Goal: Task Accomplishment & Management: Complete application form

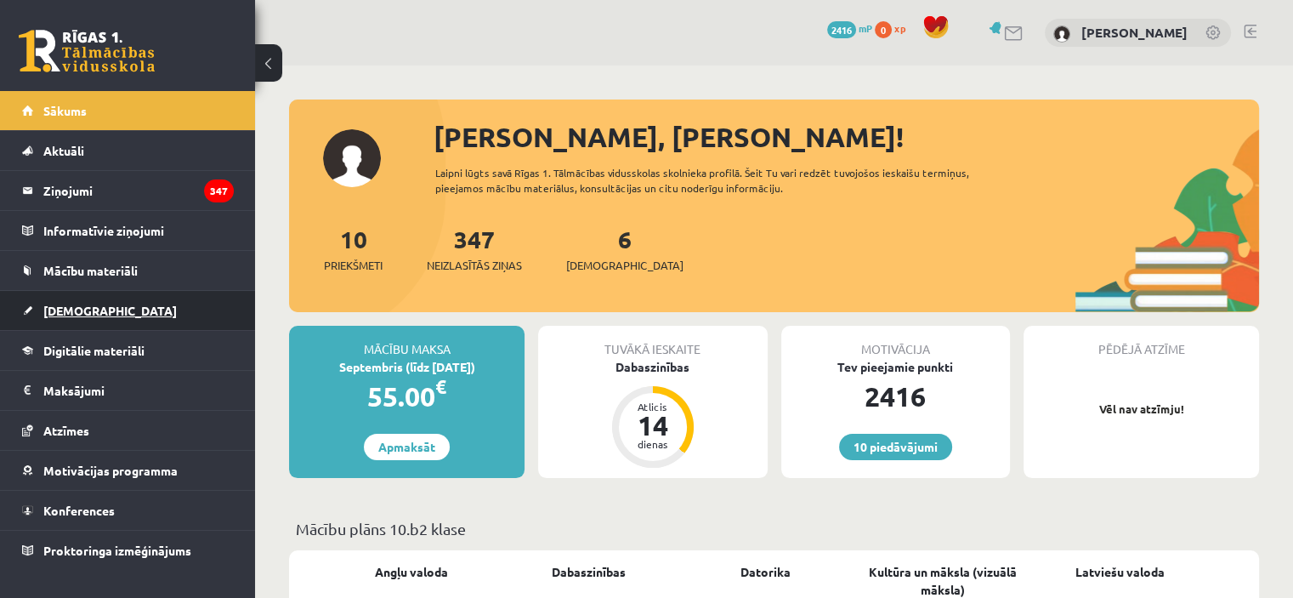
click at [156, 307] on link "[DEMOGRAPHIC_DATA]" at bounding box center [128, 310] width 212 height 39
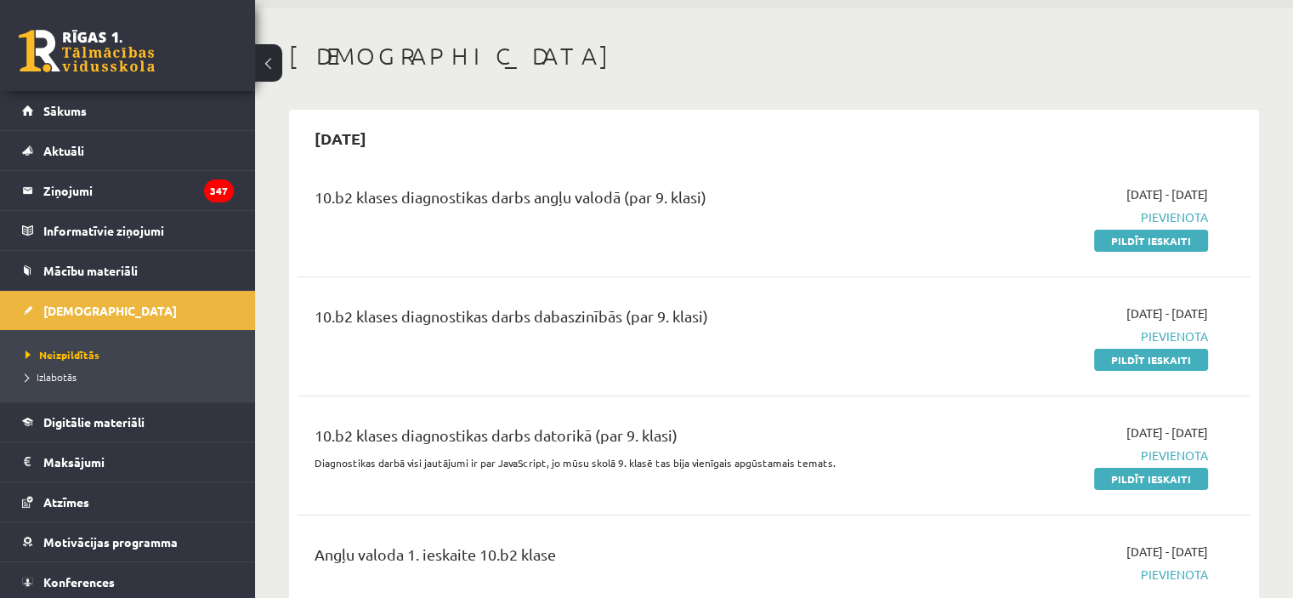
scroll to position [75, 0]
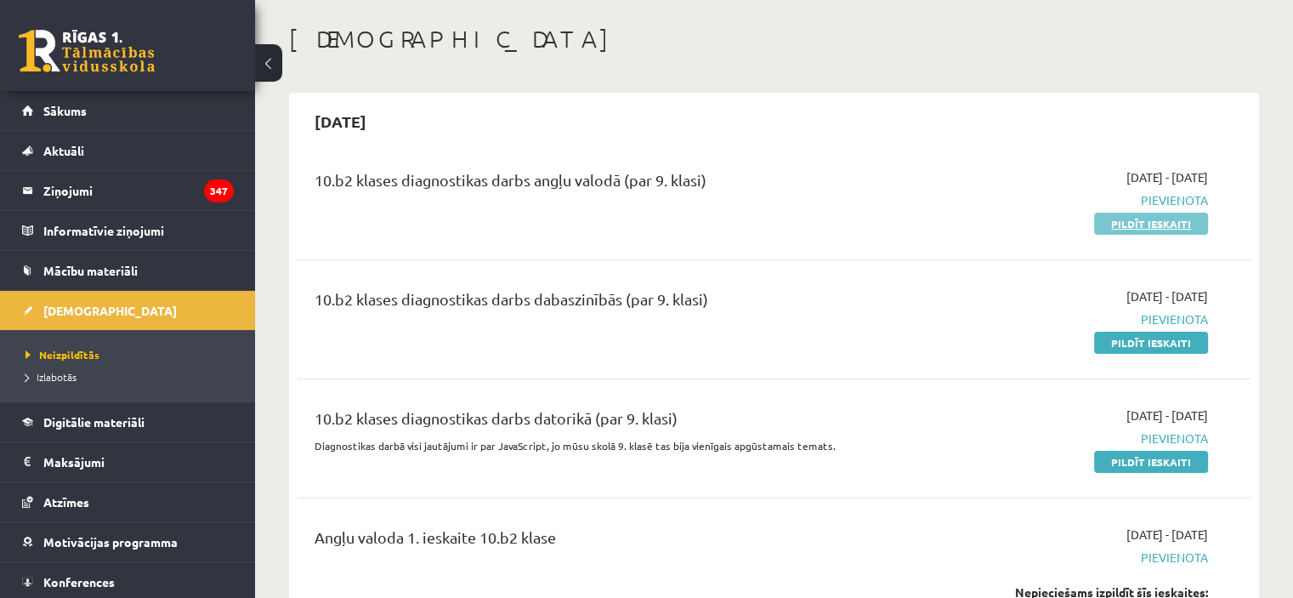
click at [1137, 218] on link "Pildīt ieskaiti" at bounding box center [1151, 223] width 114 height 22
click at [1112, 216] on link "Pildīt ieskaiti" at bounding box center [1151, 223] width 114 height 22
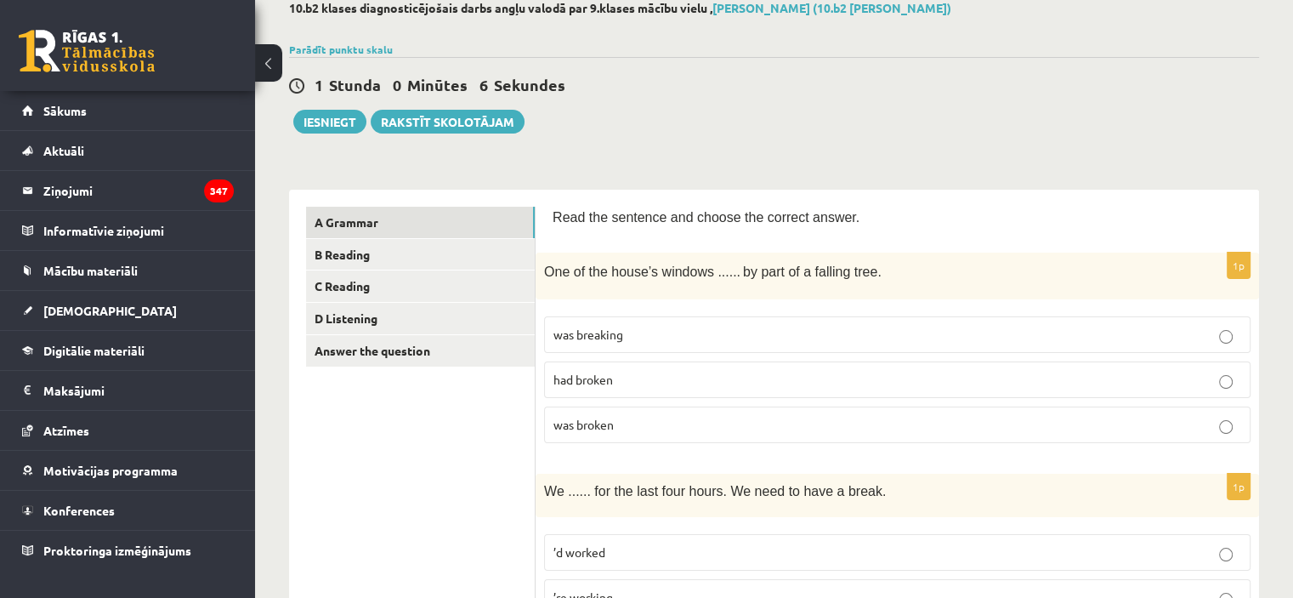
scroll to position [127, 0]
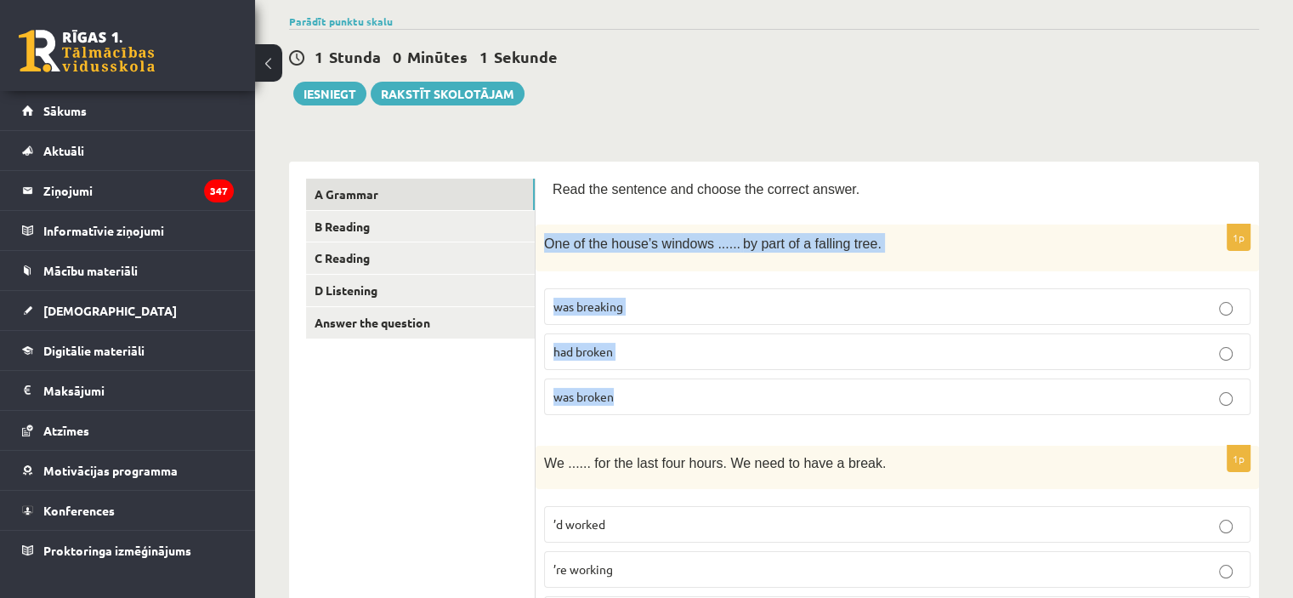
drag, startPoint x: 541, startPoint y: 241, endPoint x: 661, endPoint y: 381, distance: 184.5
click at [661, 381] on div "1p One of the house’s windows ...... by part of a falling tree. was breaking ha…" at bounding box center [896, 326] width 723 height 204
copy div "One of the house’s windows ...... by part of a falling tree. was breaking had b…"
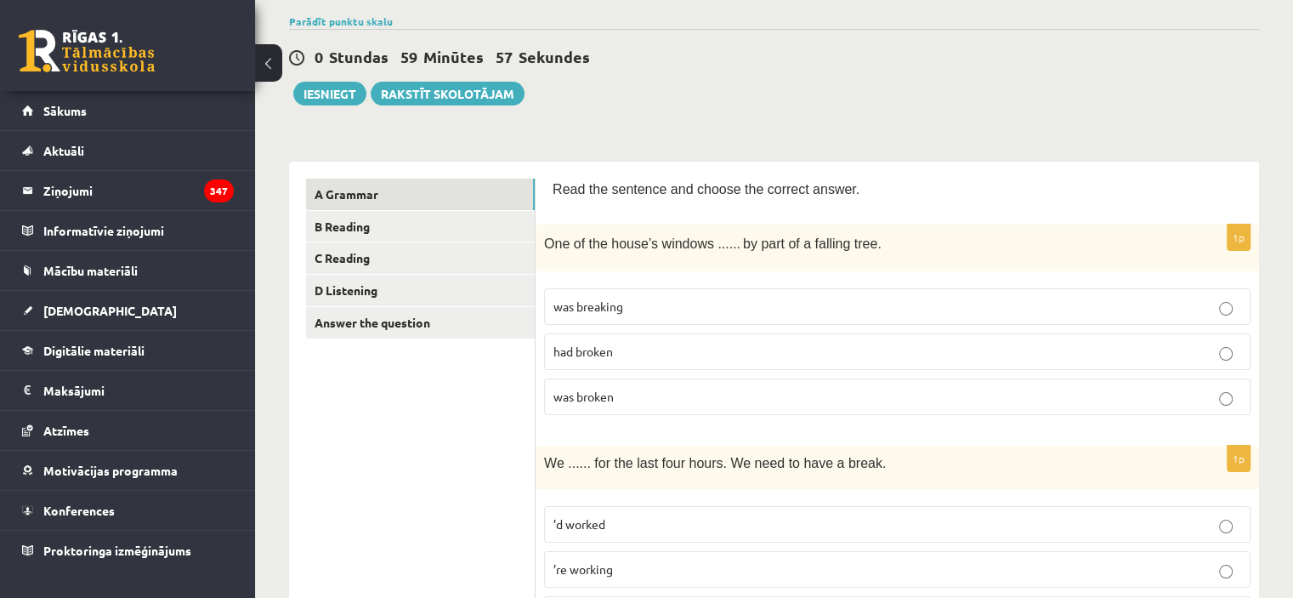
click at [697, 58] on div "0 Stundas 59 Minūtes 57 Sekundes" at bounding box center [774, 58] width 970 height 22
click at [700, 383] on label "was broken" at bounding box center [897, 396] width 706 height 37
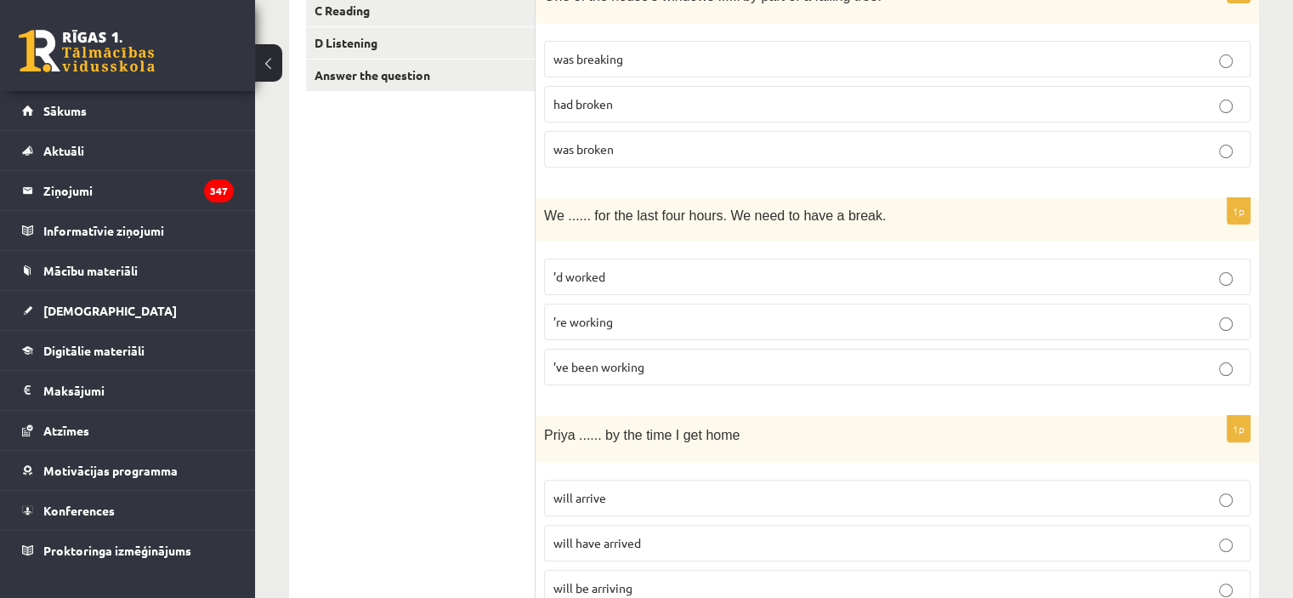
scroll to position [409, 0]
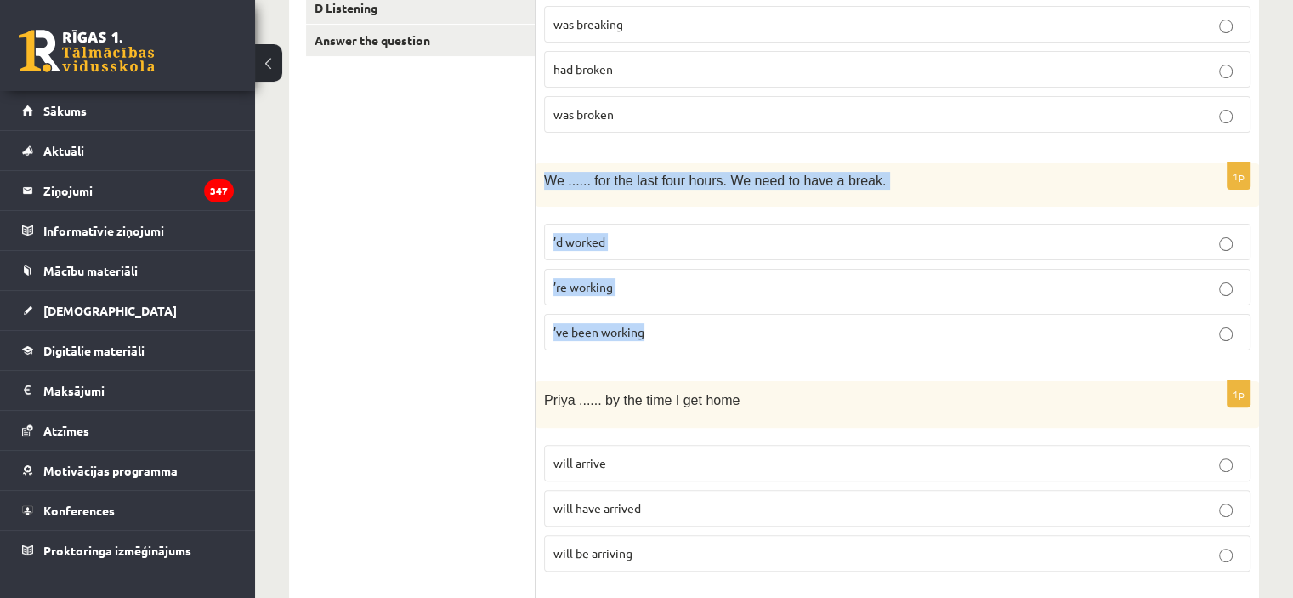
drag, startPoint x: 541, startPoint y: 177, endPoint x: 659, endPoint y: 323, distance: 187.4
click at [659, 323] on div "1p We ...... for the last four hours. We need to have a break. ’d worked ’re wo…" at bounding box center [896, 263] width 723 height 201
copy div "We ...... for the last four hours. We need to have a break. ’d worked ’re worki…"
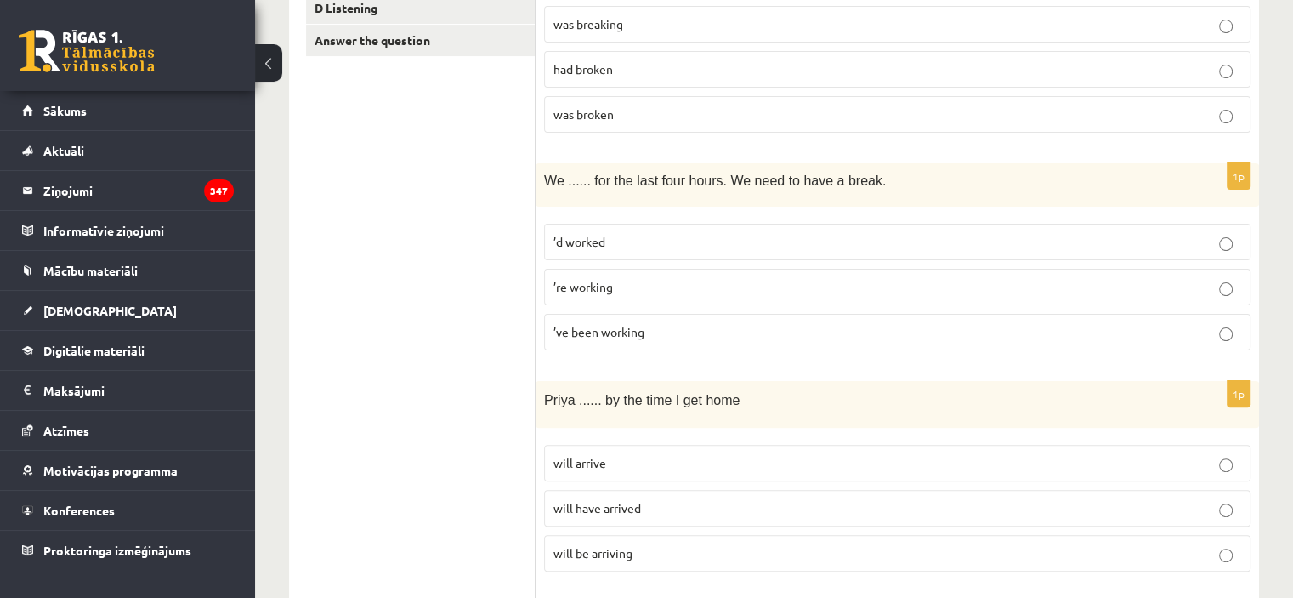
click at [602, 347] on label "’ve been working" at bounding box center [897, 332] width 706 height 37
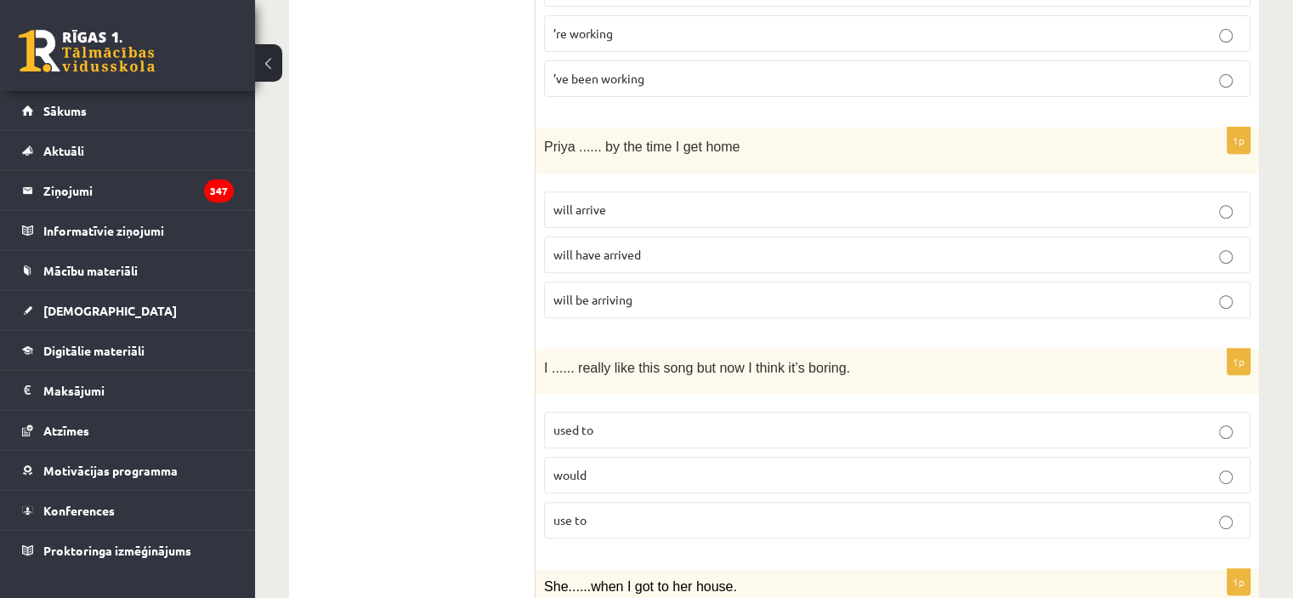
scroll to position [656, 0]
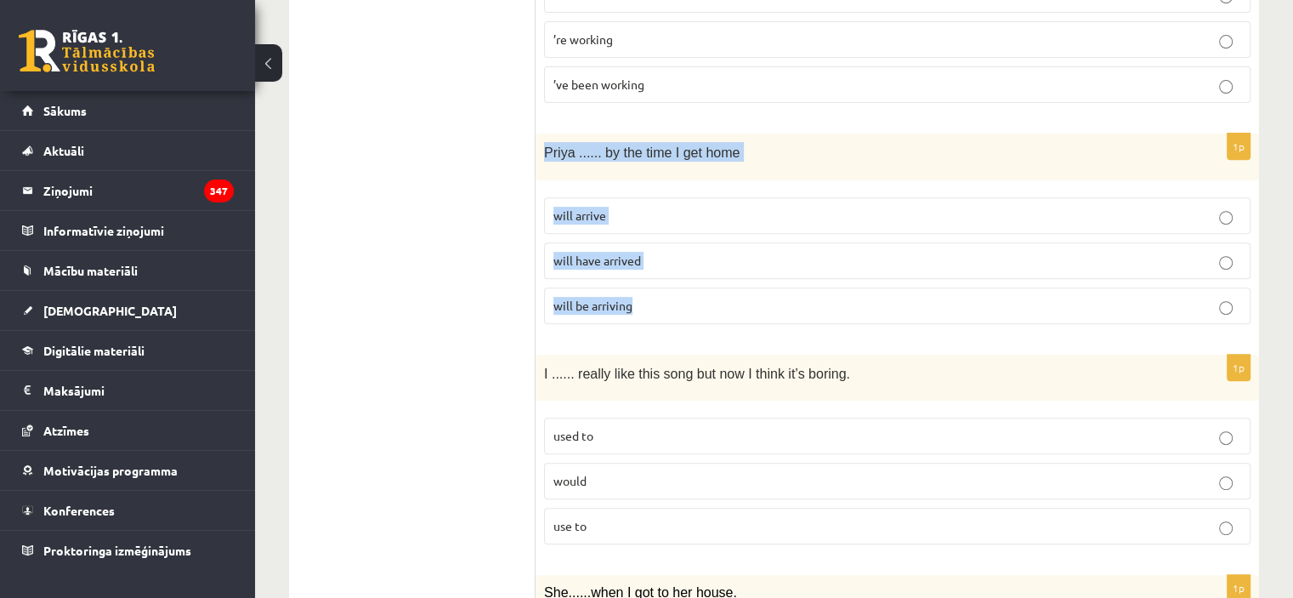
drag, startPoint x: 541, startPoint y: 149, endPoint x: 661, endPoint y: 297, distance: 190.9
click at [661, 297] on div "1p Priya ...... by the time I get home will arrive will have arrived will be ar…" at bounding box center [896, 235] width 723 height 204
copy div "Priya ...... by the time I get home will arrive will have arrived will be arriv…"
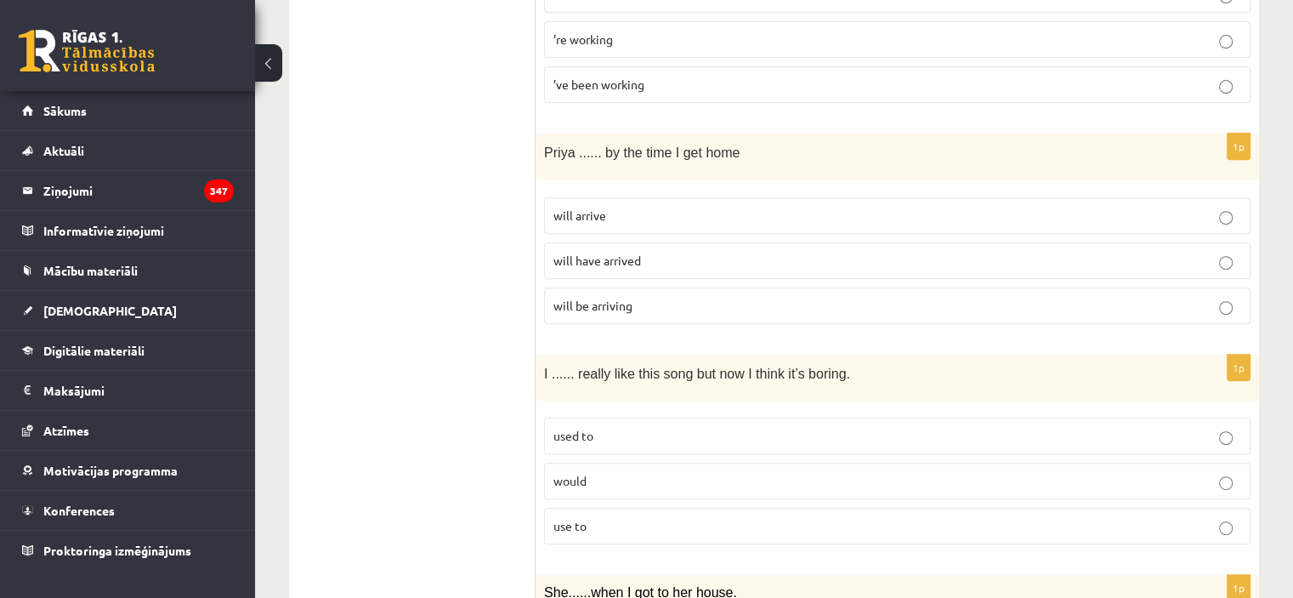
click at [621, 259] on span "will have arrived" at bounding box center [597, 259] width 88 height 15
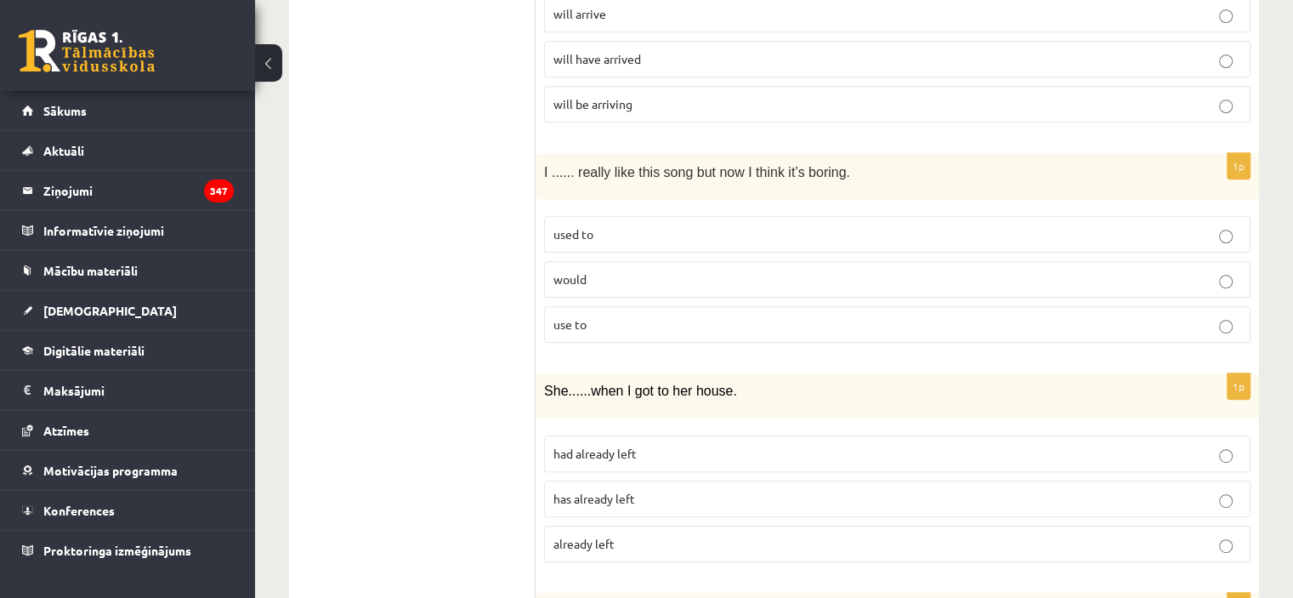
scroll to position [869, 0]
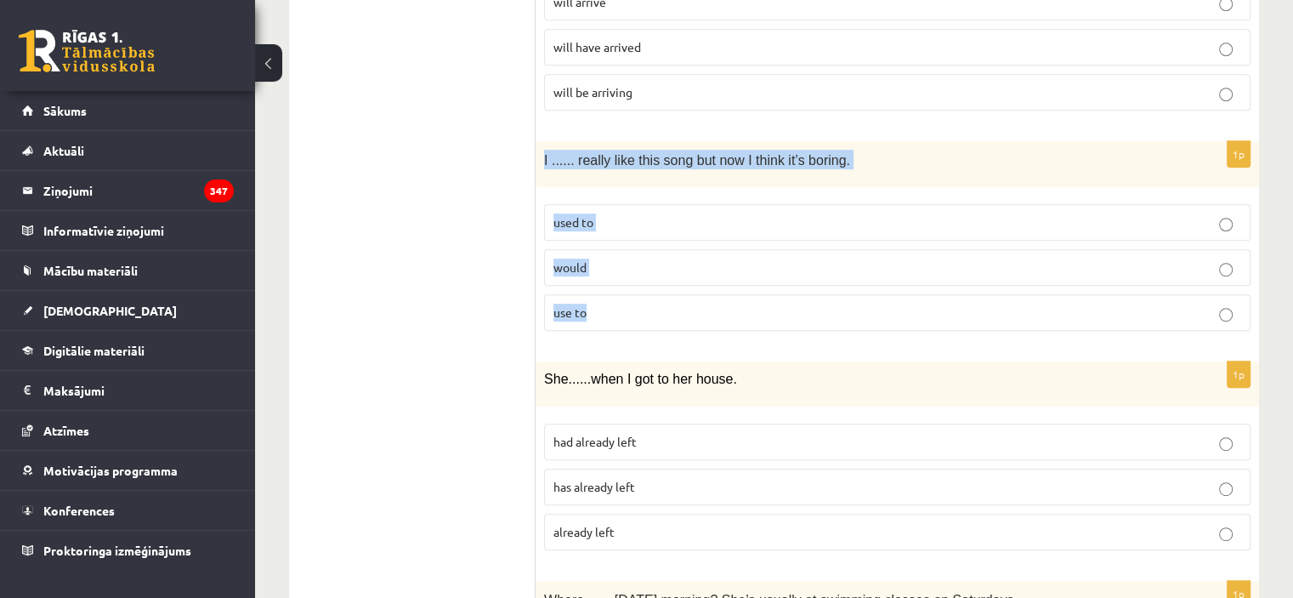
drag, startPoint x: 541, startPoint y: 155, endPoint x: 612, endPoint y: 300, distance: 161.9
click at [612, 300] on div "1p I ...... really like this song but now I think it’s boring. used to would us…" at bounding box center [896, 243] width 723 height 204
copy div "I ...... really like this song but now I think it’s boring. used to would use to"
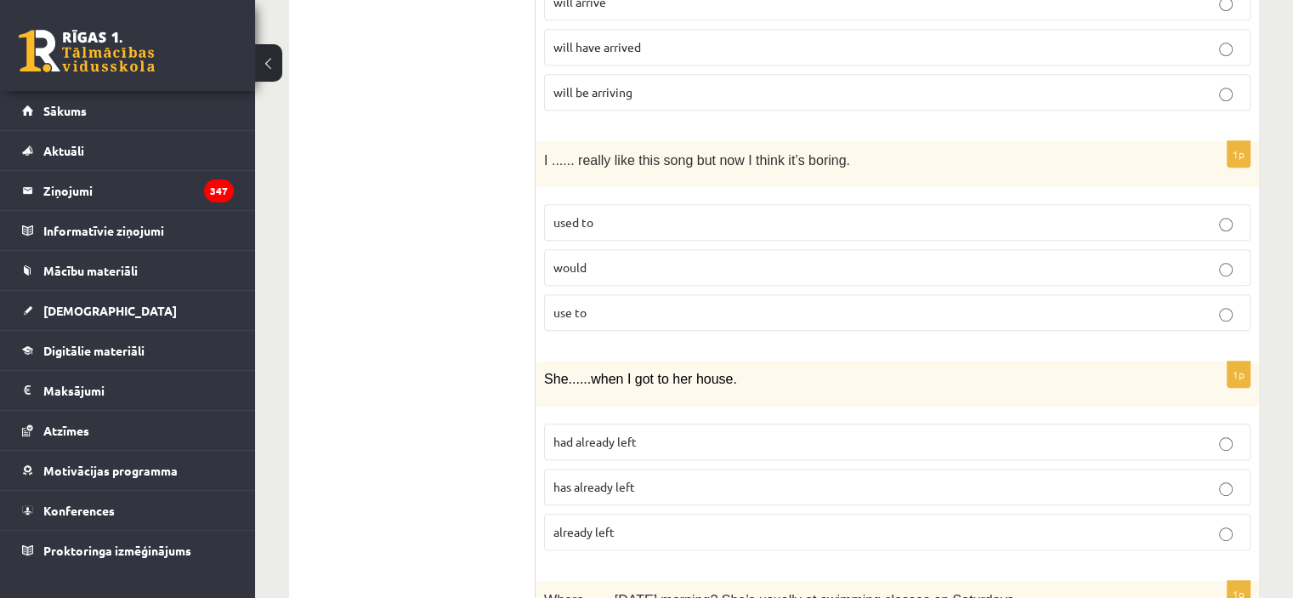
click at [708, 218] on p "used to" at bounding box center [897, 222] width 688 height 18
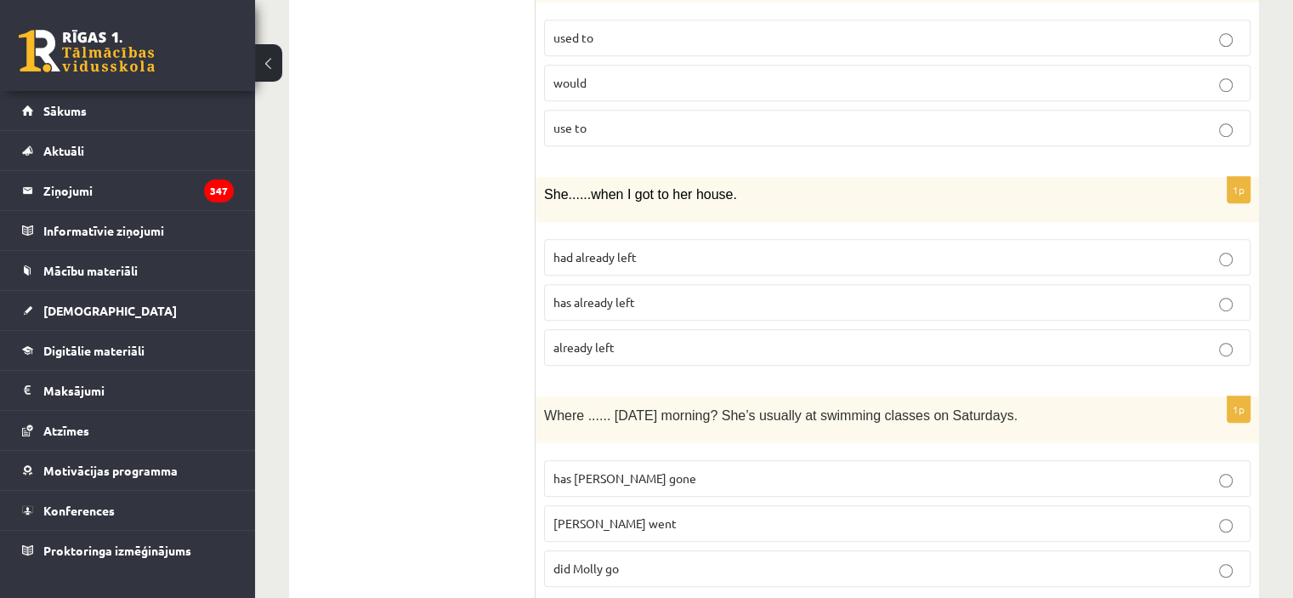
scroll to position [1065, 0]
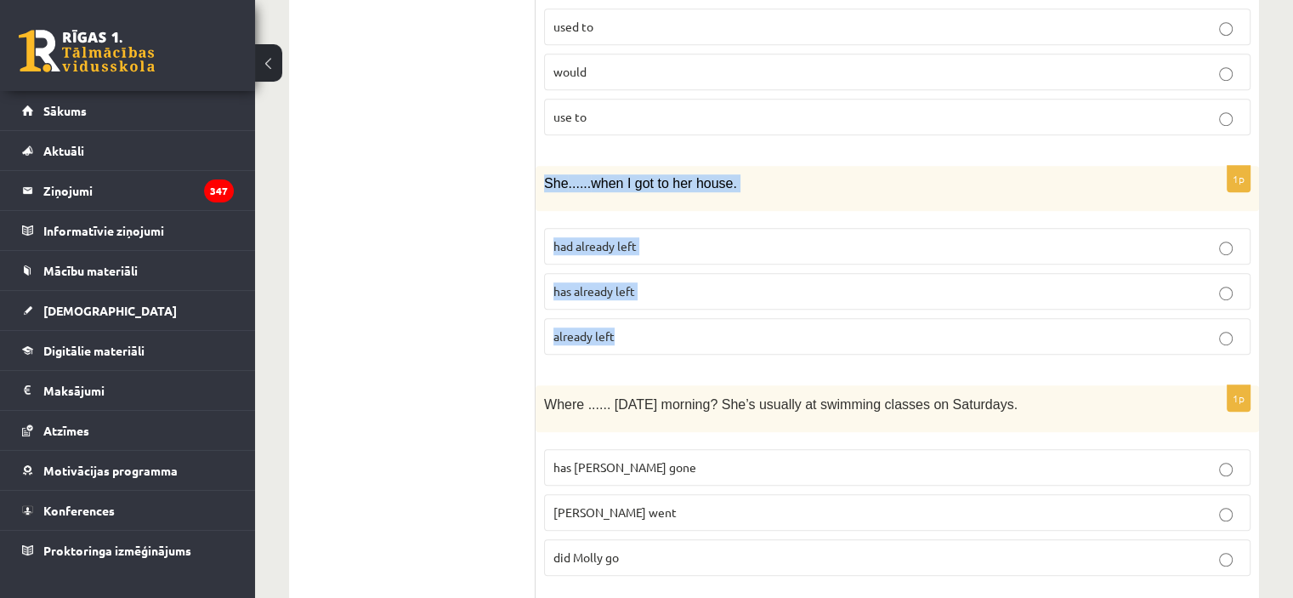
drag, startPoint x: 542, startPoint y: 178, endPoint x: 687, endPoint y: 329, distance: 208.6
click at [687, 329] on div "1p She ...... when I got to her house. had already left has already left alread…" at bounding box center [896, 267] width 723 height 202
click at [636, 320] on label "already left" at bounding box center [897, 336] width 706 height 37
copy div "She ...... when I got to her house. had already left has already left already l…"
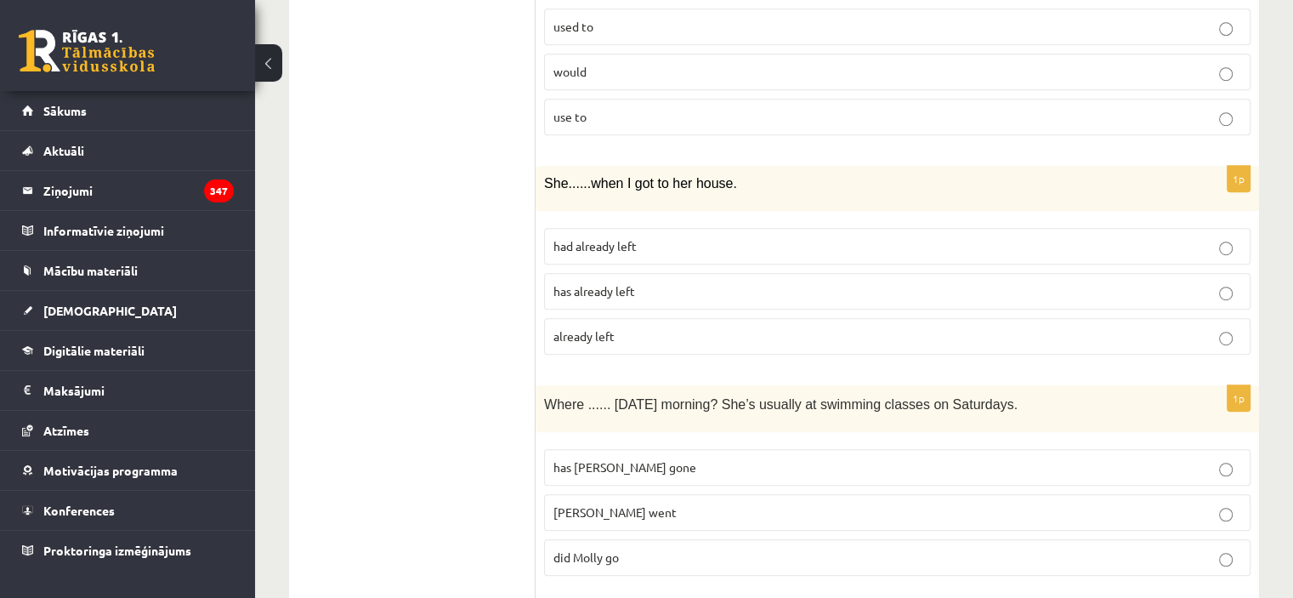
click at [654, 237] on p "had already left" at bounding box center [897, 246] width 688 height 18
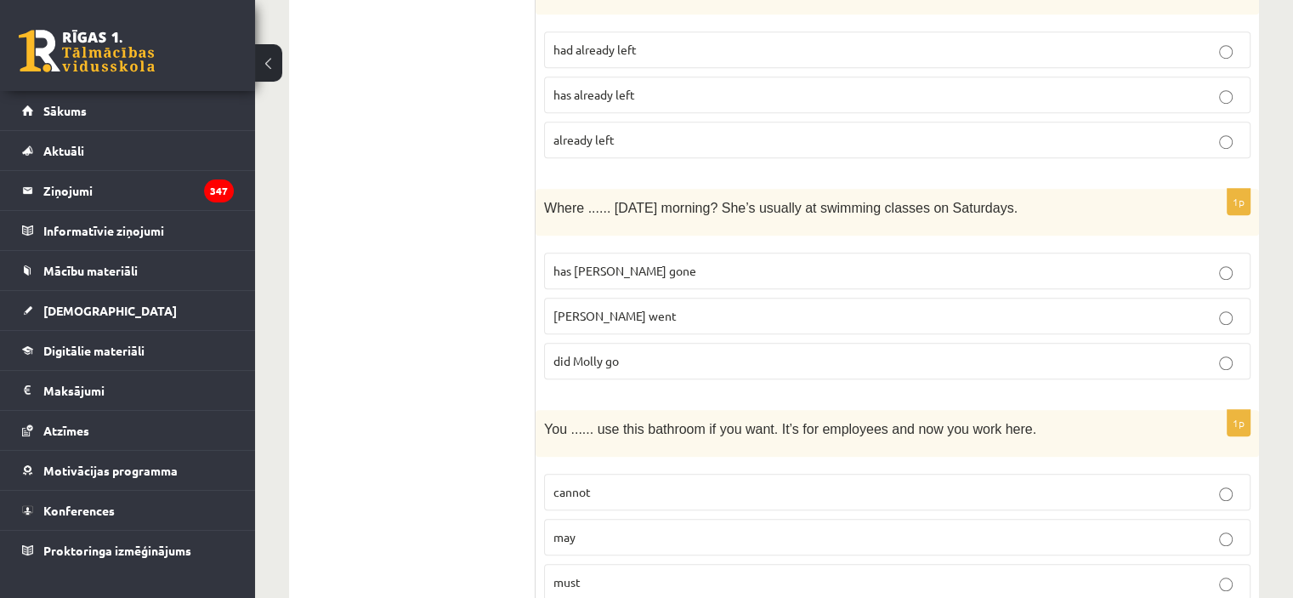
scroll to position [1266, 0]
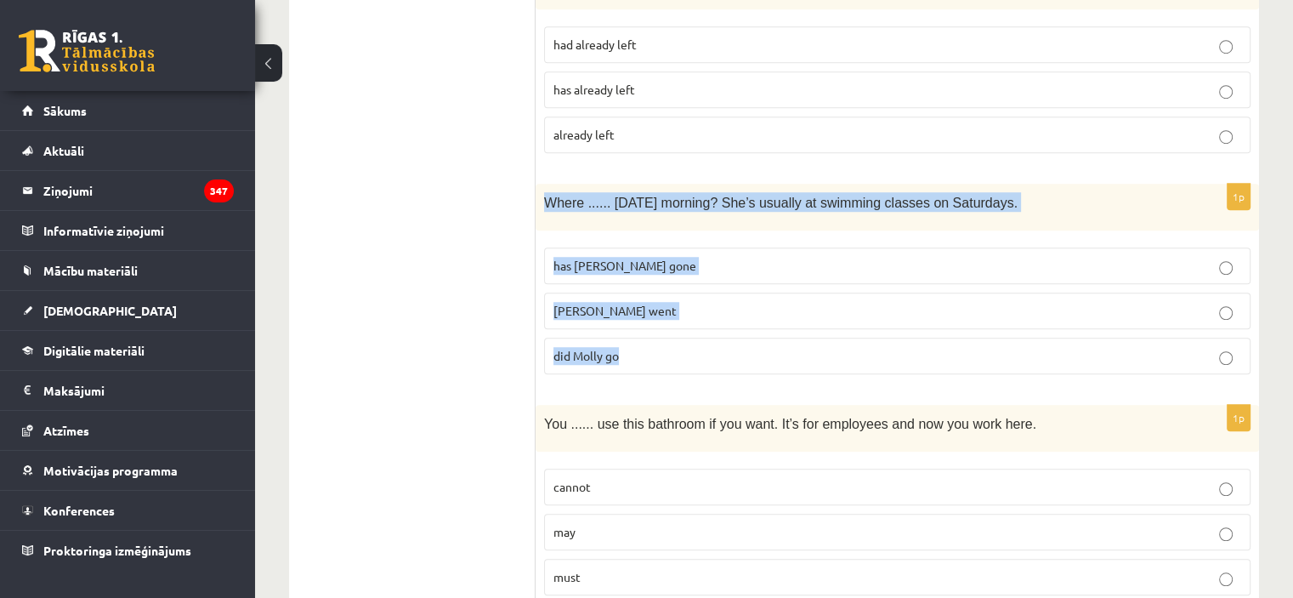
drag, startPoint x: 540, startPoint y: 200, endPoint x: 666, endPoint y: 336, distance: 185.8
click at [666, 336] on div "1p Where ...... yesterday morning? She’s usually at swimming classes on Saturda…" at bounding box center [896, 286] width 723 height 204
copy div "Where ...... yesterday morning? She’s usually at swimming classes on Saturdays.…"
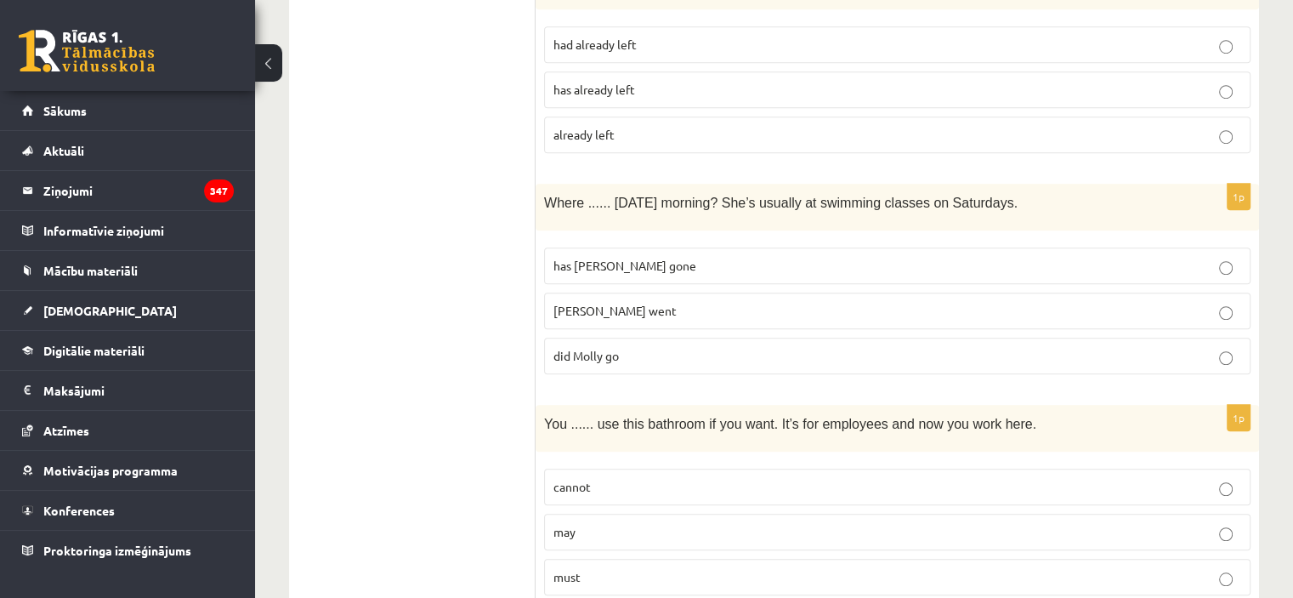
click at [641, 337] on label "did Molly go" at bounding box center [897, 355] width 706 height 37
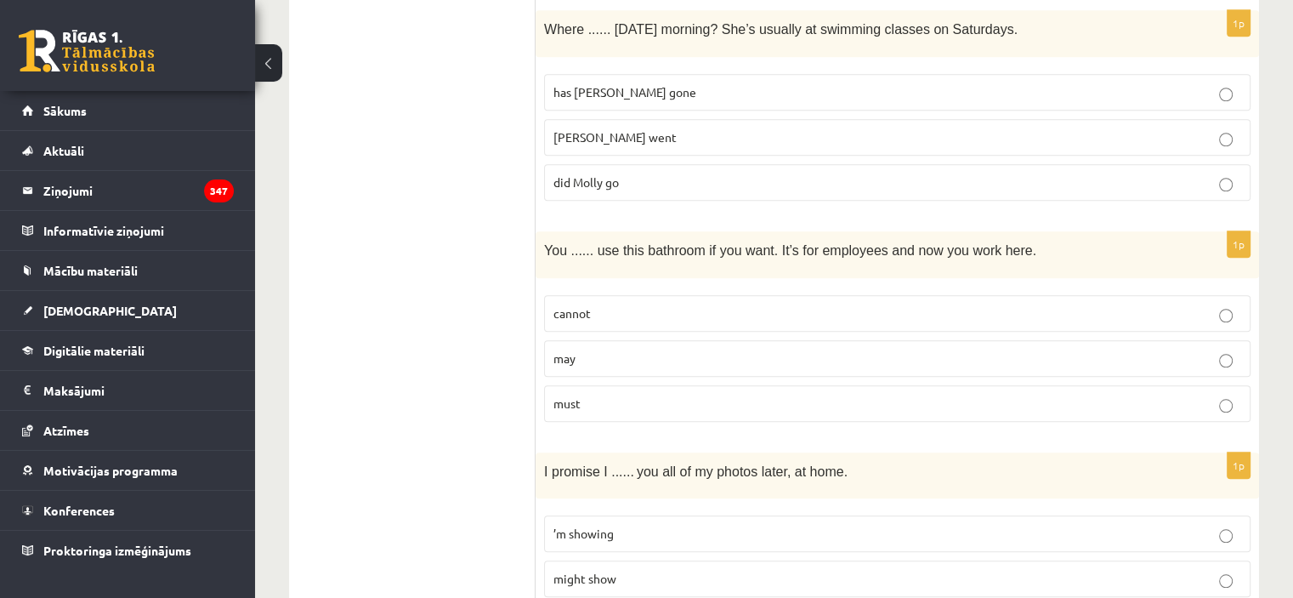
scroll to position [1457, 0]
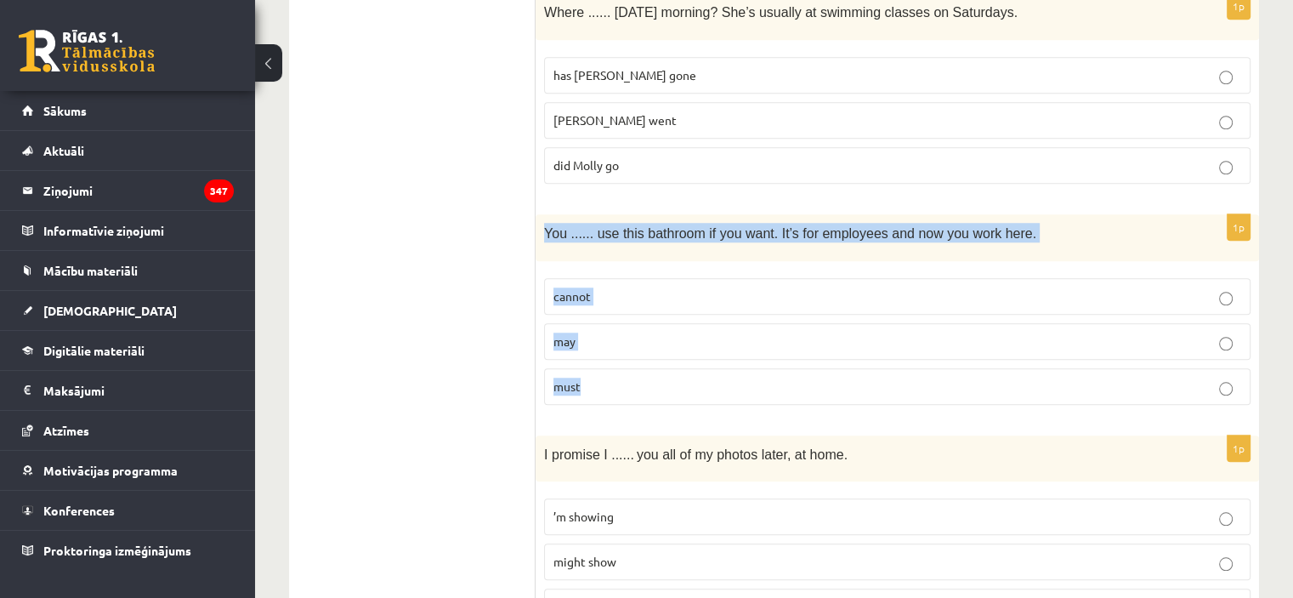
drag, startPoint x: 537, startPoint y: 223, endPoint x: 666, endPoint y: 360, distance: 188.2
click at [666, 360] on div "1p You ...... use this bathroom if you want. It’s for employees and now you wor…" at bounding box center [896, 316] width 723 height 204
copy div "You ...... use this bathroom if you want. It’s for employees and now you work h…"
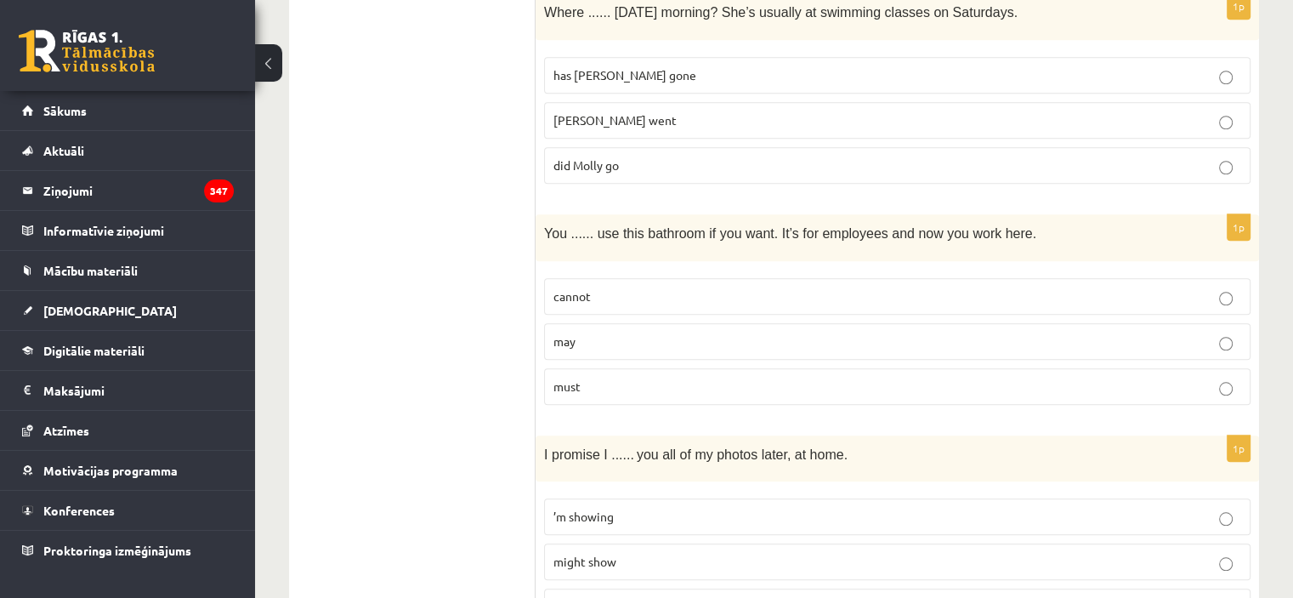
click at [626, 337] on p "may" at bounding box center [897, 341] width 688 height 18
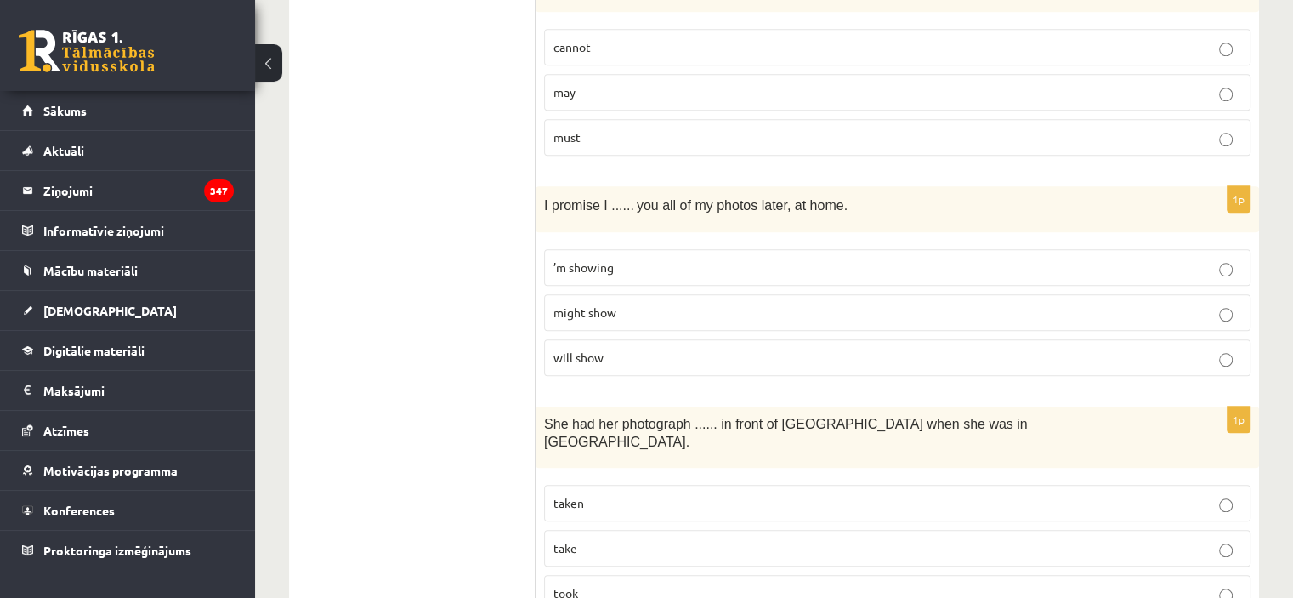
scroll to position [1723, 0]
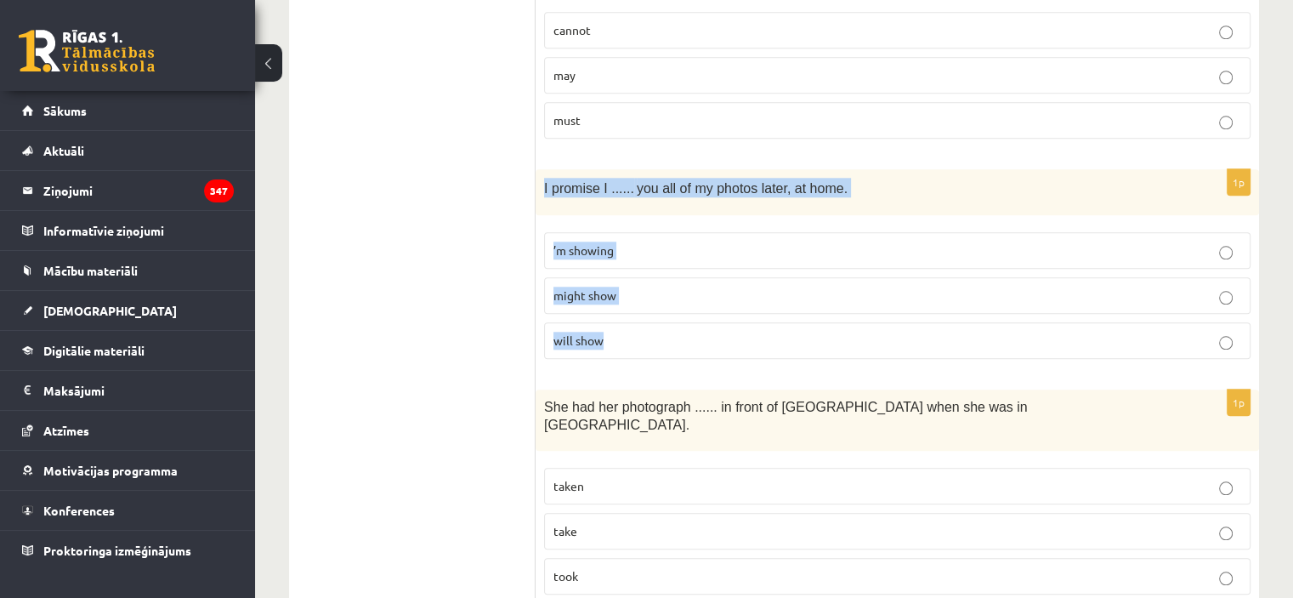
drag, startPoint x: 540, startPoint y: 181, endPoint x: 657, endPoint y: 315, distance: 178.3
click at [657, 315] on div "1p I promise I ...... you all of my photos later, at home. ’m showing might sho…" at bounding box center [896, 271] width 723 height 204
copy div "I promise I ...... you all of my photos later, at home. ’m showing might show w…"
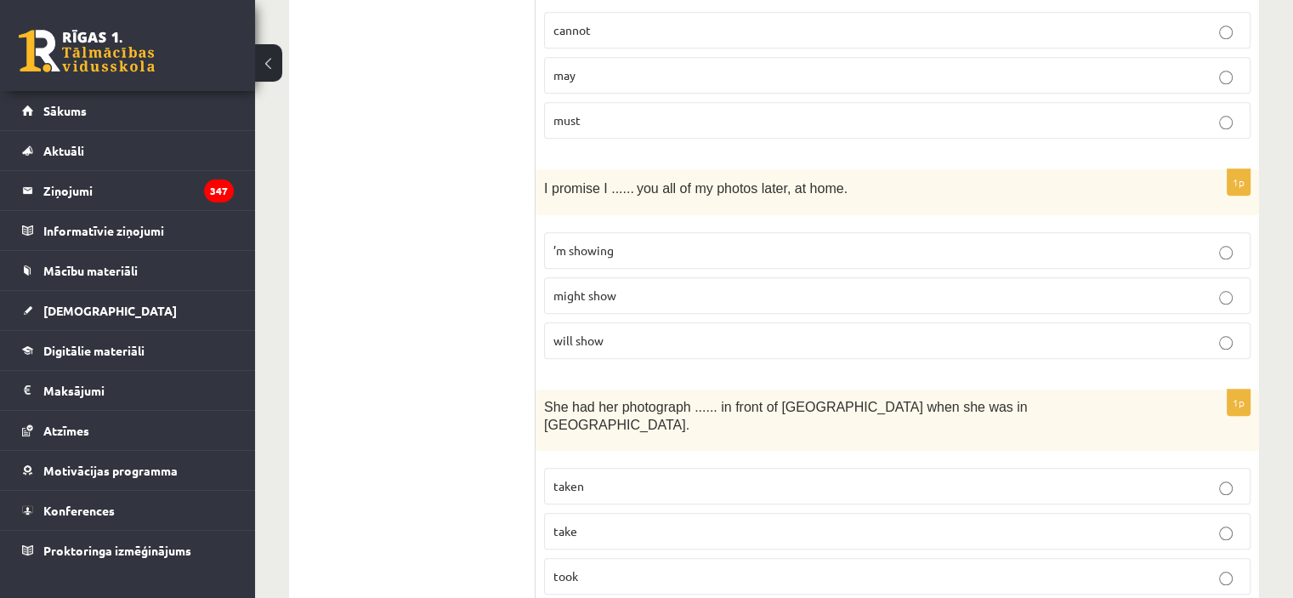
click at [650, 322] on label "will show" at bounding box center [897, 340] width 706 height 37
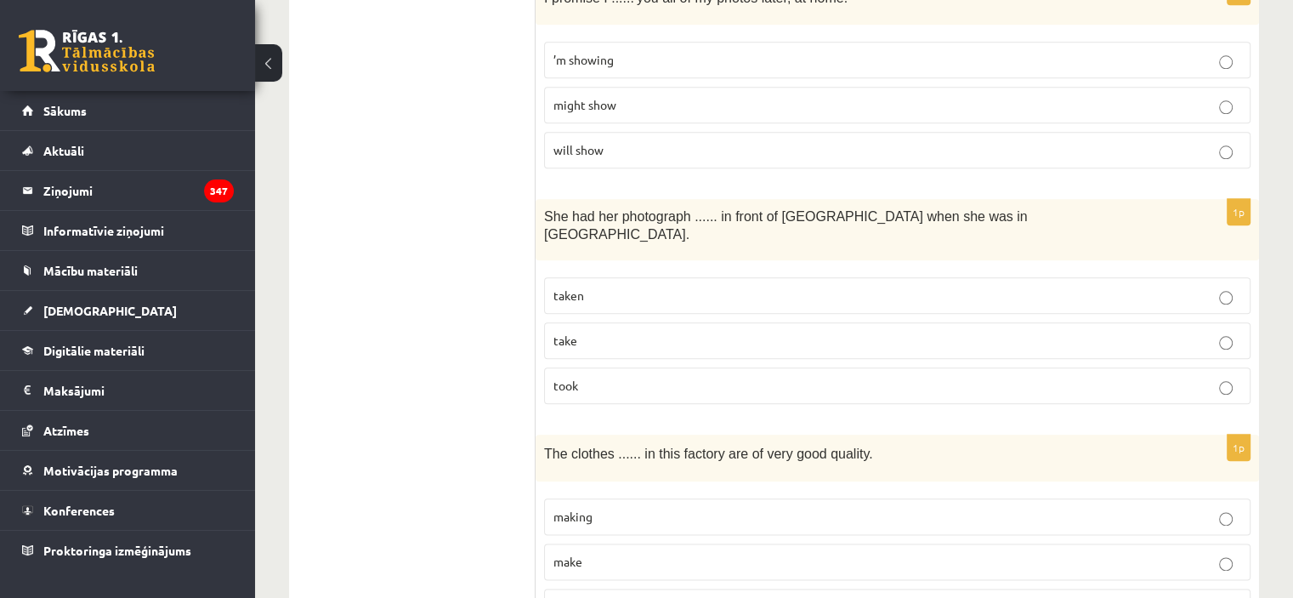
scroll to position [1924, 0]
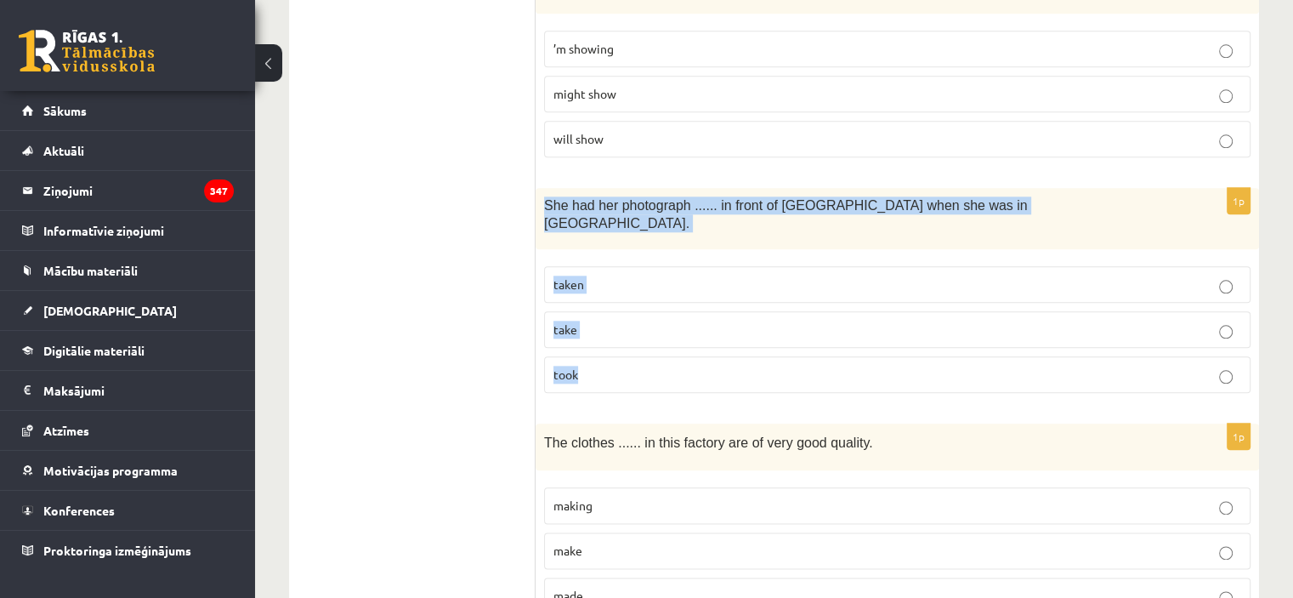
drag, startPoint x: 537, startPoint y: 190, endPoint x: 928, endPoint y: 363, distance: 427.7
click at [928, 363] on div "1p She had her photograph ...... in front of Notre Dame when she was in Paris. …" at bounding box center [896, 297] width 723 height 218
copy div "She had her photograph ...... in front of Notre Dame when she was in Paris. tak…"
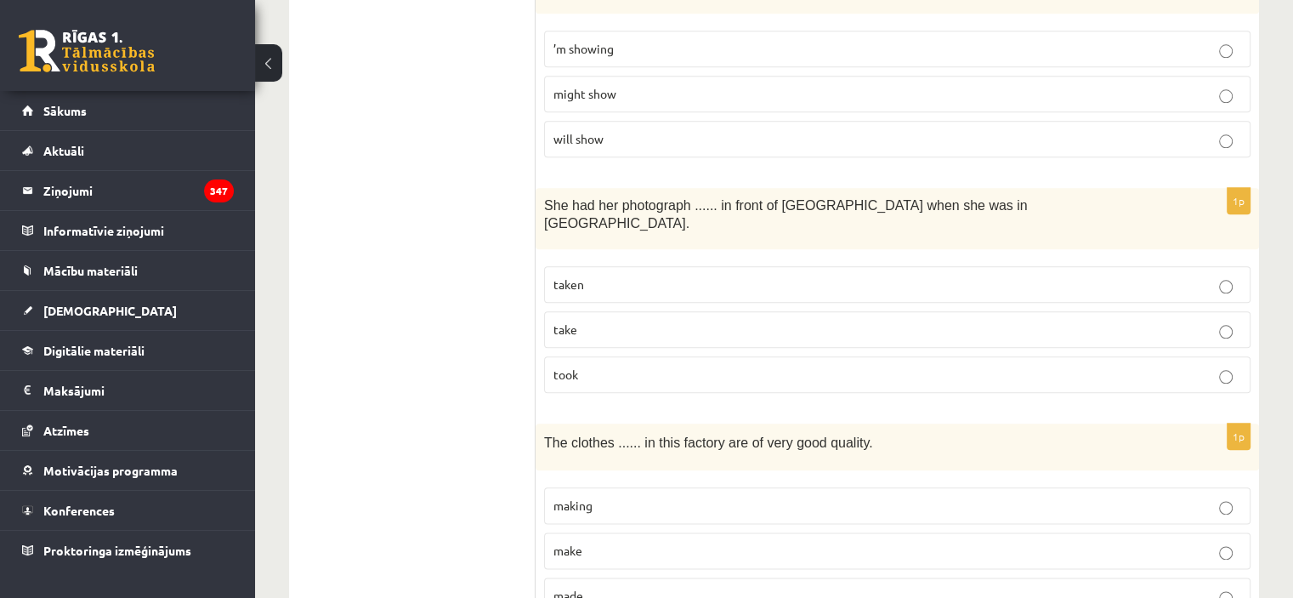
click at [451, 275] on ul "A Grammar B Reading C Reading D Listening Answer the question" at bounding box center [420, 607] width 229 height 4453
click at [568, 321] on span "take" at bounding box center [565, 328] width 24 height 15
click at [836, 266] on label "taken" at bounding box center [897, 284] width 706 height 37
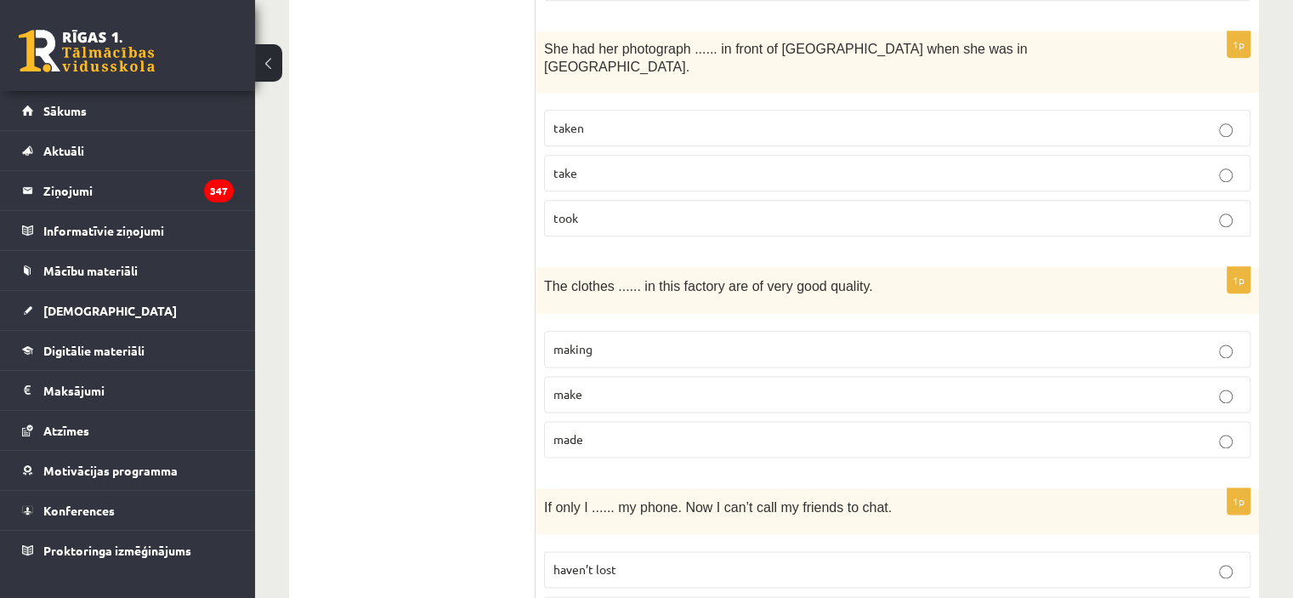
scroll to position [2109, 0]
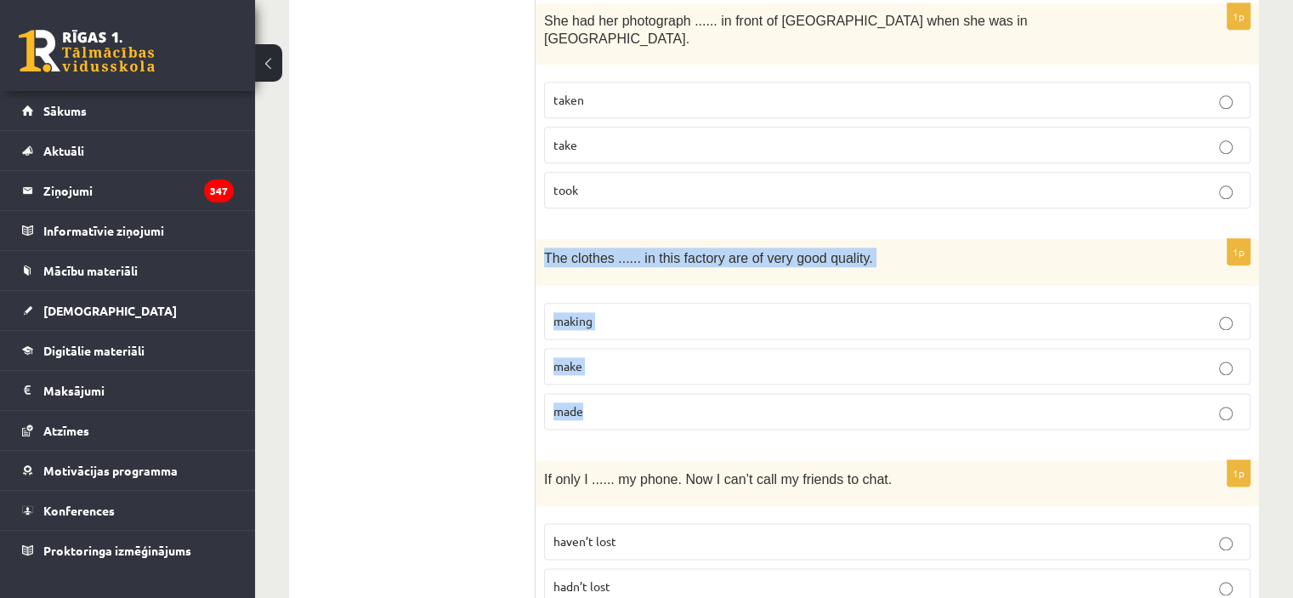
drag, startPoint x: 537, startPoint y: 224, endPoint x: 643, endPoint y: 394, distance: 200.0
click at [643, 394] on div "1p The clothes ...... in this factory are of very good quality. making make made" at bounding box center [896, 341] width 723 height 204
copy div "The clothes ...... in this factory are of very good quality. making make made"
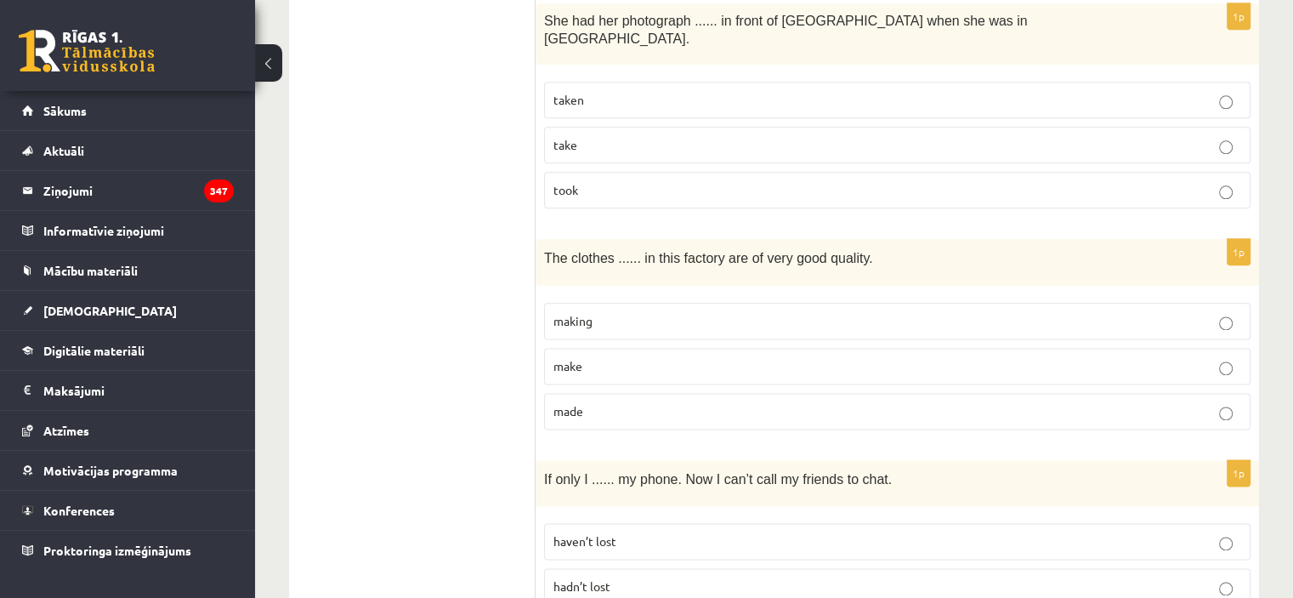
click at [354, 247] on ul "A Grammar B Reading C Reading D Listening Answer the question" at bounding box center [420, 422] width 229 height 4453
click at [598, 402] on p "made" at bounding box center [897, 411] width 688 height 18
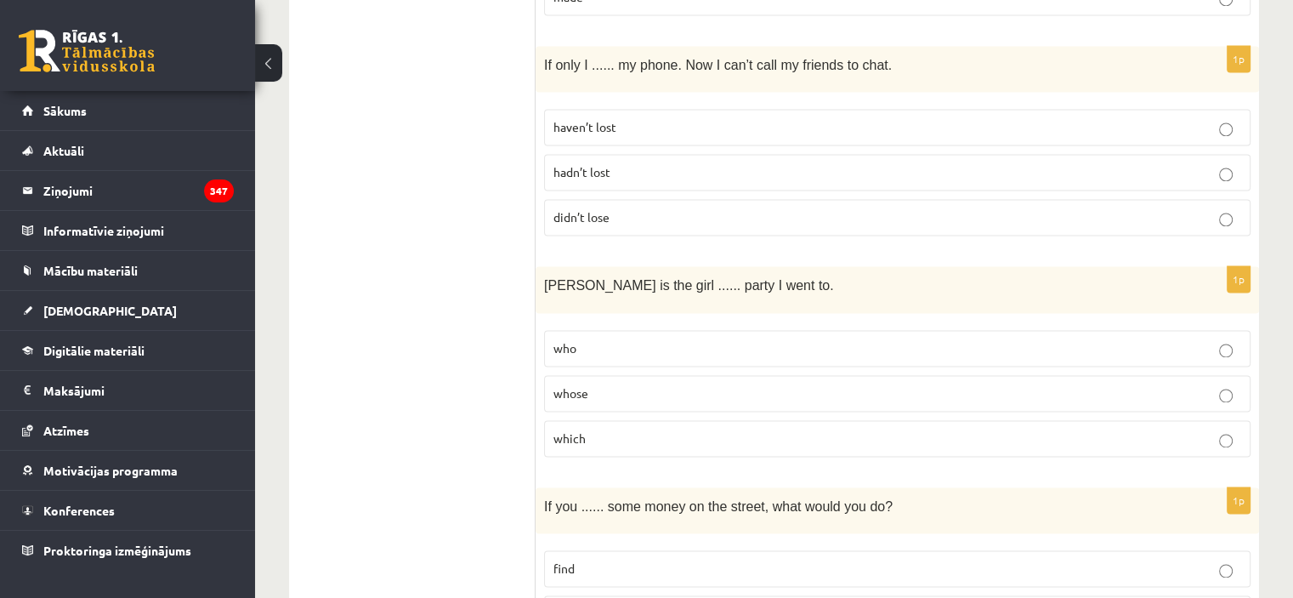
scroll to position [2528, 0]
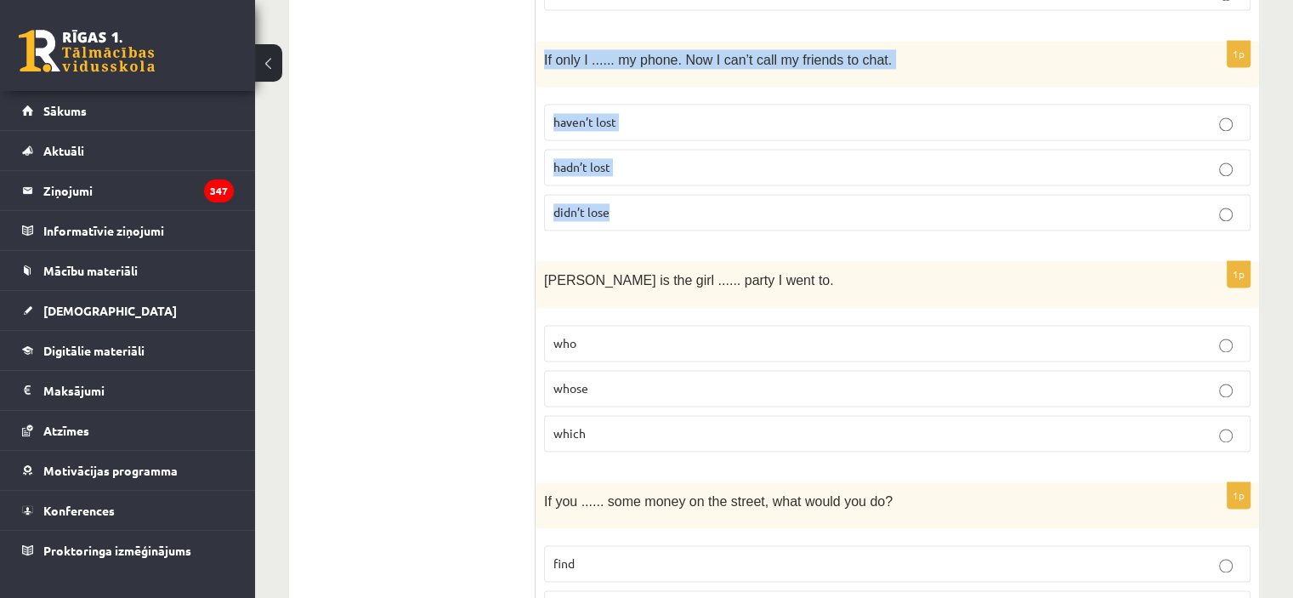
drag, startPoint x: 540, startPoint y: 26, endPoint x: 734, endPoint y: 186, distance: 251.8
click at [734, 186] on div "1p If only I ...... my phone. Now I can’t call my friends to chat. haven’t lost…" at bounding box center [896, 143] width 723 height 204
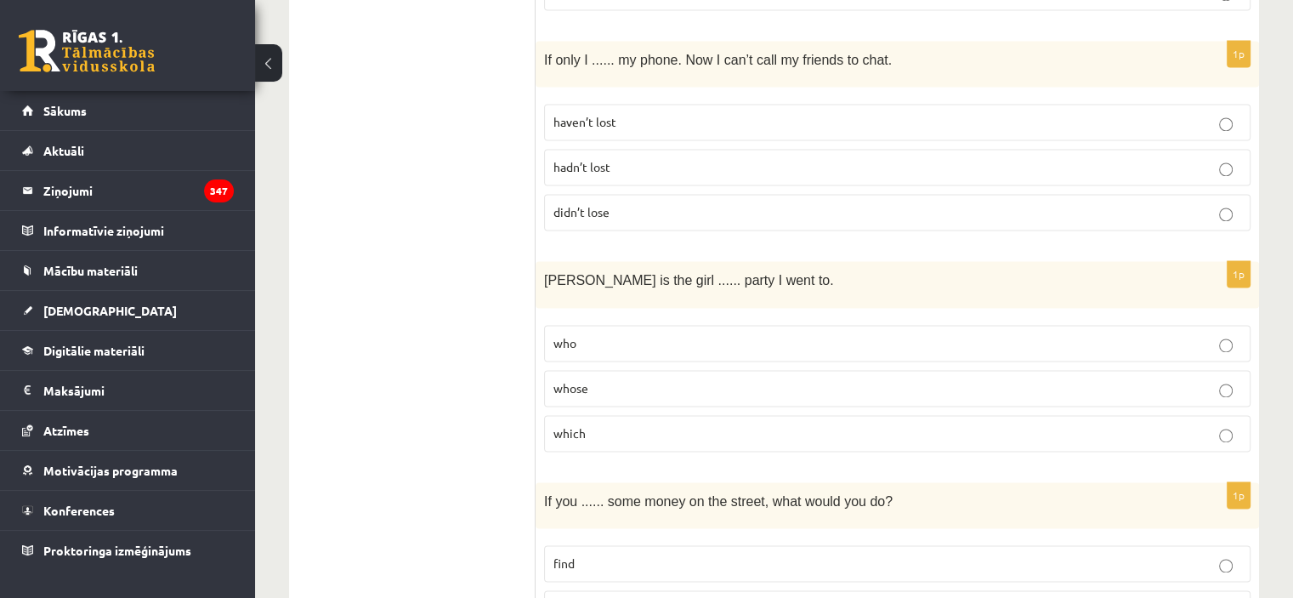
click at [456, 170] on ul "A Grammar B Reading C Reading D Listening Answer the question" at bounding box center [420, 3] width 229 height 4453
click at [625, 158] on p "hadn’t lost" at bounding box center [897, 167] width 688 height 18
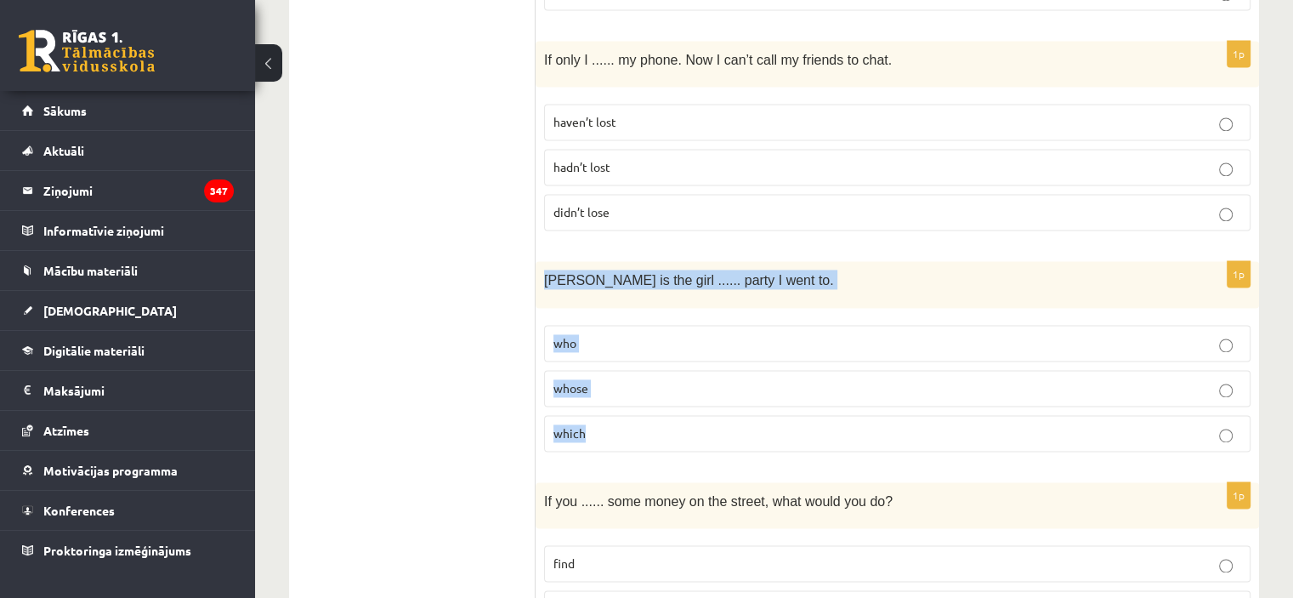
drag, startPoint x: 540, startPoint y: 247, endPoint x: 772, endPoint y: 401, distance: 278.4
click at [772, 401] on div "1p Jenny is the girl ...... party I went to. who whose which" at bounding box center [896, 363] width 723 height 204
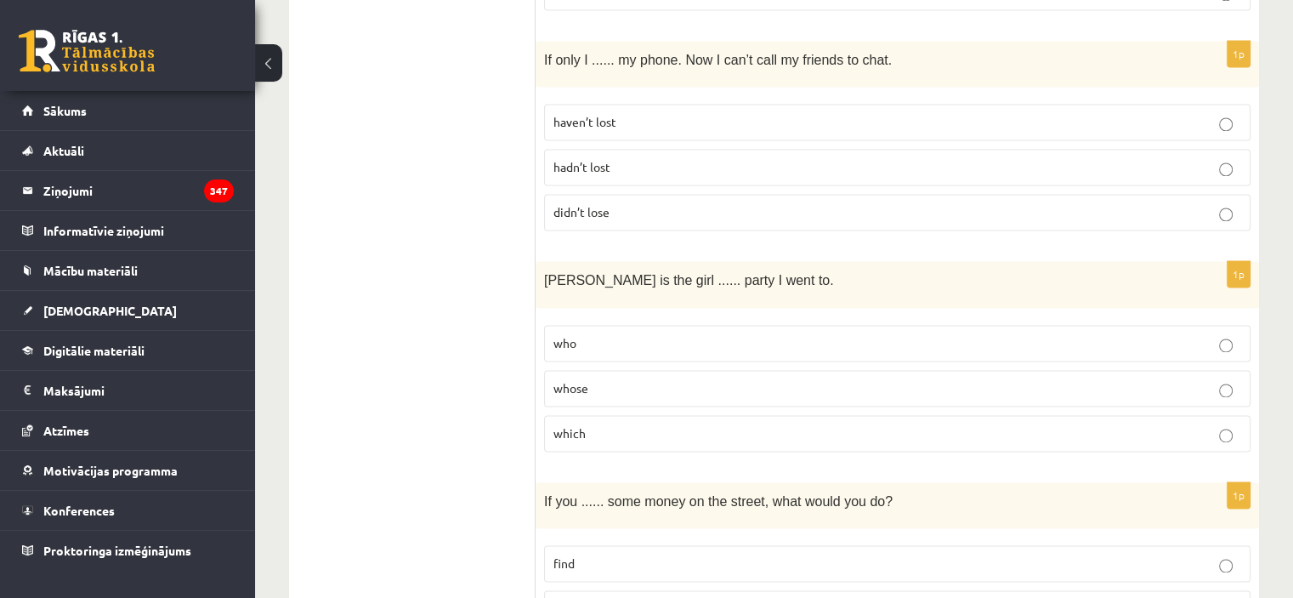
click at [427, 337] on ul "A Grammar B Reading C Reading D Listening Answer the question" at bounding box center [420, 3] width 229 height 4453
click at [570, 335] on span "who" at bounding box center [564, 342] width 23 height 15
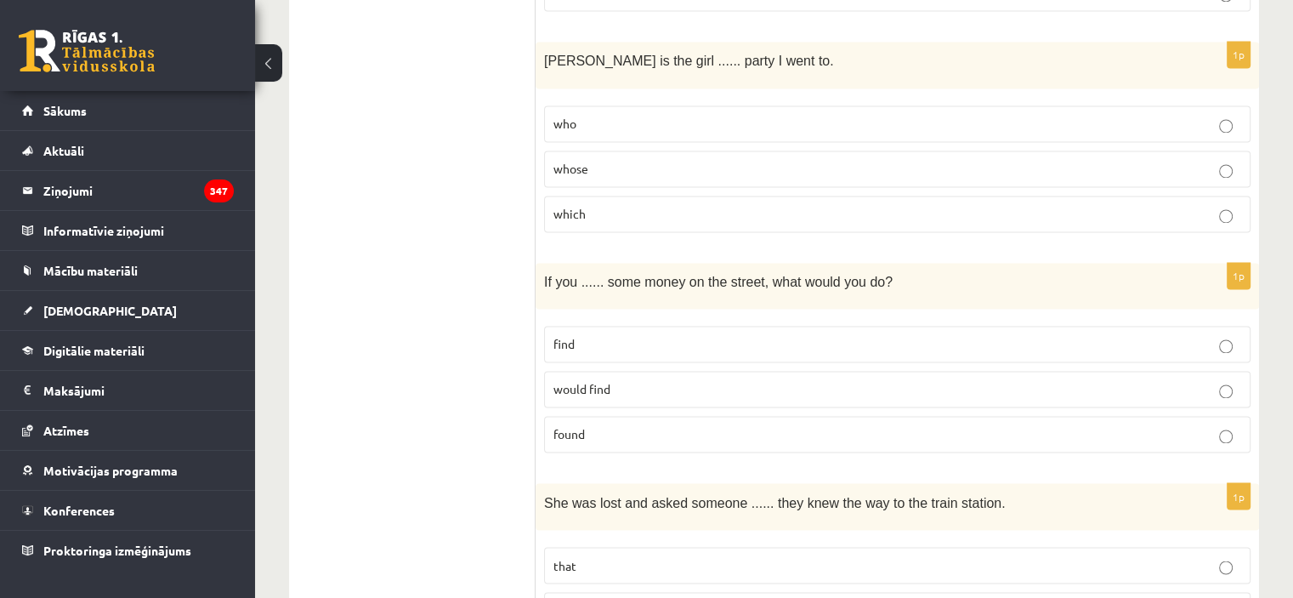
scroll to position [2822, 0]
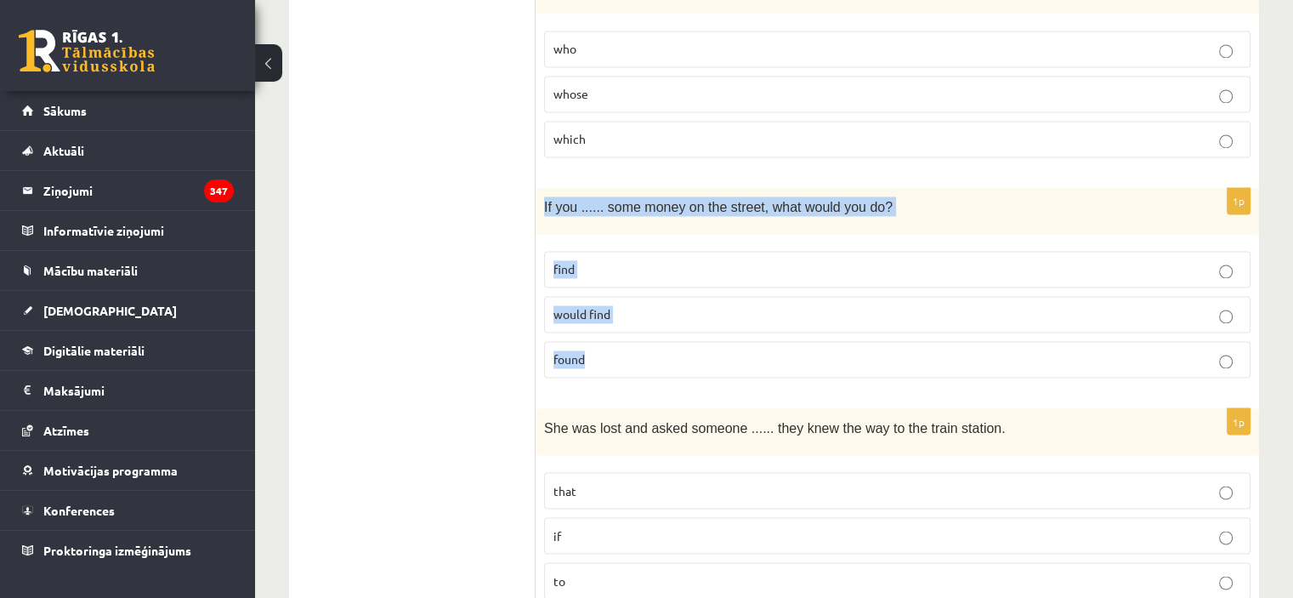
drag, startPoint x: 539, startPoint y: 173, endPoint x: 672, endPoint y: 329, distance: 205.6
click at [672, 329] on div "1p If you ...... some money on the street, what would you do? find would find f…" at bounding box center [896, 290] width 723 height 204
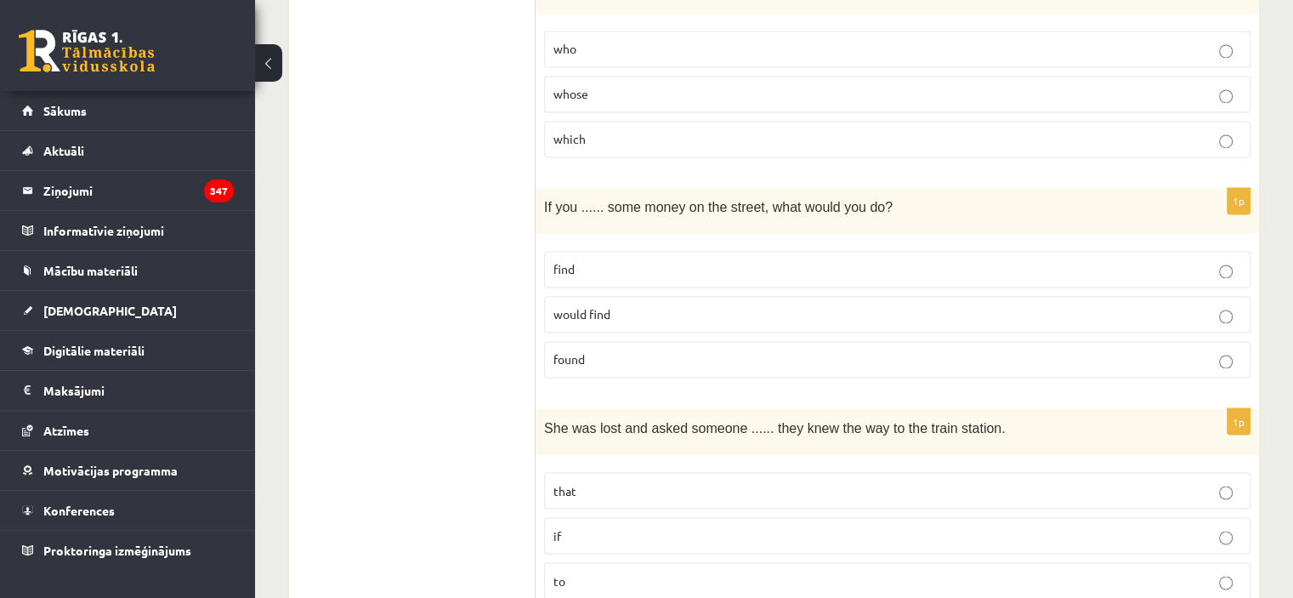
click at [654, 350] on p "found" at bounding box center [897, 359] width 688 height 18
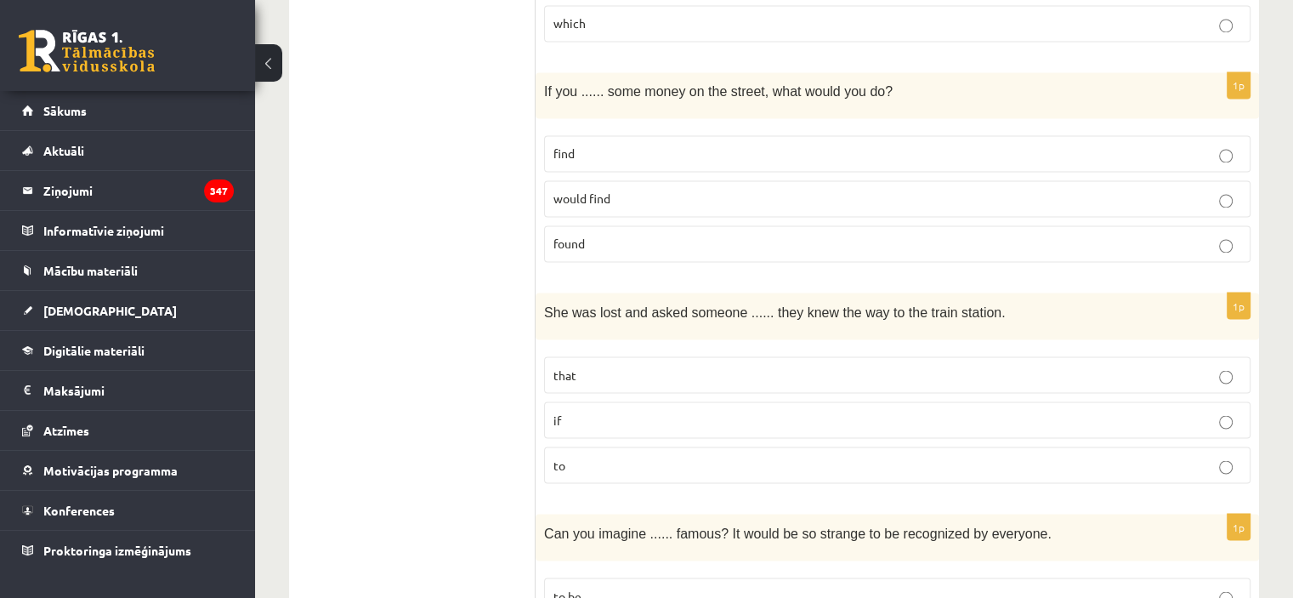
scroll to position [2988, 0]
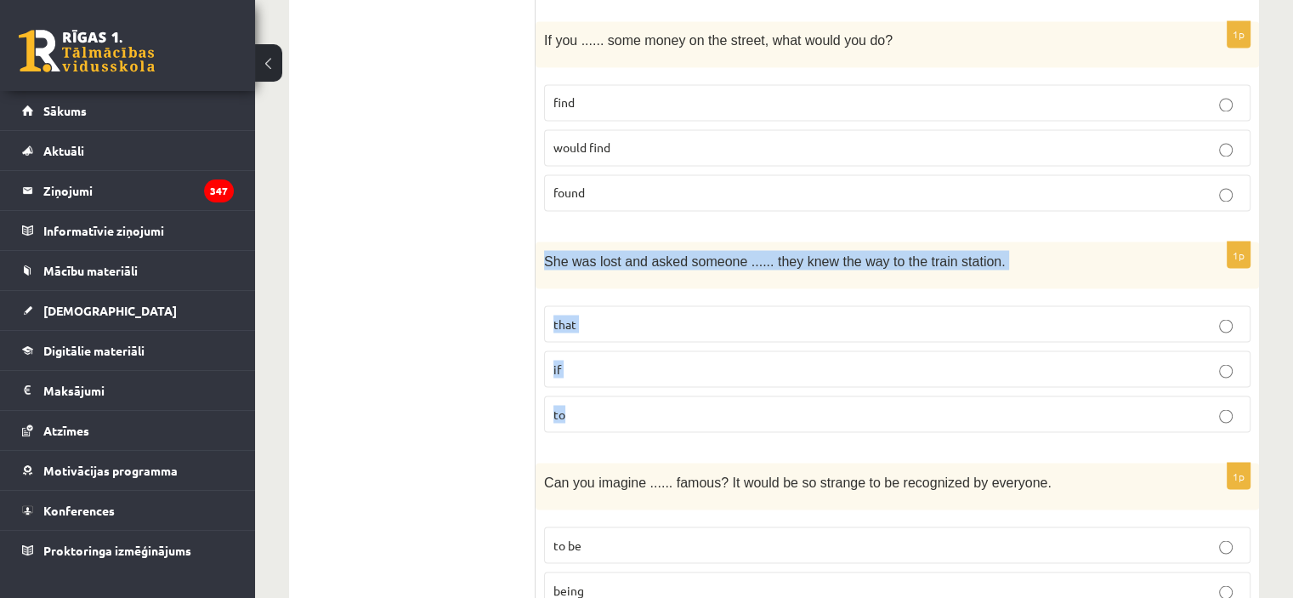
drag, startPoint x: 542, startPoint y: 222, endPoint x: 665, endPoint y: 387, distance: 205.3
click at [665, 387] on div "1p She was lost and asked someone ...... they knew the way to the train station…" at bounding box center [896, 343] width 723 height 204
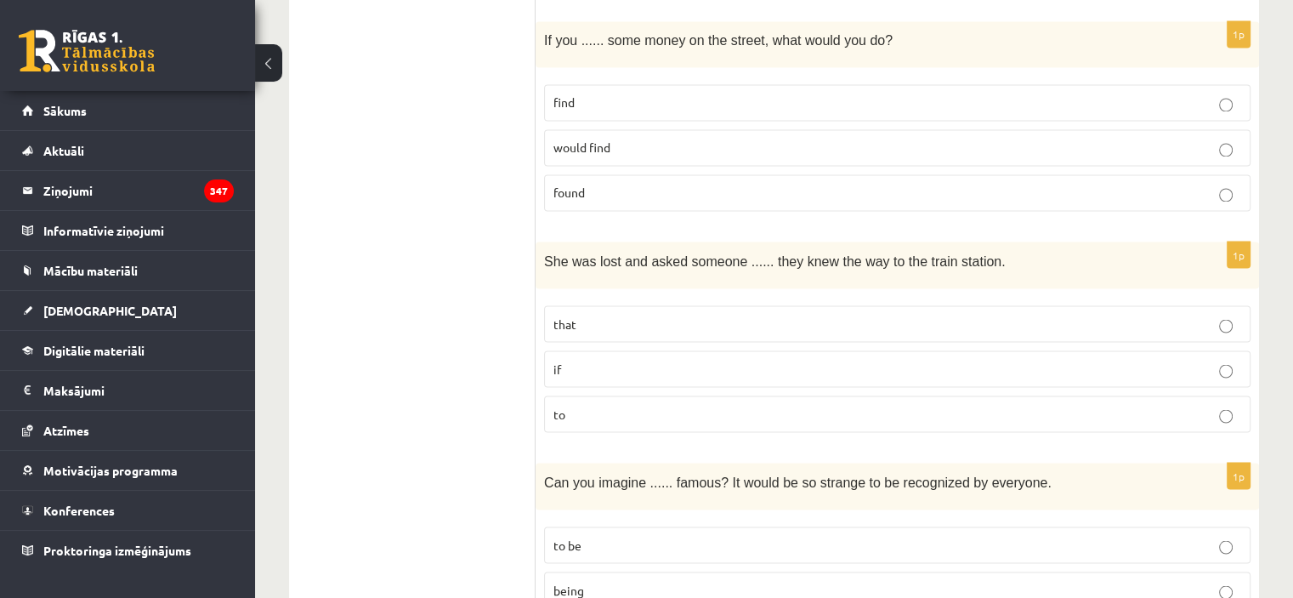
click at [672, 350] on label "if" at bounding box center [897, 368] width 706 height 37
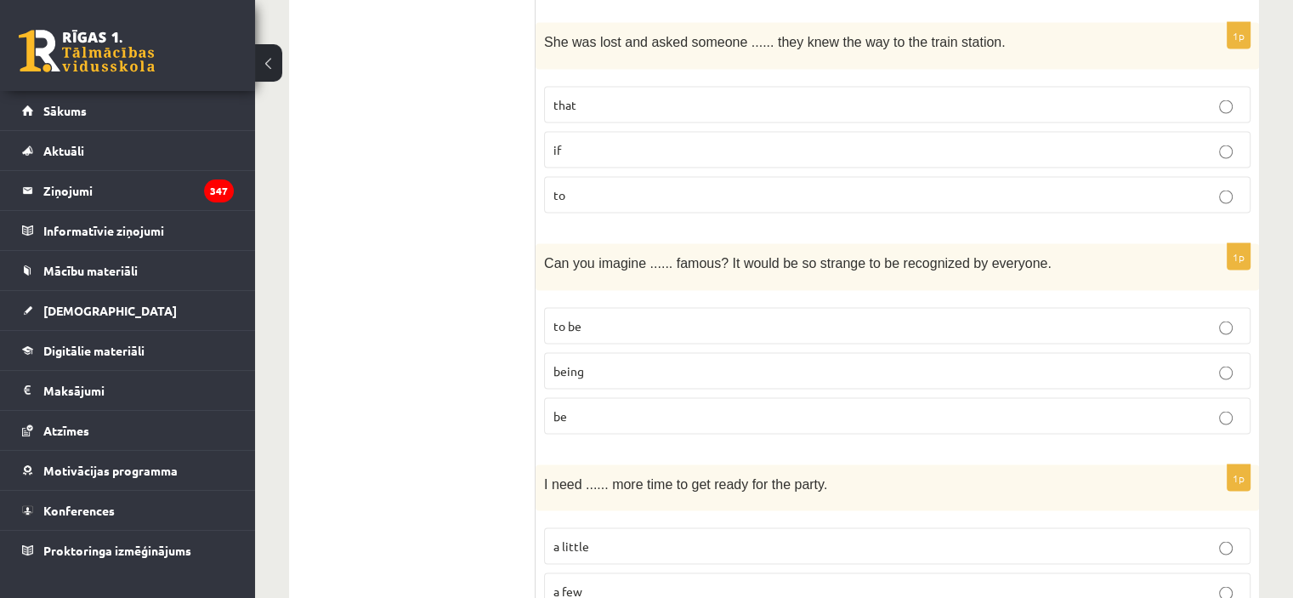
scroll to position [3213, 0]
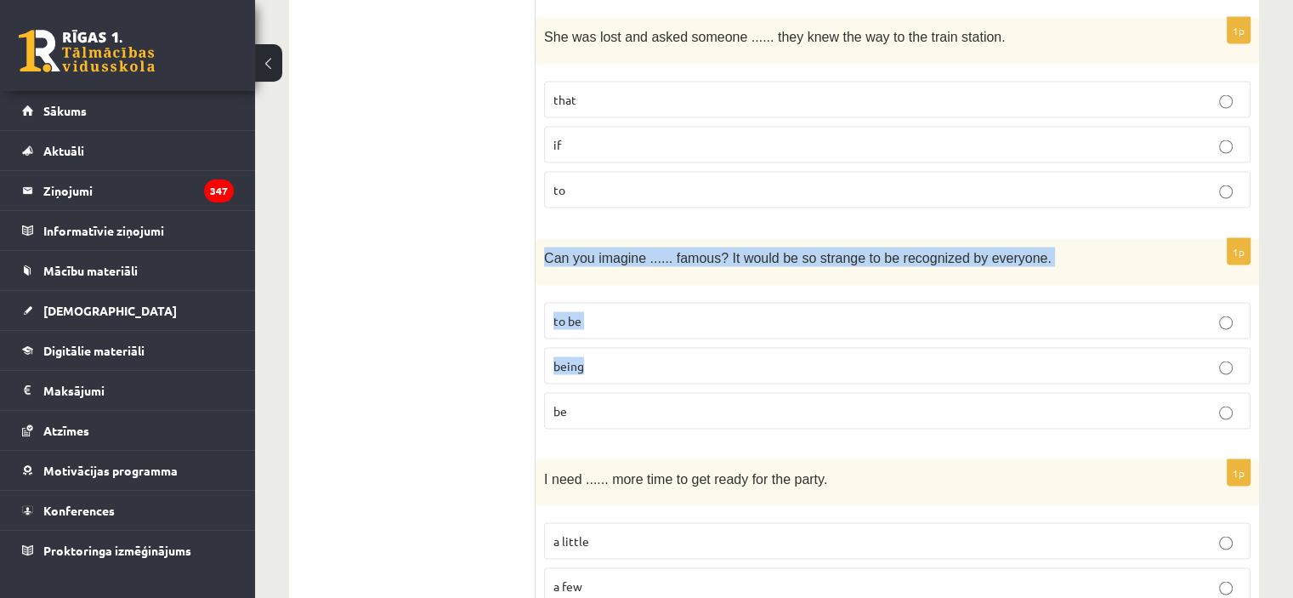
drag, startPoint x: 541, startPoint y: 212, endPoint x: 695, endPoint y: 314, distance: 184.1
click at [695, 314] on div "1p Can you imagine ...... famous? It would be so strange to be recognized by ev…" at bounding box center [896, 340] width 723 height 204
click at [547, 241] on div "Can you imagine ...... famous? It would be so strange to be recognized by every…" at bounding box center [896, 261] width 723 height 47
drag, startPoint x: 540, startPoint y: 226, endPoint x: 691, endPoint y: 397, distance: 228.2
click at [691, 397] on div "1p Can you imagine ...... famous? It would be so strange to be recognized by ev…" at bounding box center [896, 340] width 723 height 204
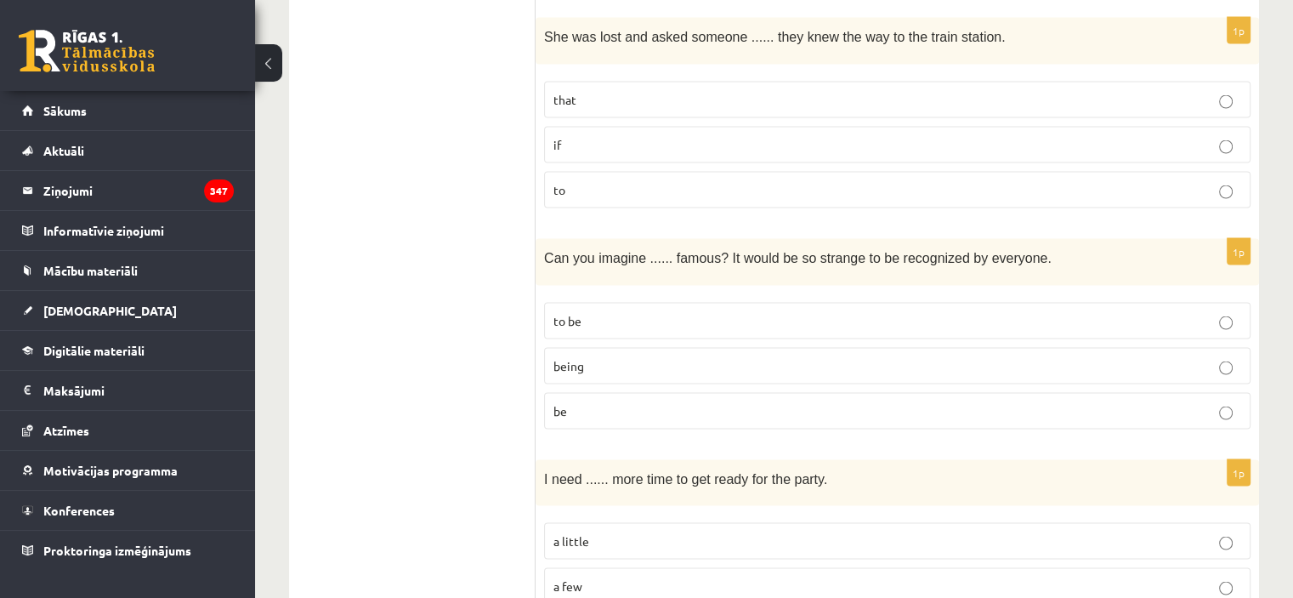
click at [603, 347] on label "being" at bounding box center [897, 365] width 706 height 37
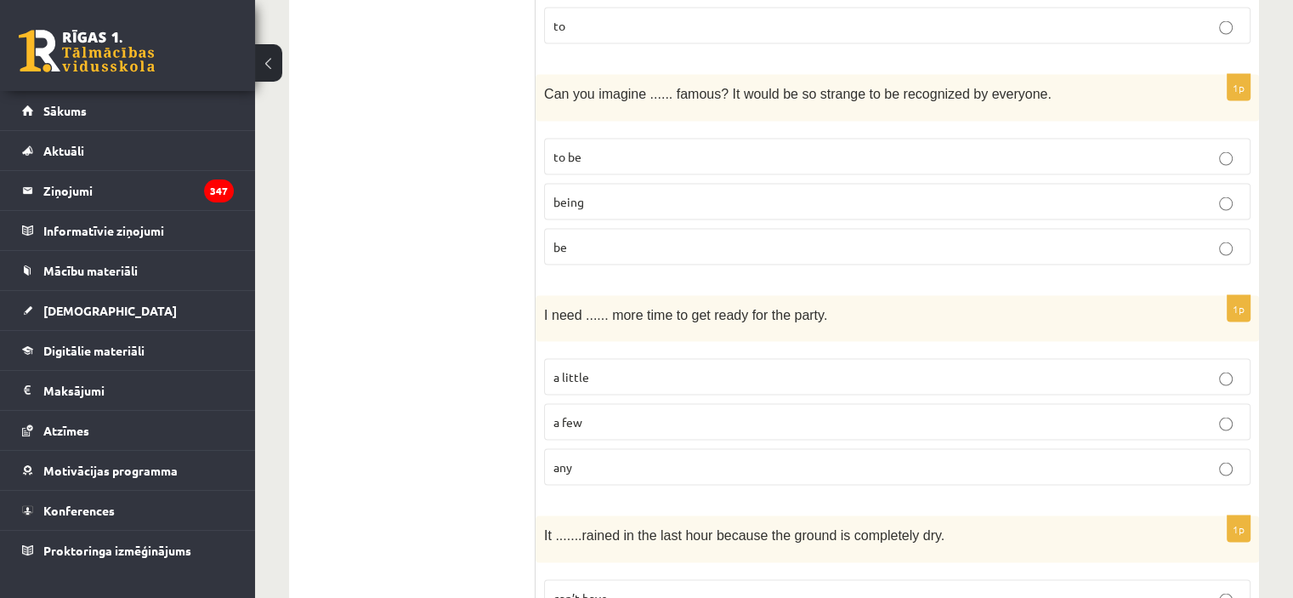
scroll to position [3382, 0]
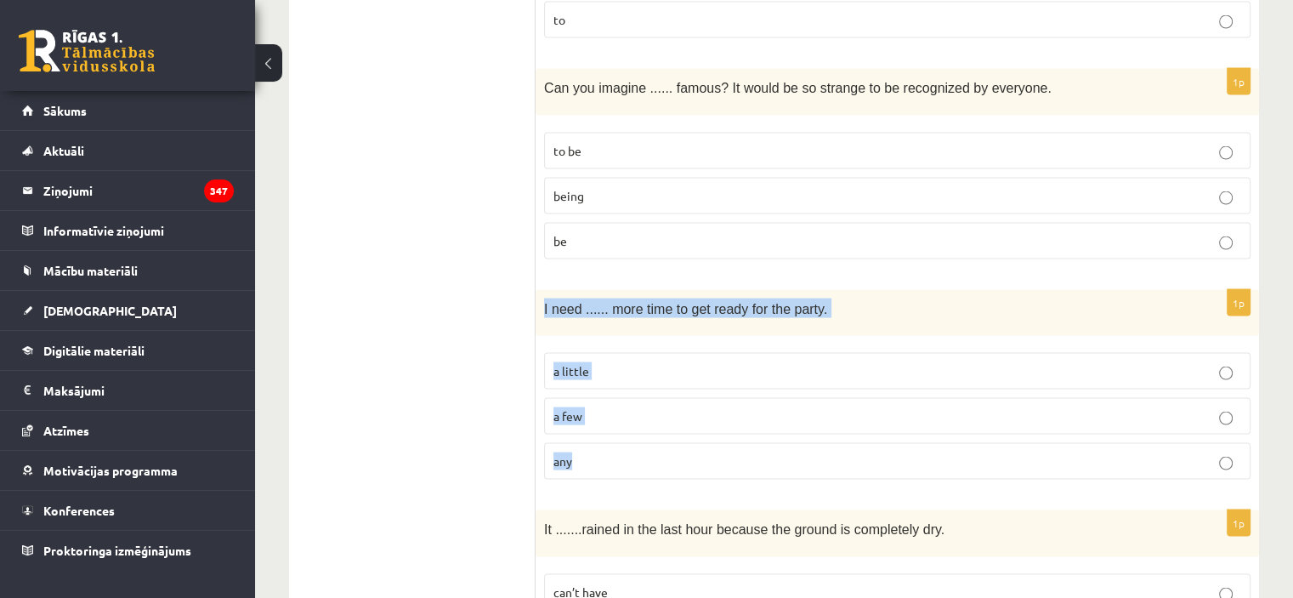
drag, startPoint x: 543, startPoint y: 269, endPoint x: 666, endPoint y: 429, distance: 201.8
click at [666, 429] on div "1p I need ...... more time to get ready for the party. a little a few any" at bounding box center [896, 392] width 723 height 204
click at [581, 302] on div "1p I need ...... more time to get ready for the party. a little a few any" at bounding box center [896, 392] width 723 height 204
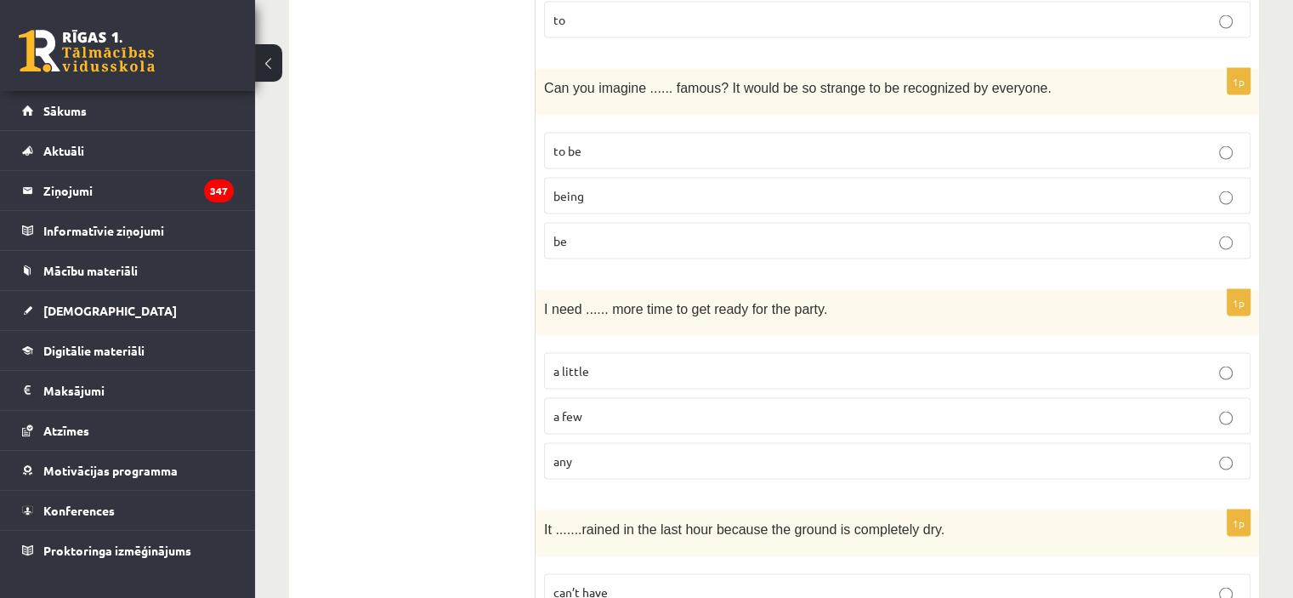
click at [631, 353] on label "a little" at bounding box center [897, 371] width 706 height 37
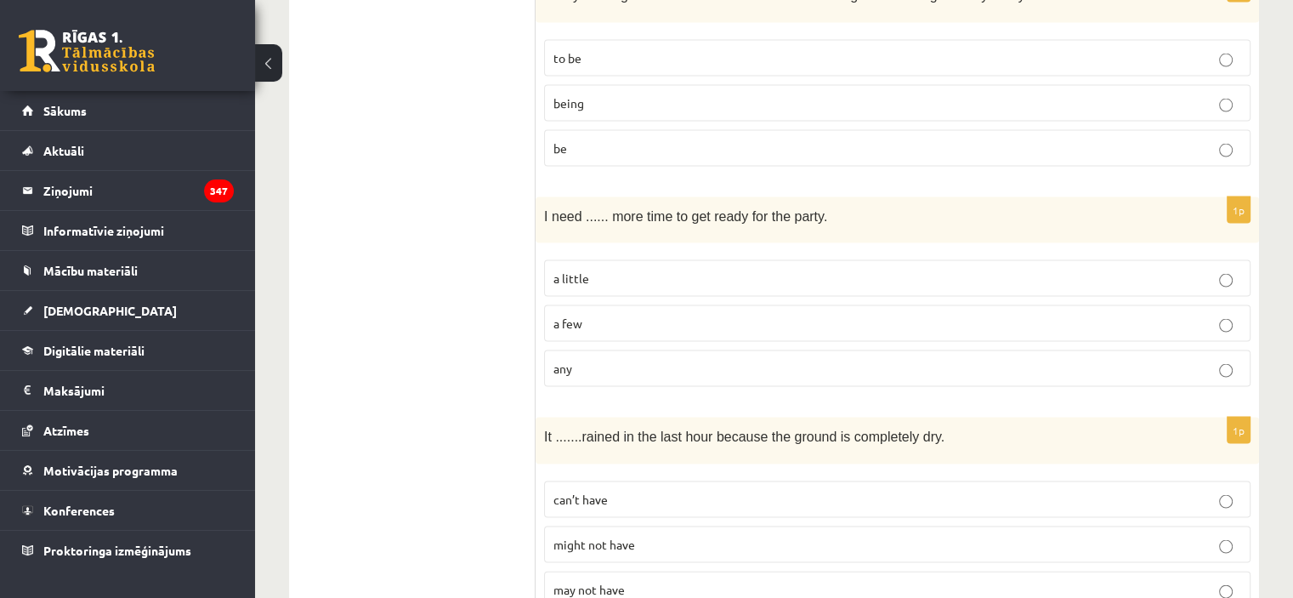
scroll to position [3484, 0]
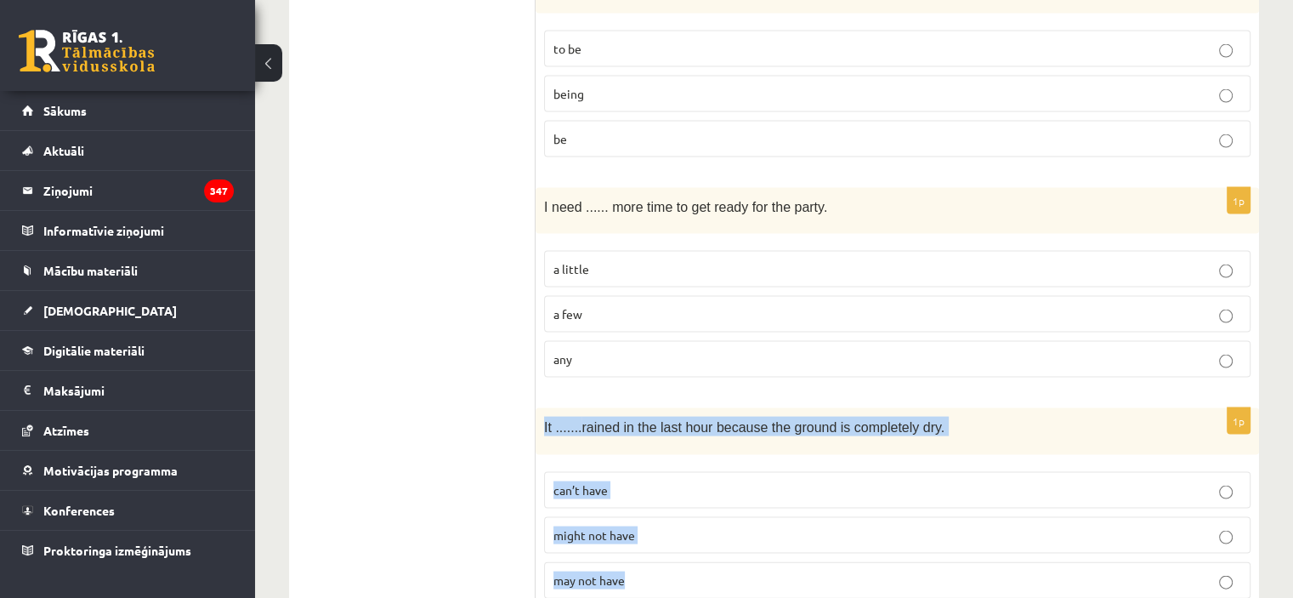
drag, startPoint x: 541, startPoint y: 386, endPoint x: 696, endPoint y: 548, distance: 224.8
click at [696, 548] on div "1p It ....... rained in the last hour because the ground is completely dry. can…" at bounding box center [896, 510] width 723 height 204
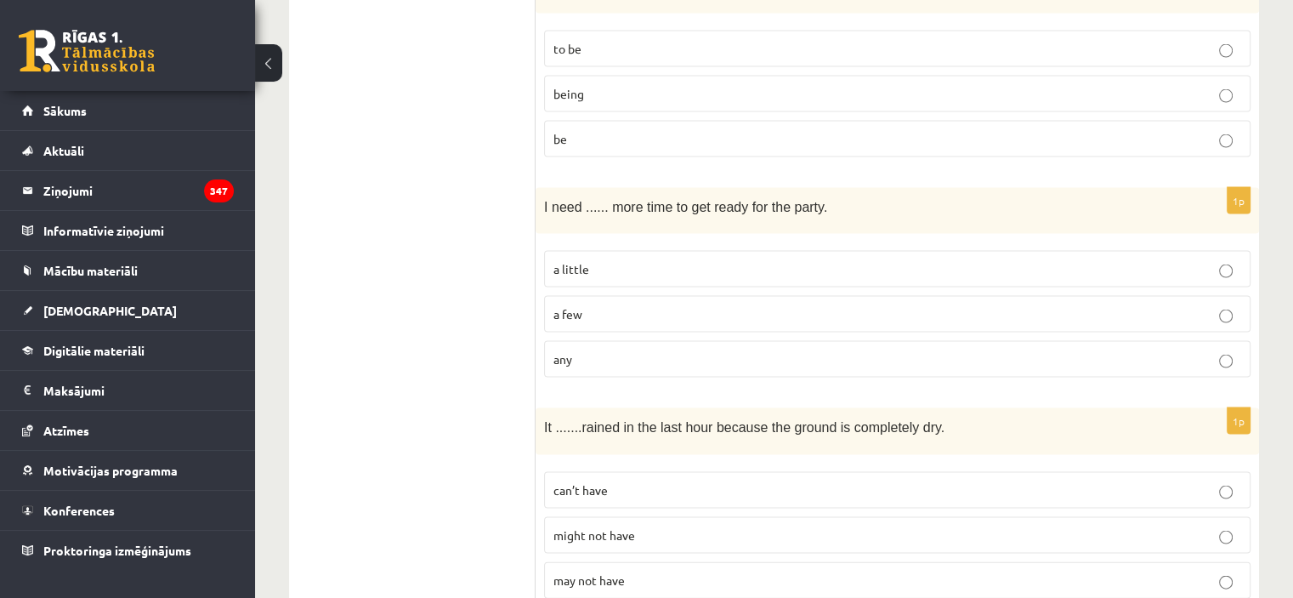
click at [690, 481] on p "can’t have" at bounding box center [897, 490] width 688 height 18
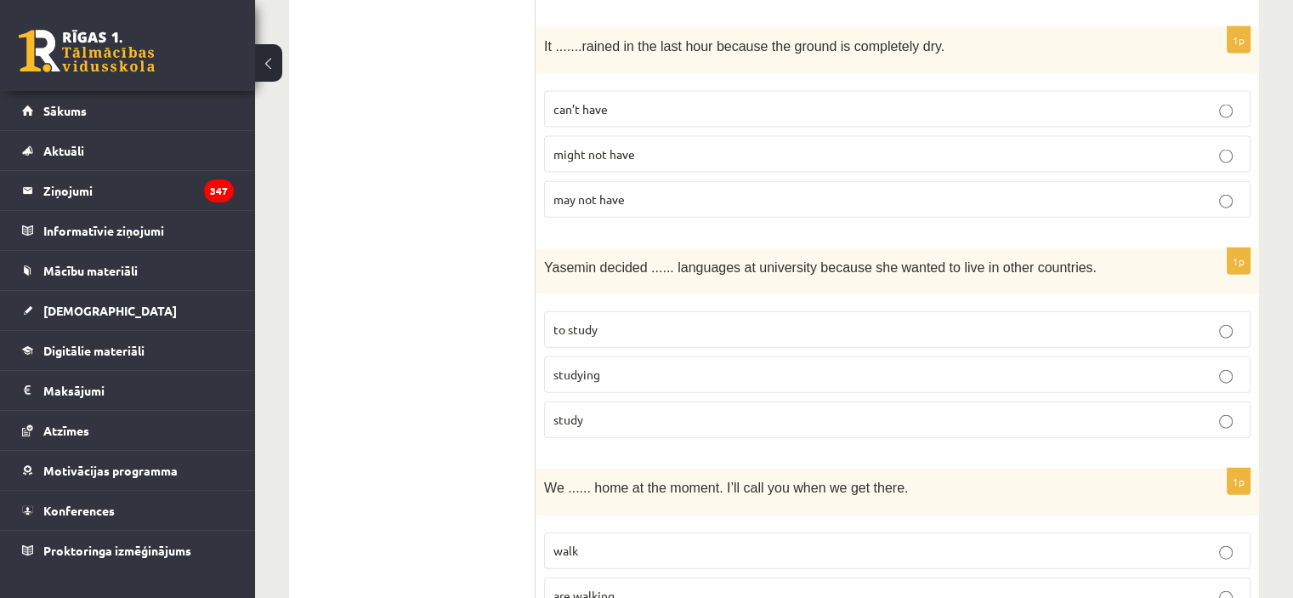
scroll to position [3951, 0]
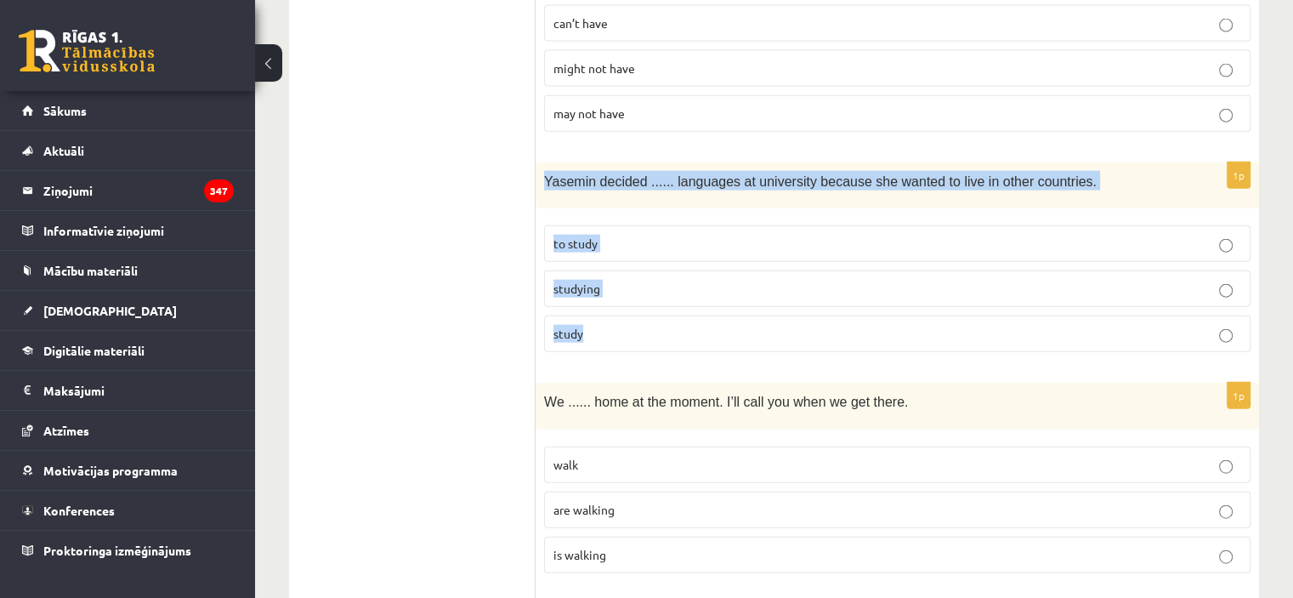
drag, startPoint x: 535, startPoint y: 135, endPoint x: 704, endPoint y: 285, distance: 225.8
click at [704, 285] on div "1p Yasemin decided ...... languages at university because she wanted to live in…" at bounding box center [896, 264] width 723 height 204
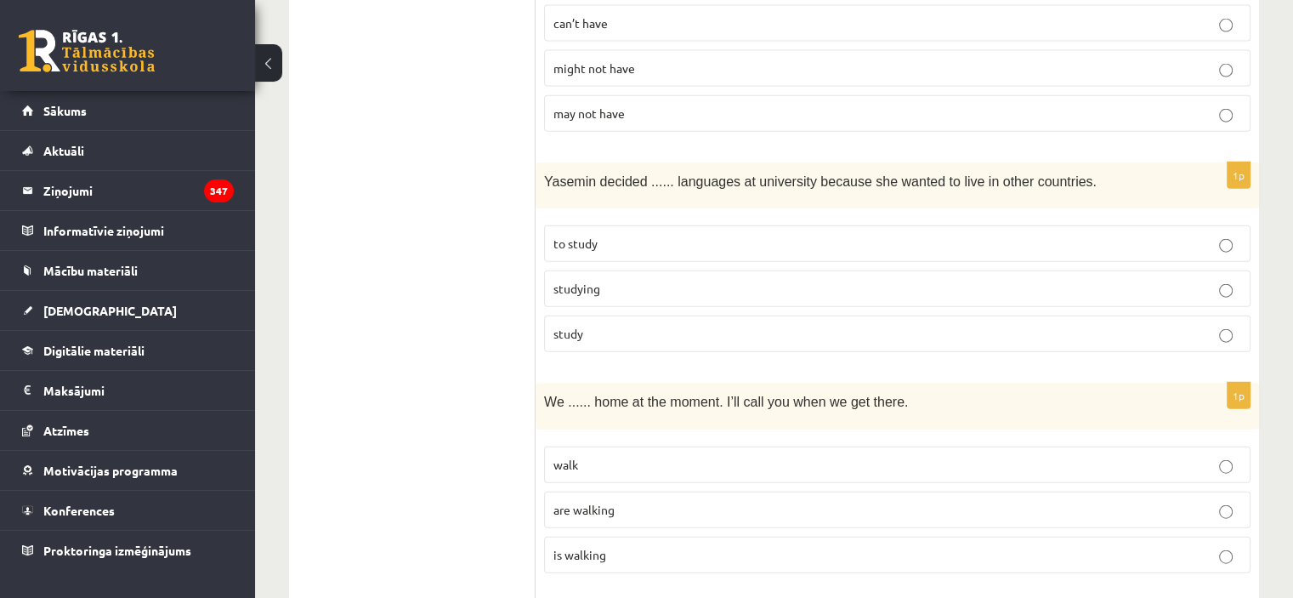
click at [636, 235] on p "to study" at bounding box center [897, 244] width 688 height 18
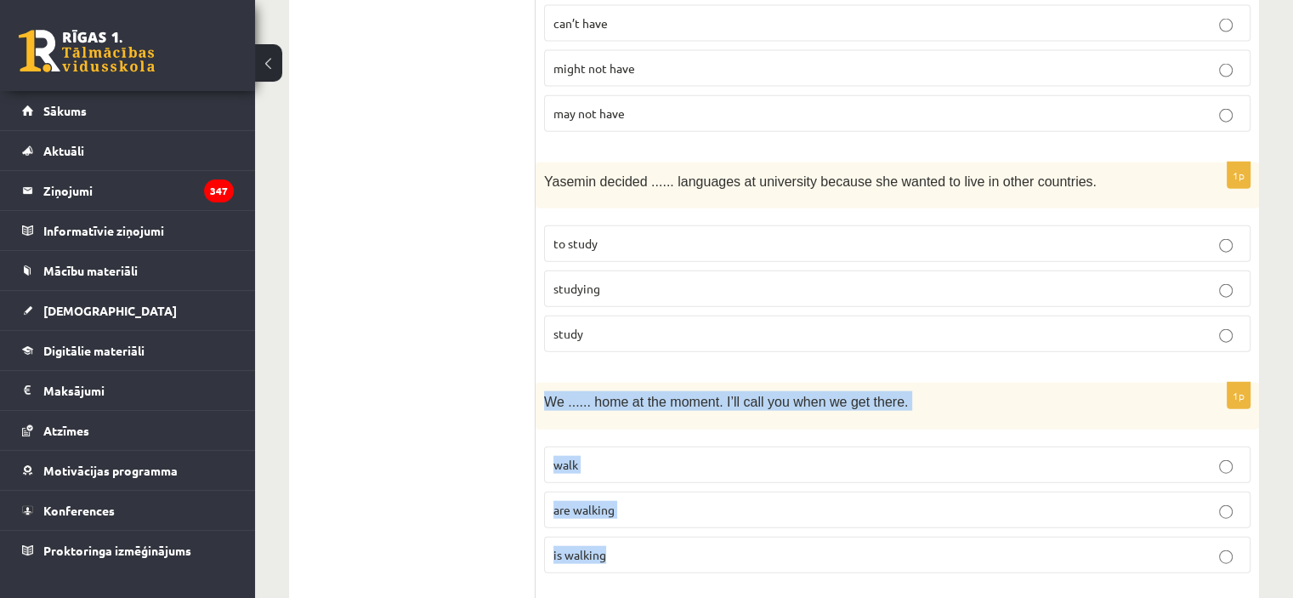
drag, startPoint x: 542, startPoint y: 361, endPoint x: 720, endPoint y: 502, distance: 226.9
click at [720, 502] on div "1p We ...... home at the moment. I’ll call you when we get there. walk are walk…" at bounding box center [896, 484] width 723 height 204
click at [721, 491] on label "are walking" at bounding box center [897, 509] width 706 height 37
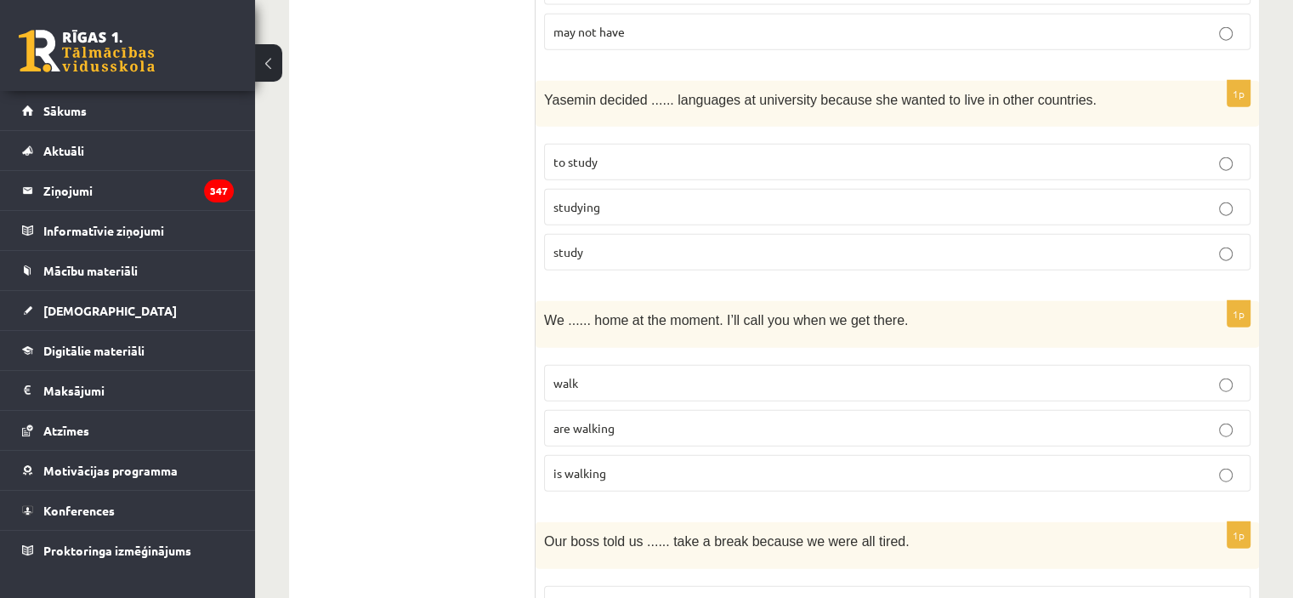
scroll to position [4170, 0]
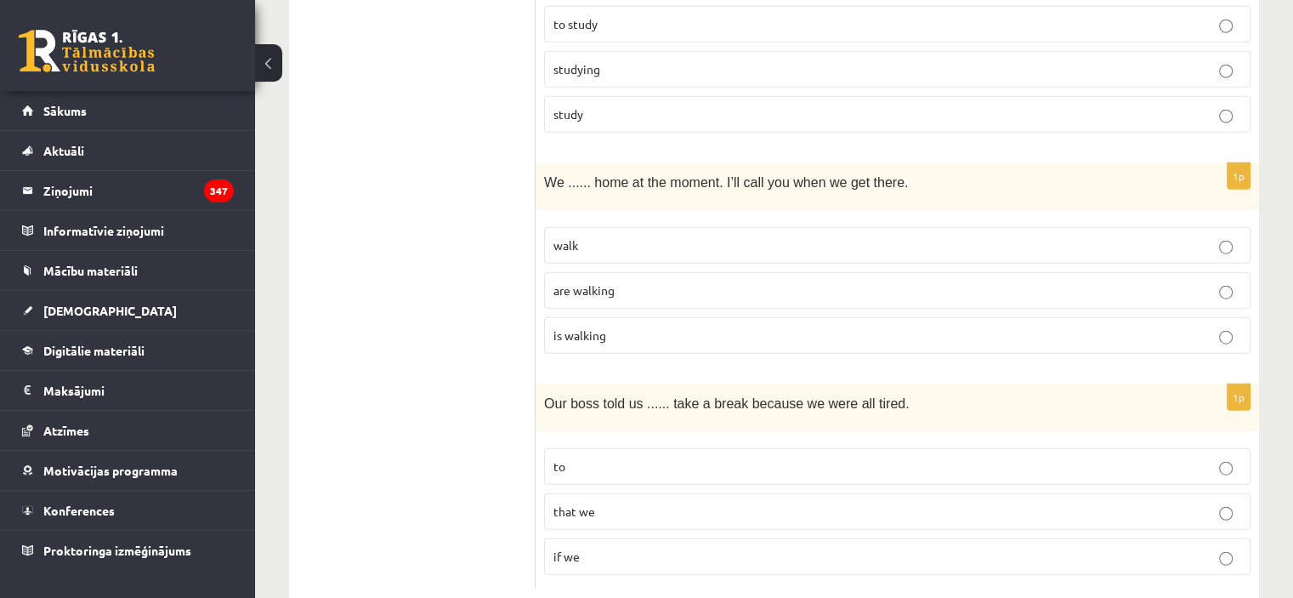
click at [830, 538] on label "if we" at bounding box center [897, 556] width 706 height 37
click at [592, 493] on label "that we" at bounding box center [897, 511] width 706 height 37
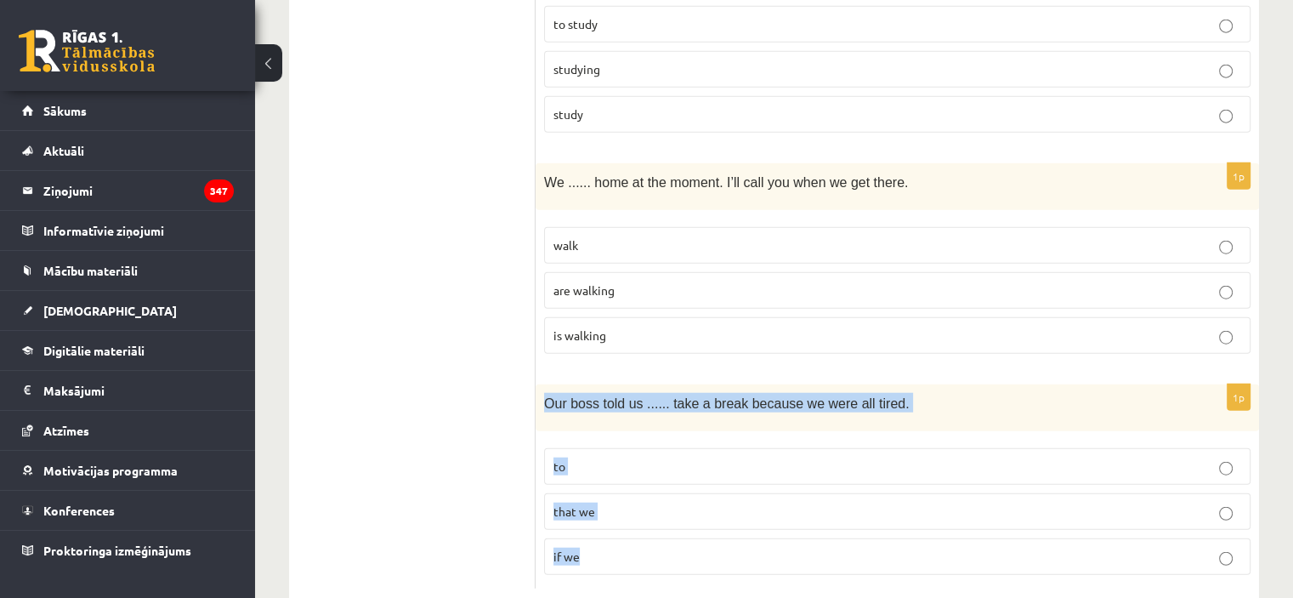
drag, startPoint x: 542, startPoint y: 360, endPoint x: 843, endPoint y: 539, distance: 349.8
click at [843, 539] on div "1p Our boss told us ...... take a break because we were all tired. to that we i…" at bounding box center [896, 486] width 723 height 204
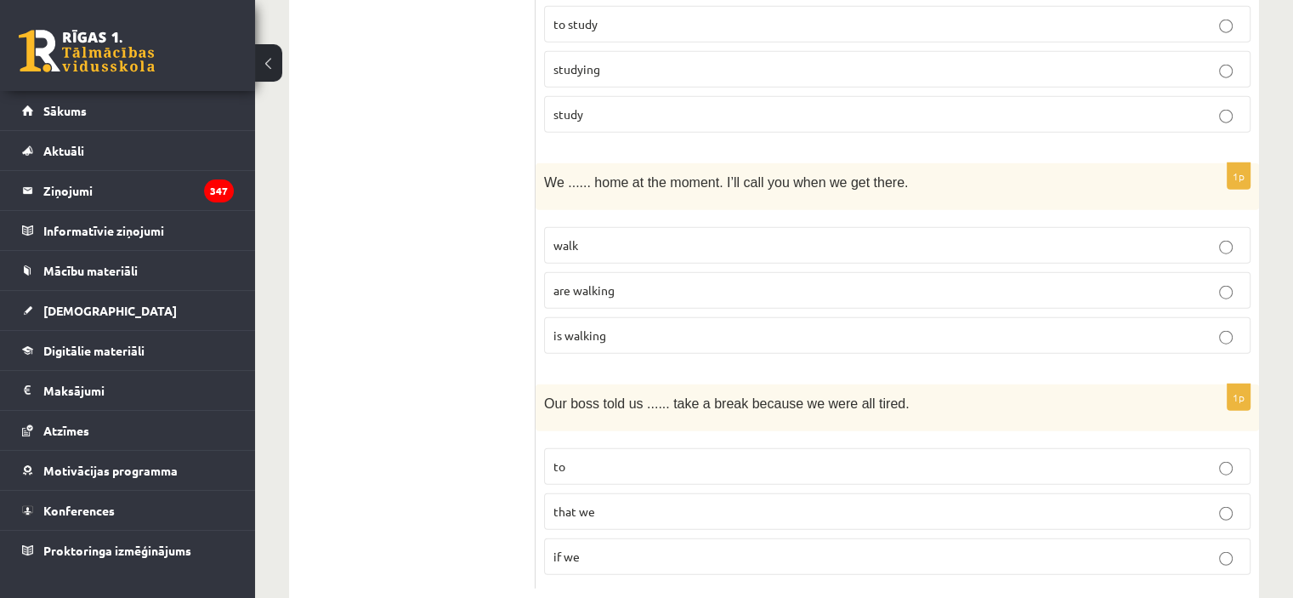
click at [648, 457] on p "to" at bounding box center [897, 466] width 688 height 18
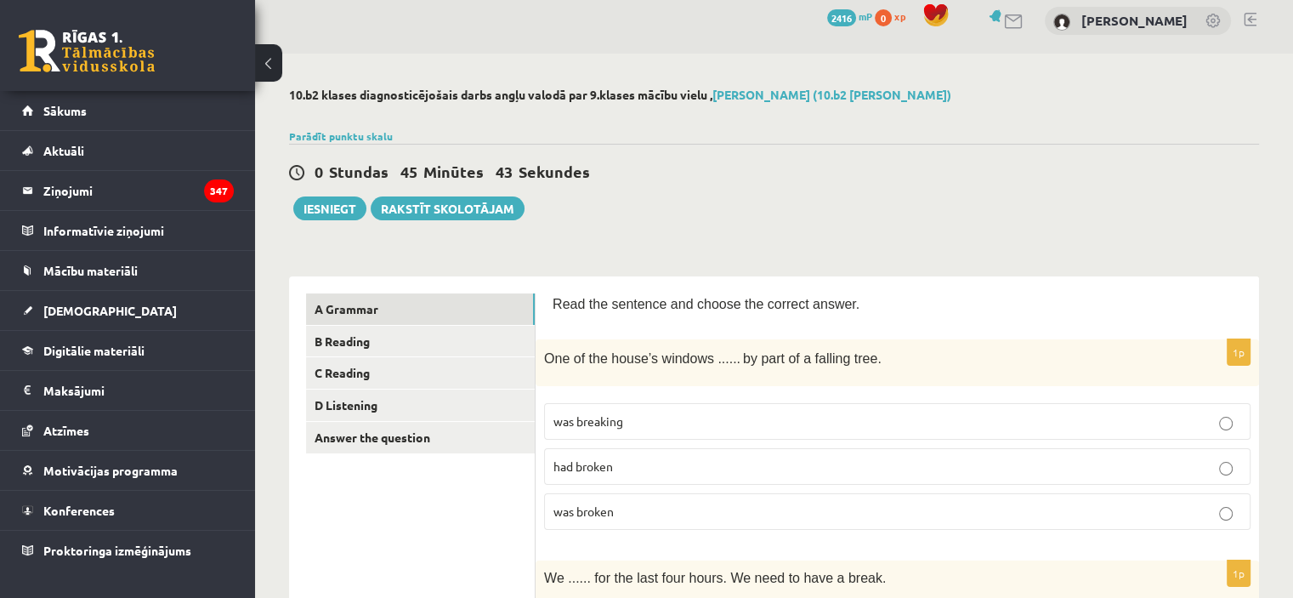
scroll to position [0, 0]
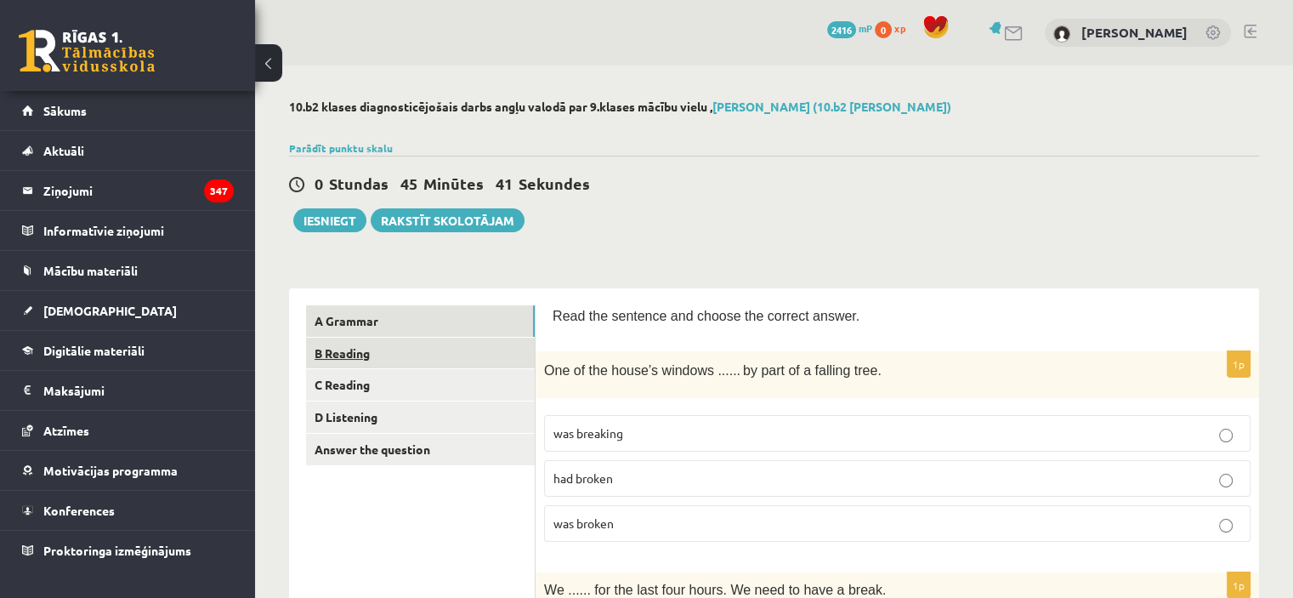
click at [456, 346] on link "B Reading" at bounding box center [420, 352] width 229 height 31
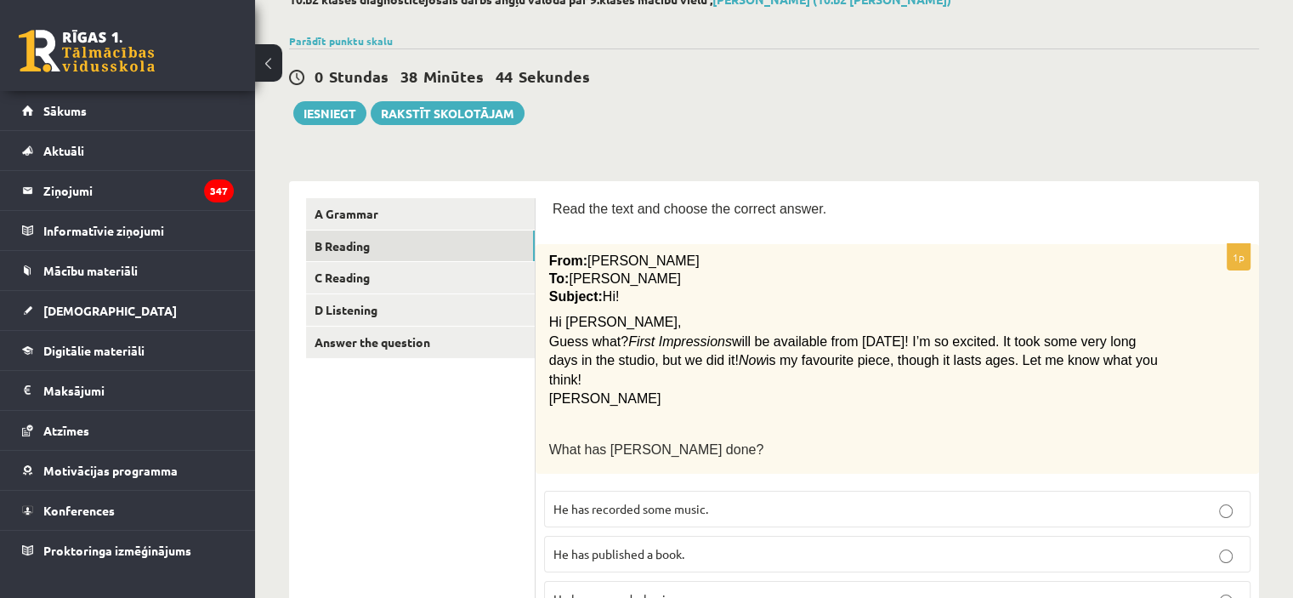
scroll to position [223, 0]
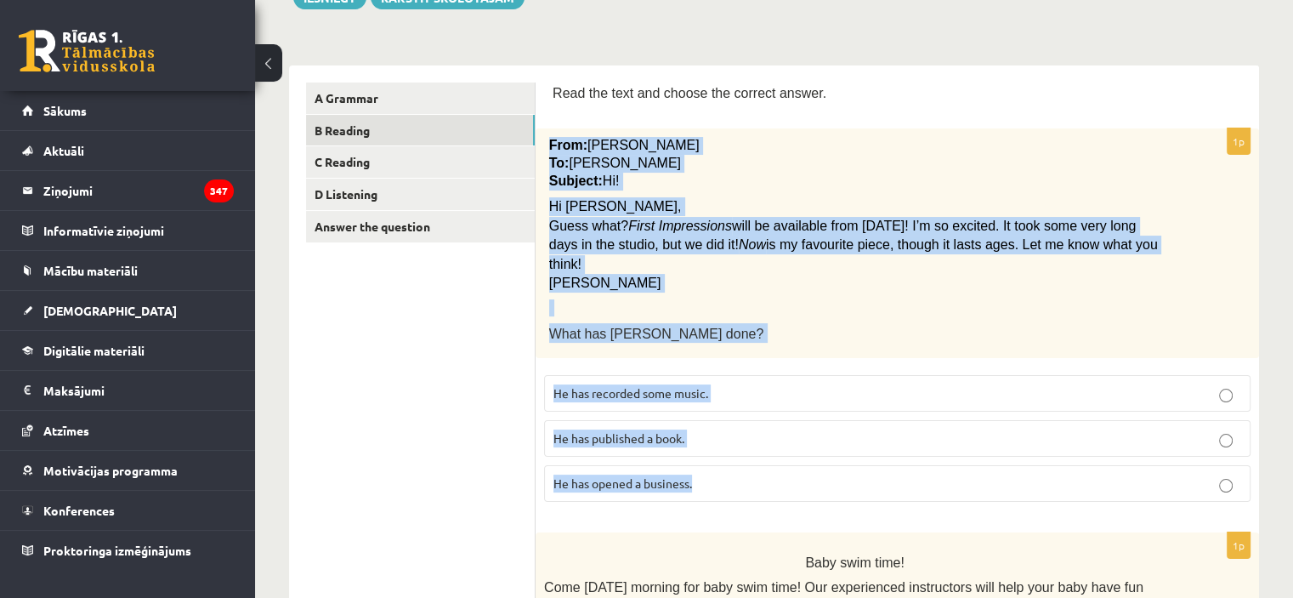
drag, startPoint x: 546, startPoint y: 146, endPoint x: 717, endPoint y: 453, distance: 351.6
click at [717, 453] on div "1p From: Pete To: Cathy Subject: Hi! Hi Cathy, Guess what? First Impressions wi…" at bounding box center [896, 321] width 723 height 386
click at [722, 225] on span "will be available from next Monday! I’m so excited. It took some very long days…" at bounding box center [842, 234] width 587 height 33
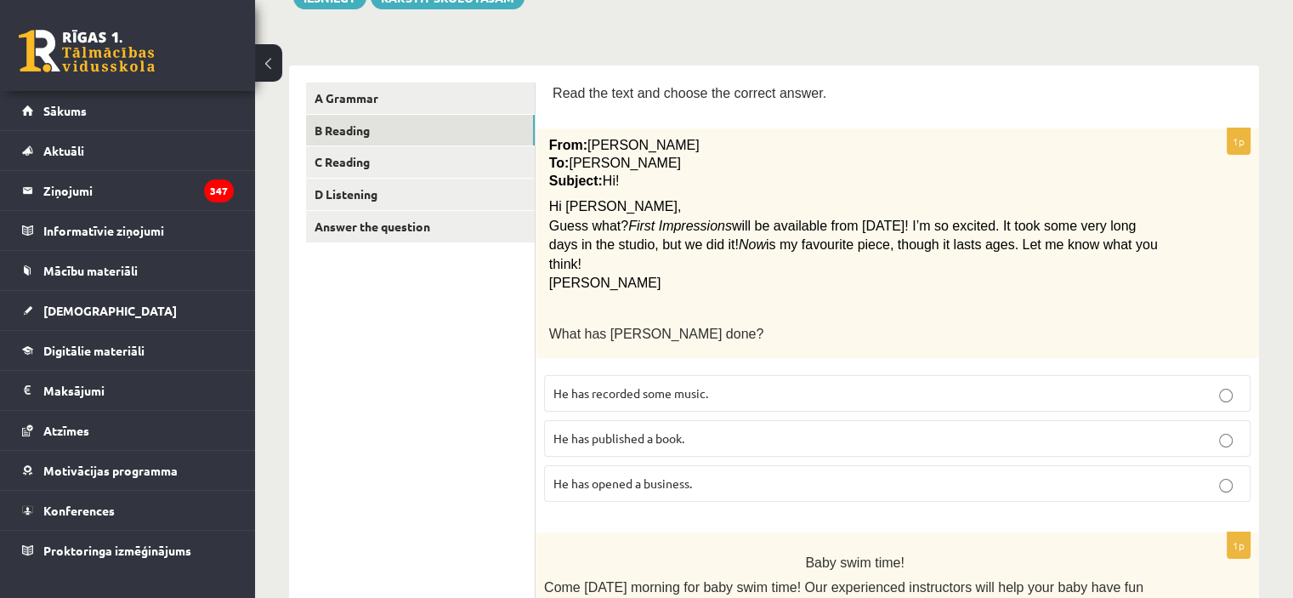
click at [820, 384] on p "He has recorded some music." at bounding box center [897, 393] width 688 height 18
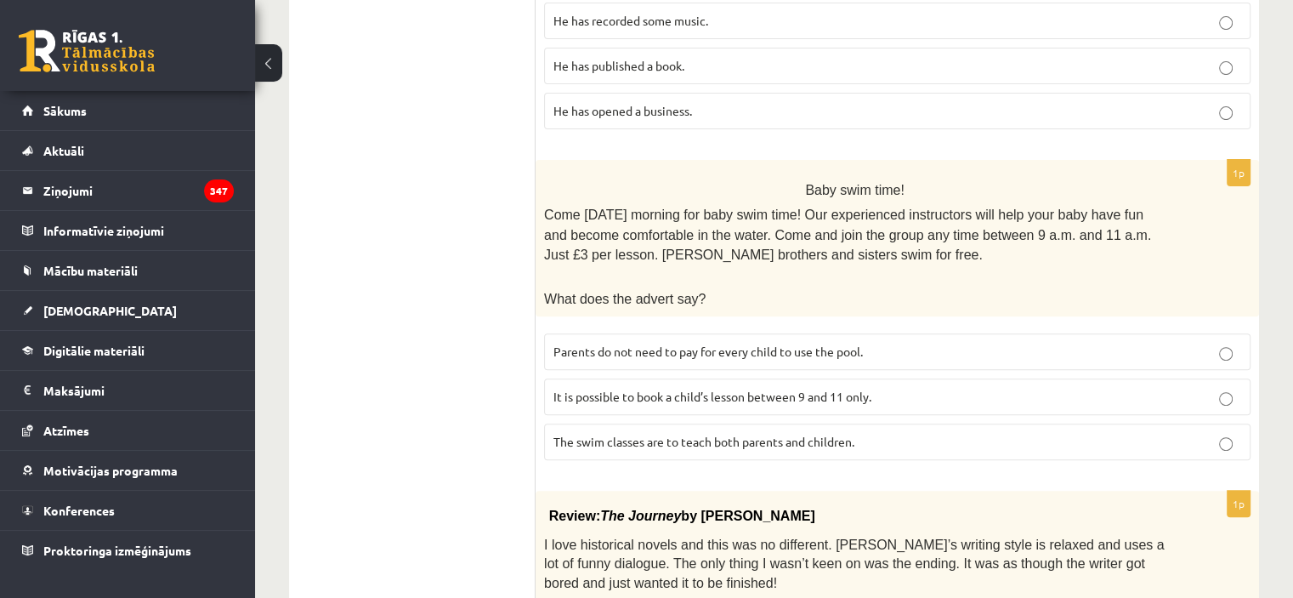
scroll to position [592, 0]
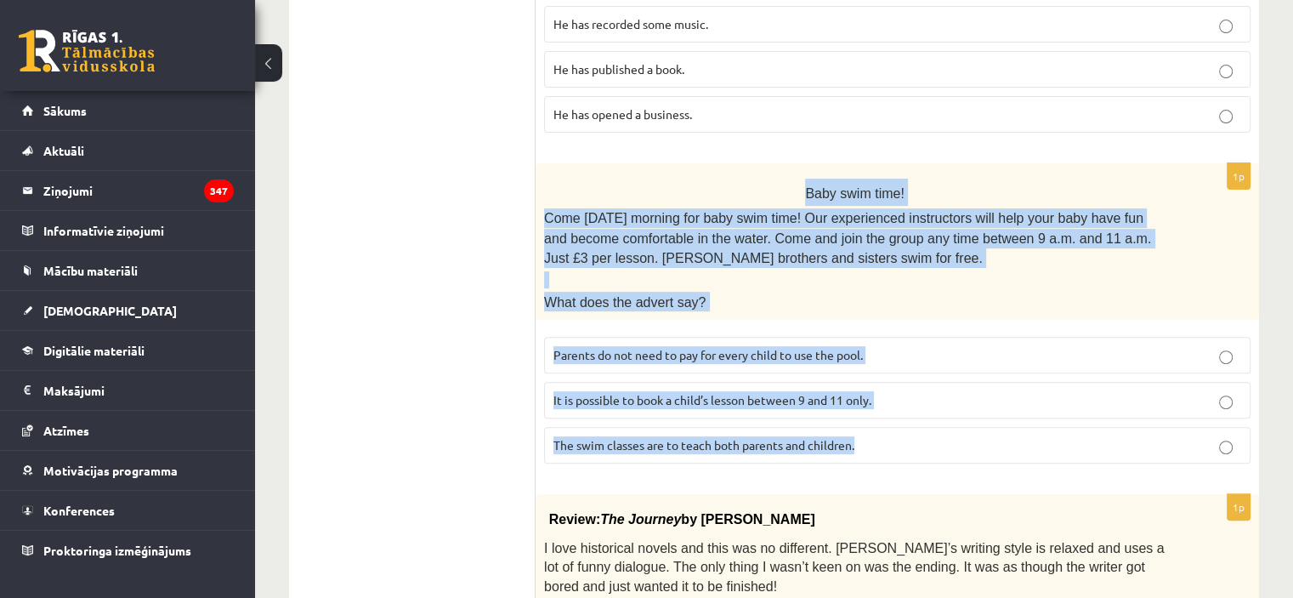
drag, startPoint x: 541, startPoint y: 167, endPoint x: 1039, endPoint y: 403, distance: 551.7
click at [1039, 403] on div "1p Baby swim time! Come on Sunday morning for baby swim time! Our experienced i…" at bounding box center [896, 320] width 723 height 314
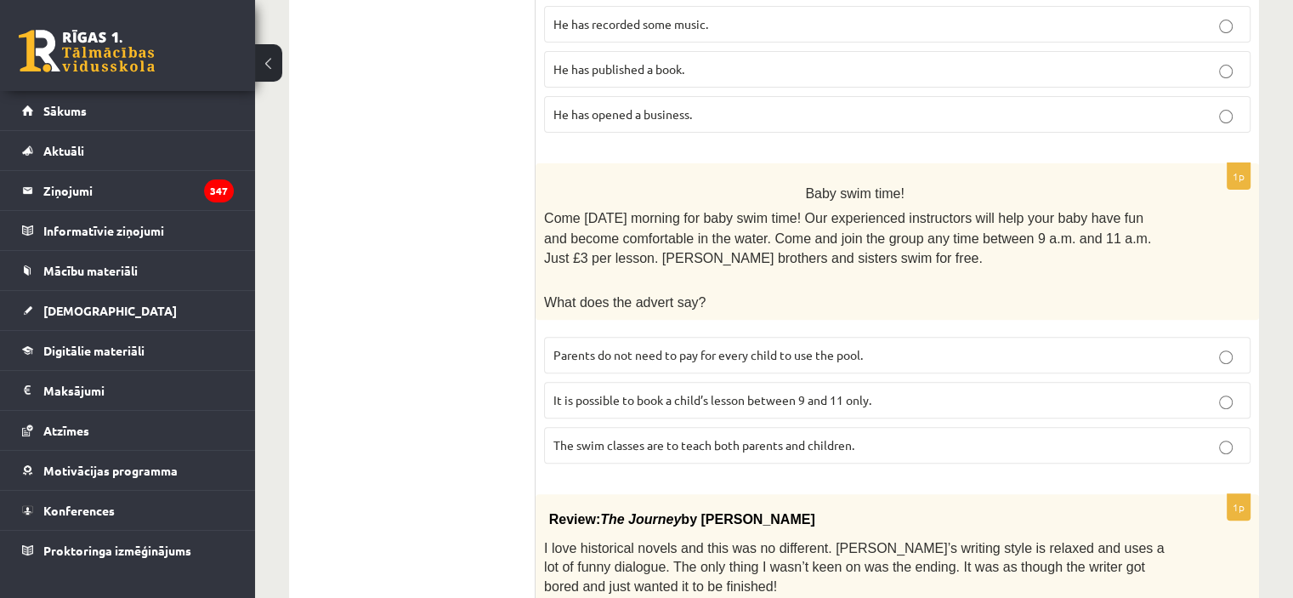
click at [802, 337] on label "Parents do not need to pay for every child to use the pool." at bounding box center [897, 355] width 706 height 37
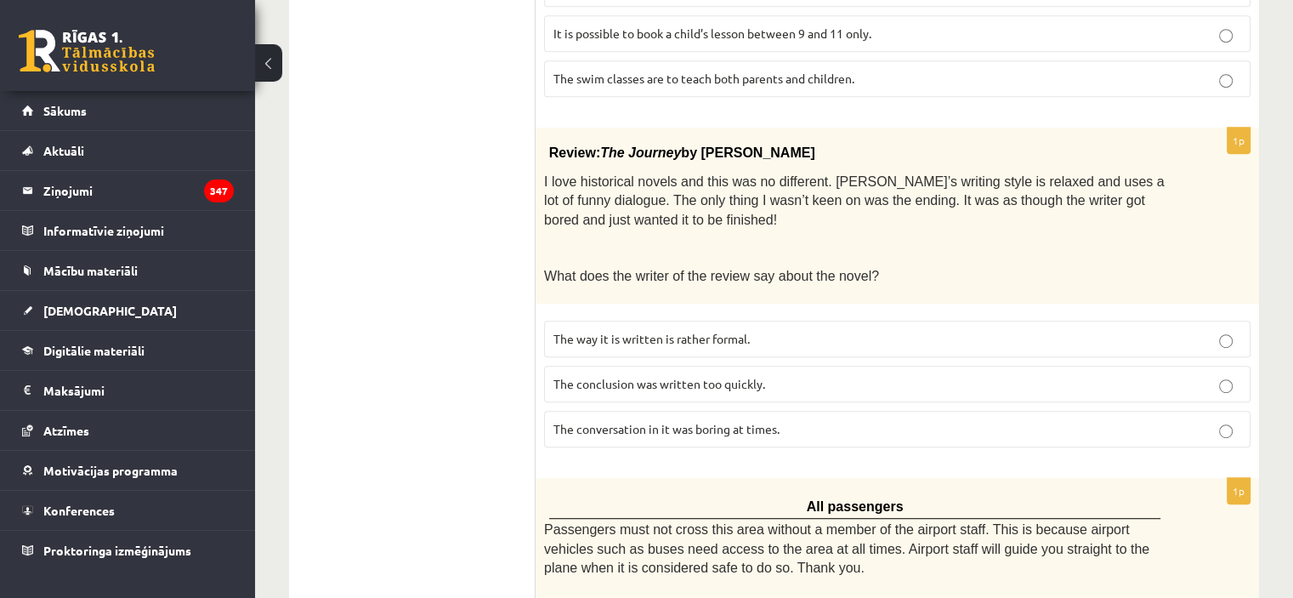
scroll to position [982, 0]
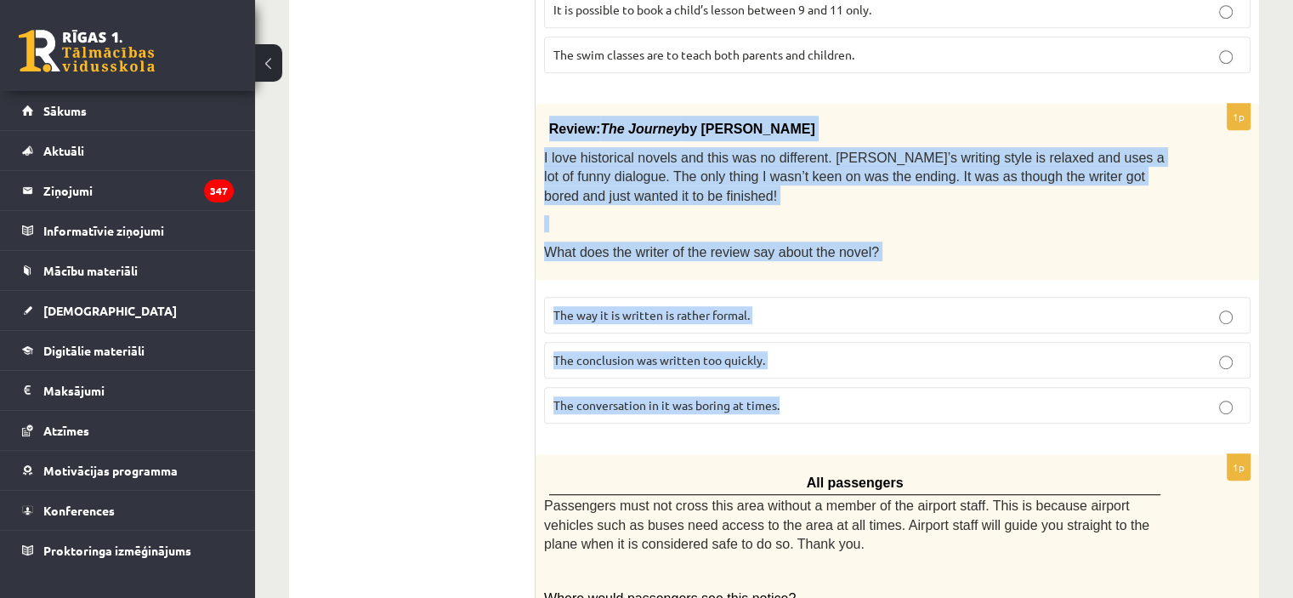
drag, startPoint x: 550, startPoint y: 92, endPoint x: 806, endPoint y: 359, distance: 369.7
click at [806, 359] on div "1p Review: The Journey by Elizabeth Brown I love historical novels and this was…" at bounding box center [896, 270] width 723 height 333
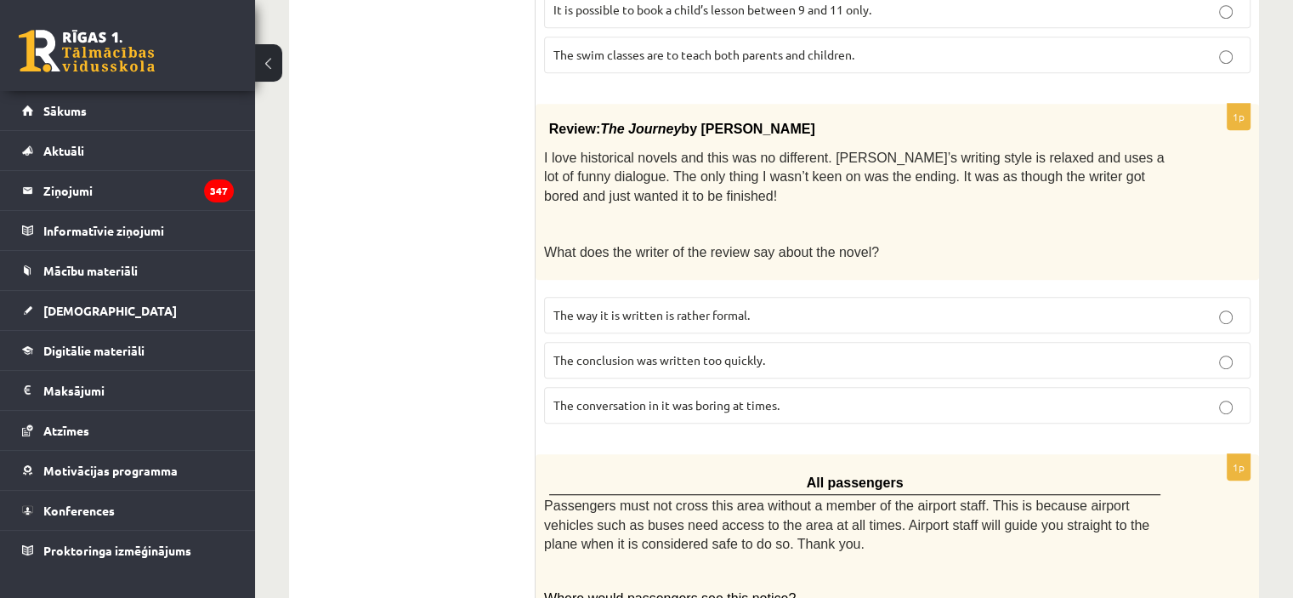
click at [352, 197] on ul "A Grammar B Reading C Reading D Listening Answer the question" at bounding box center [420, 398] width 229 height 2150
click at [745, 342] on label "The conclusion was written too quickly." at bounding box center [897, 360] width 706 height 37
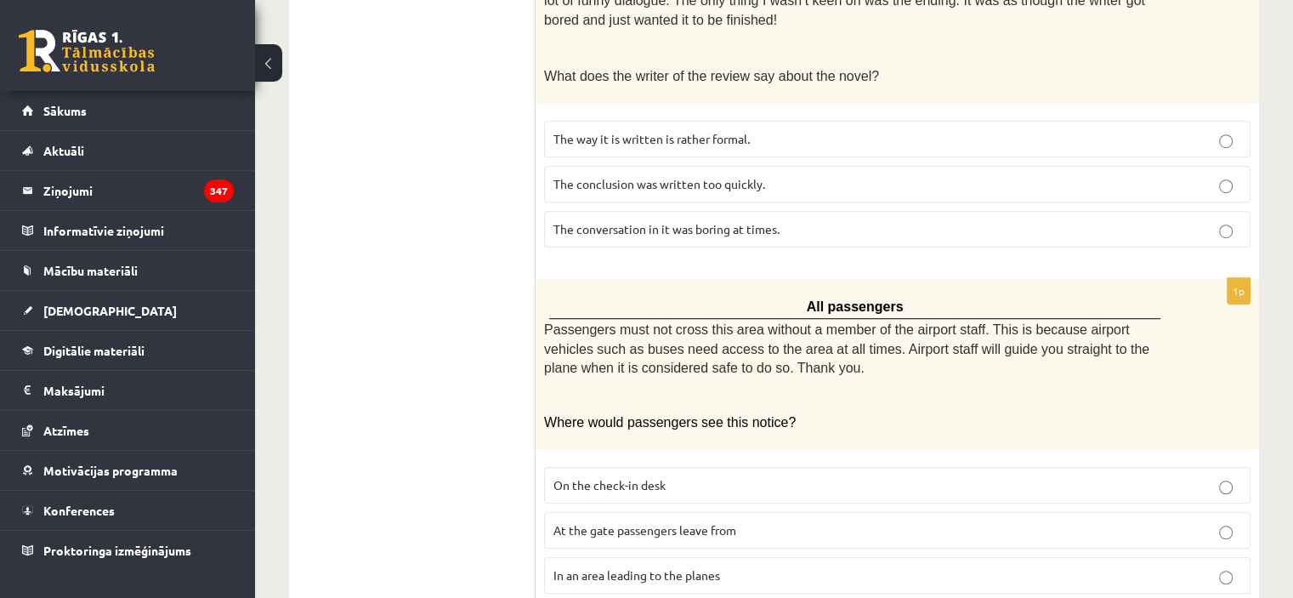
scroll to position [1350, 0]
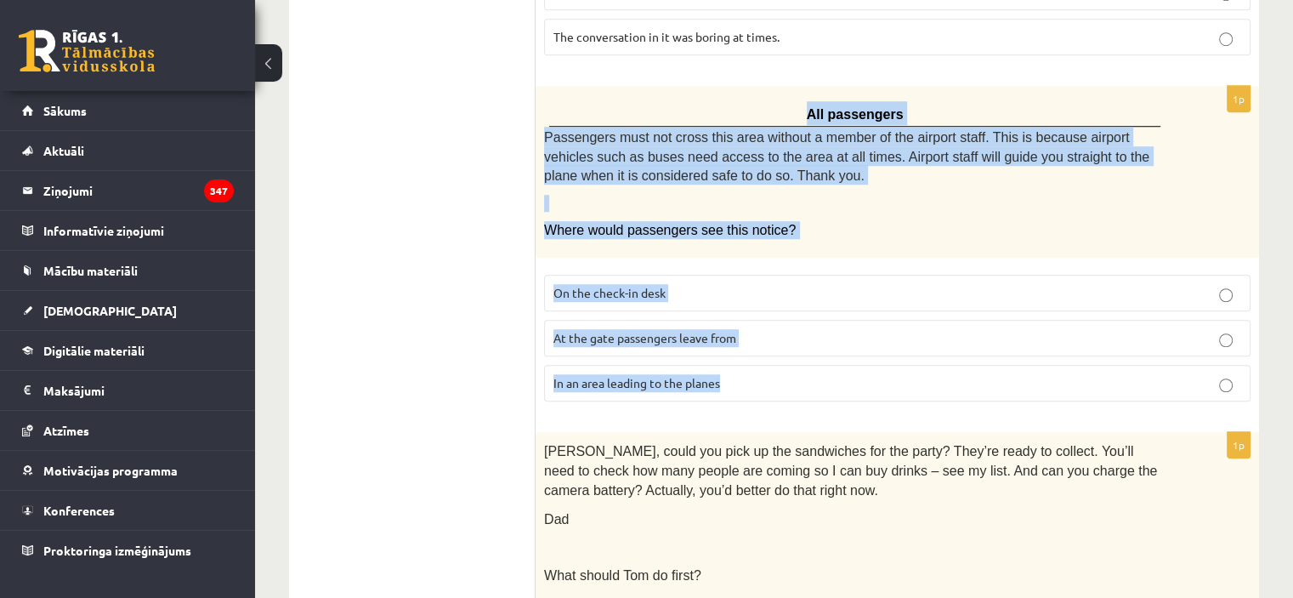
drag, startPoint x: 604, startPoint y: 82, endPoint x: 880, endPoint y: 354, distance: 387.1
click at [880, 354] on div "1p All passengers Passengers must not cross this area without a member of the a…" at bounding box center [896, 251] width 723 height 330
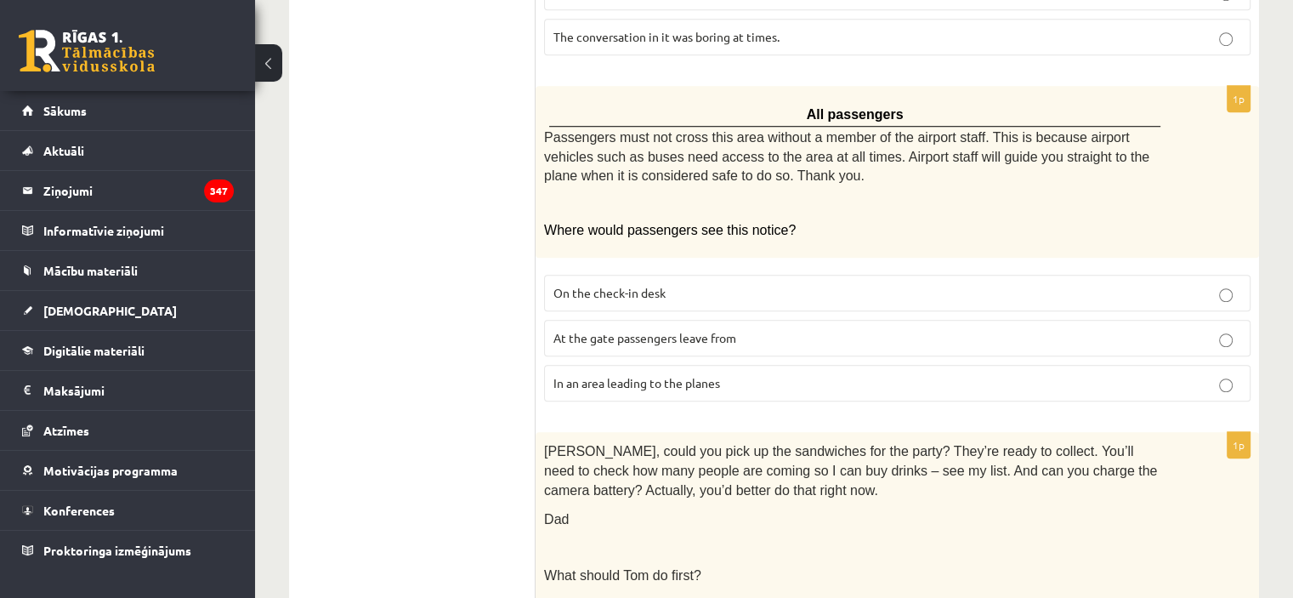
click at [316, 259] on ul "A Grammar B Reading C Reading D Listening Answer the question" at bounding box center [420, 30] width 229 height 2150
click at [646, 365] on label "In an area leading to the planes" at bounding box center [897, 383] width 706 height 37
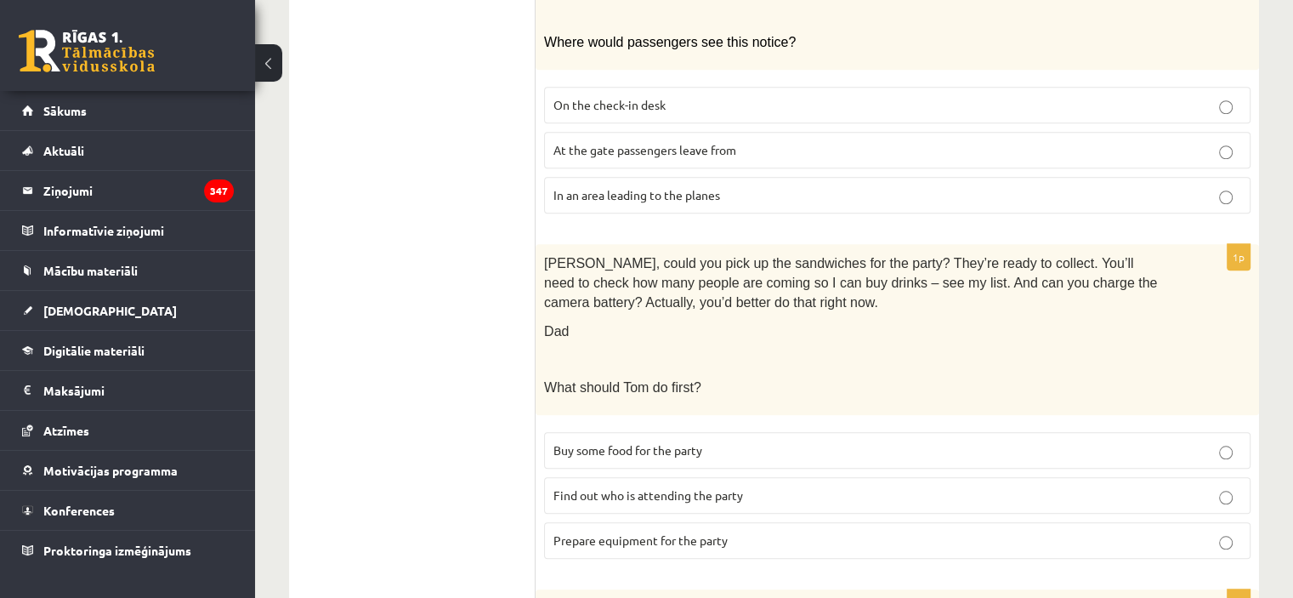
scroll to position [1583, 0]
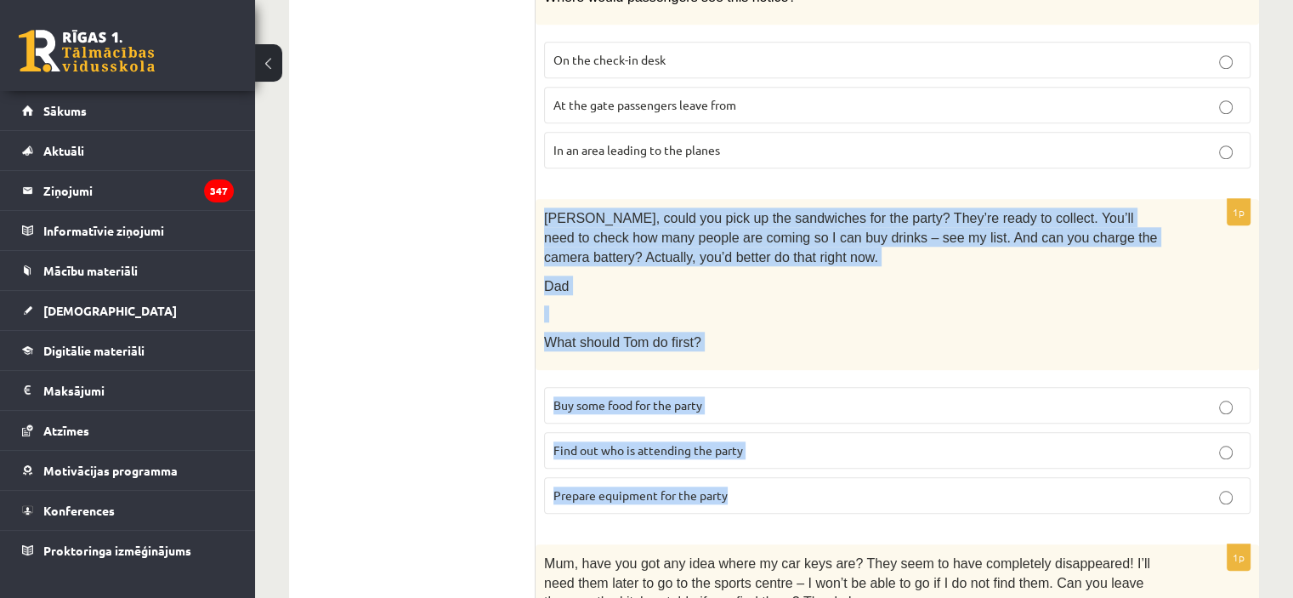
drag, startPoint x: 539, startPoint y: 182, endPoint x: 818, endPoint y: 461, distance: 394.9
click at [818, 461] on div "1p Tom, could you pick up the sandwiches for the party? They’re ready to collec…" at bounding box center [896, 363] width 723 height 328
click at [739, 275] on p "Dad" at bounding box center [854, 285] width 621 height 20
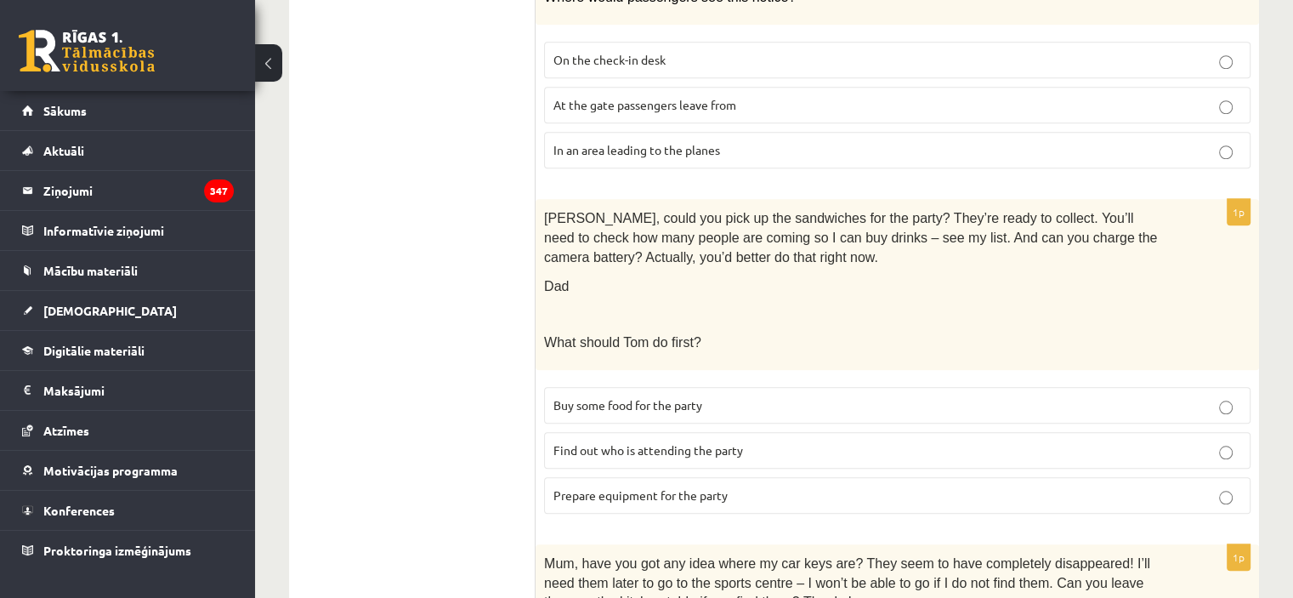
click at [622, 487] on span "Prepare equipment for the party" at bounding box center [640, 494] width 174 height 15
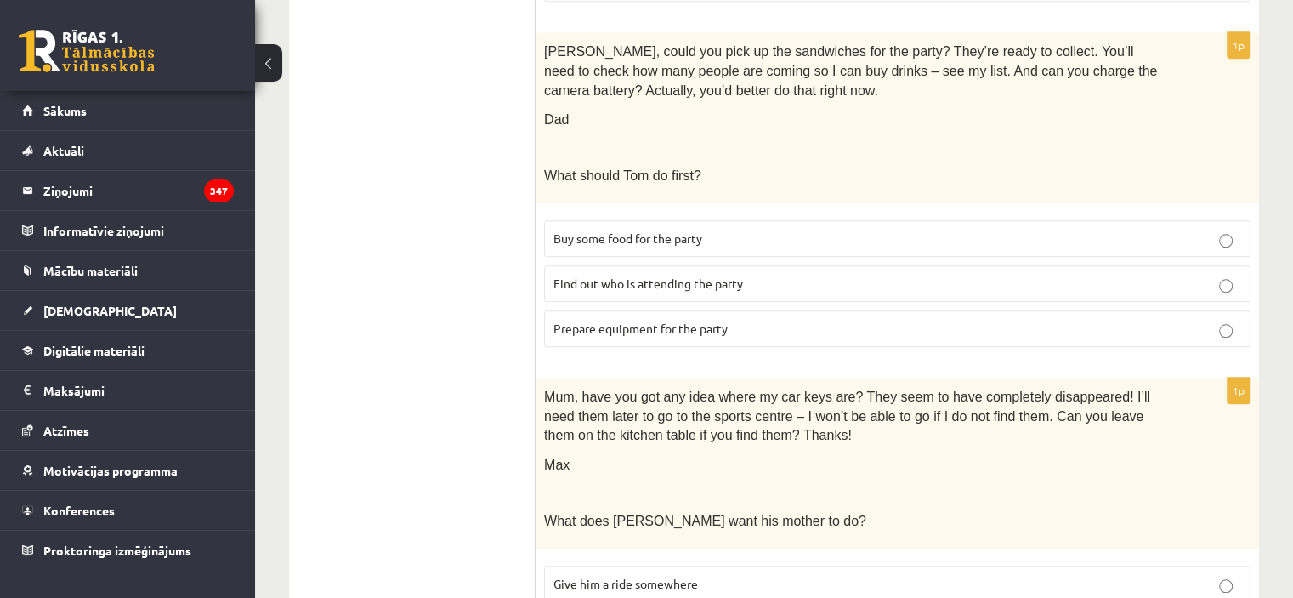
scroll to position [1872, 0]
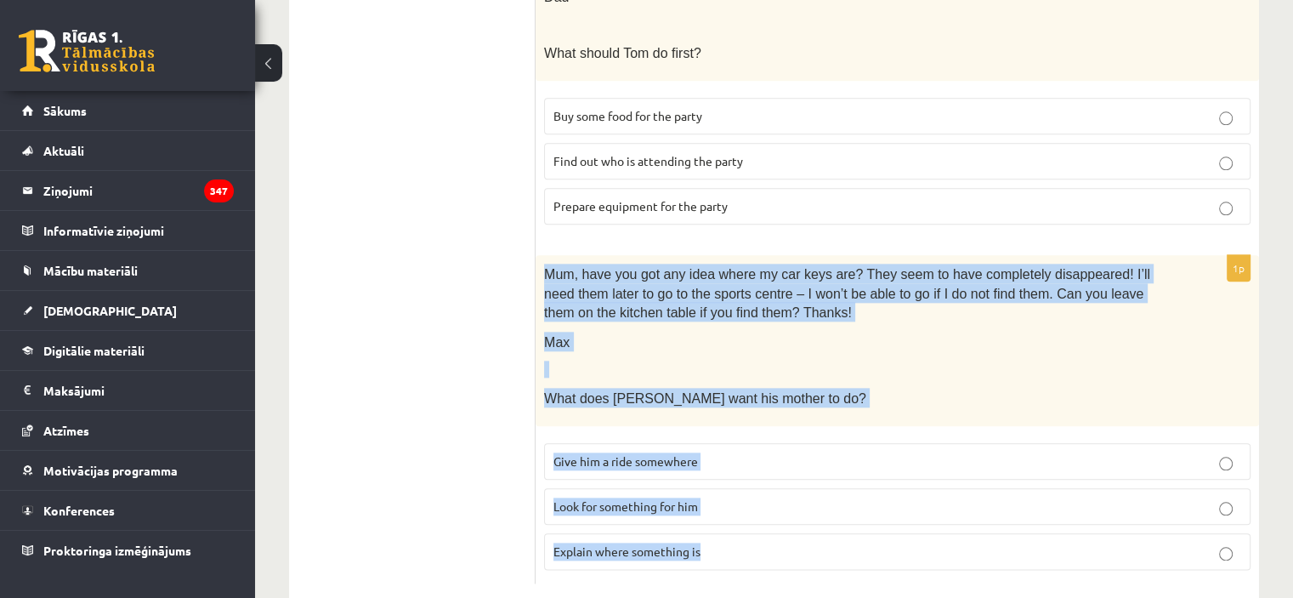
drag, startPoint x: 541, startPoint y: 230, endPoint x: 808, endPoint y: 503, distance: 382.3
click at [808, 503] on div "1p Mum, have you got any idea where my car keys are? They seem to have complete…" at bounding box center [896, 419] width 723 height 328
click at [786, 331] on p "Max" at bounding box center [854, 341] width 621 height 20
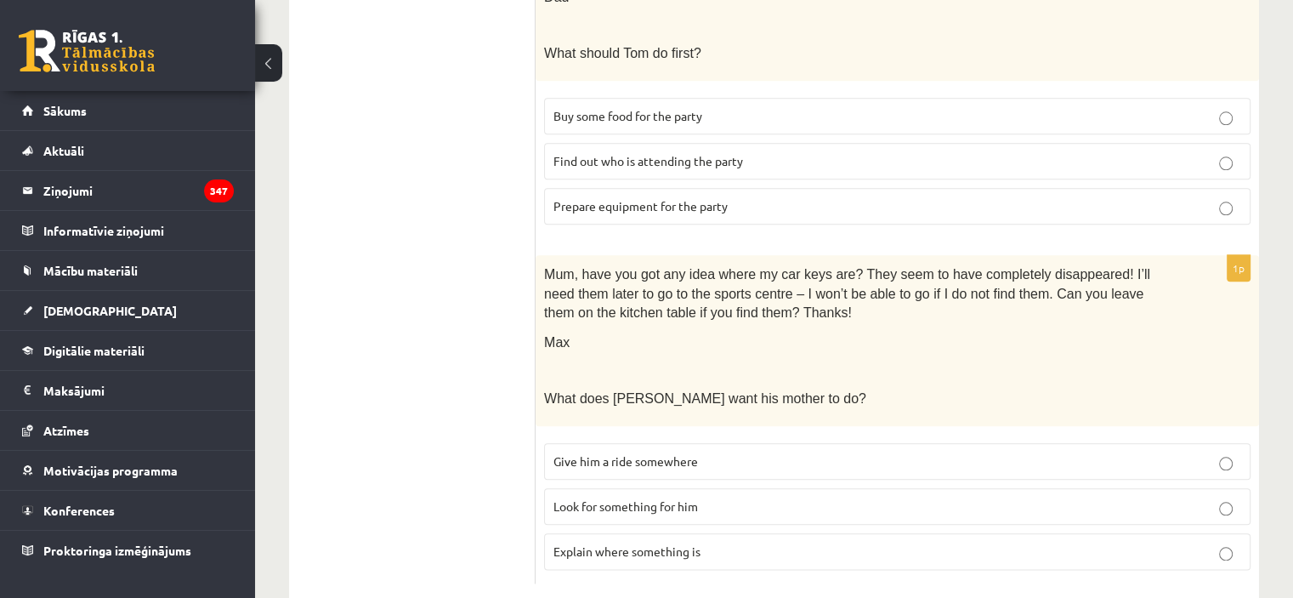
click at [639, 498] on span "Look for something for him" at bounding box center [625, 505] width 144 height 15
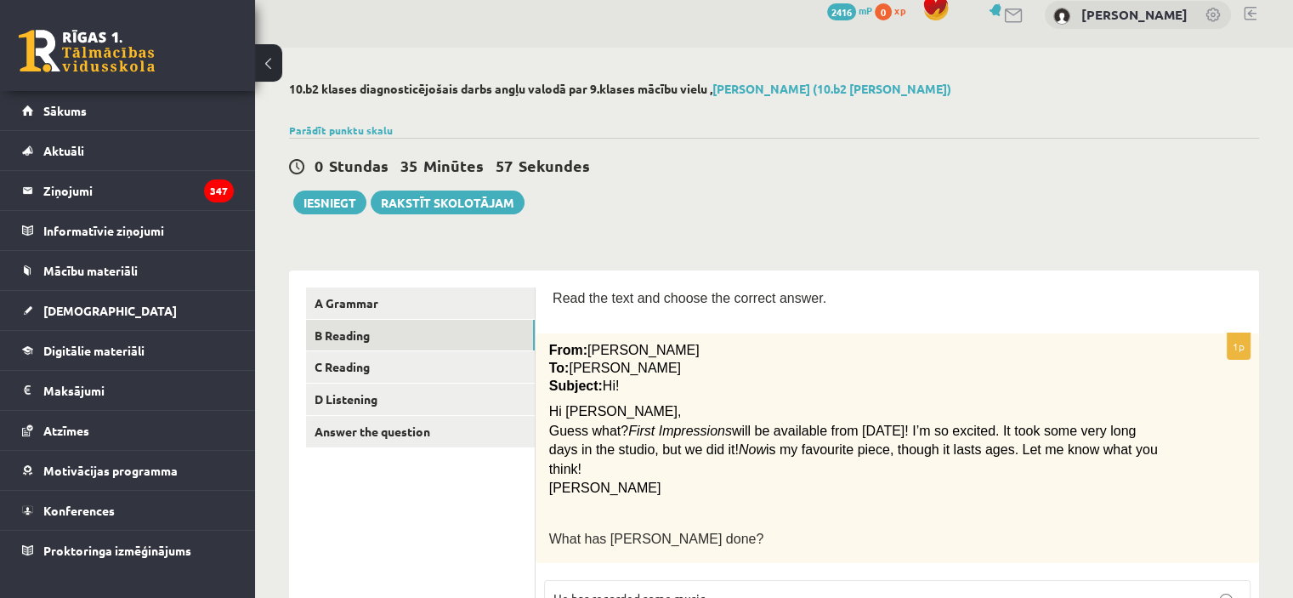
scroll to position [0, 0]
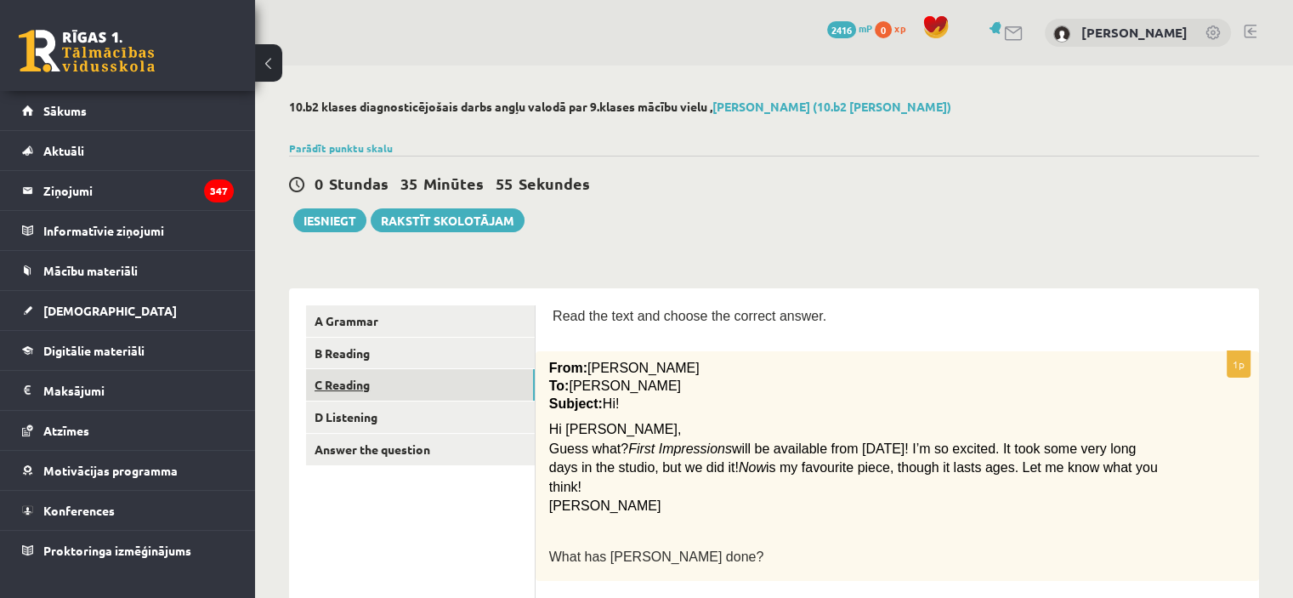
click at [427, 388] on link "C Reading" at bounding box center [420, 384] width 229 height 31
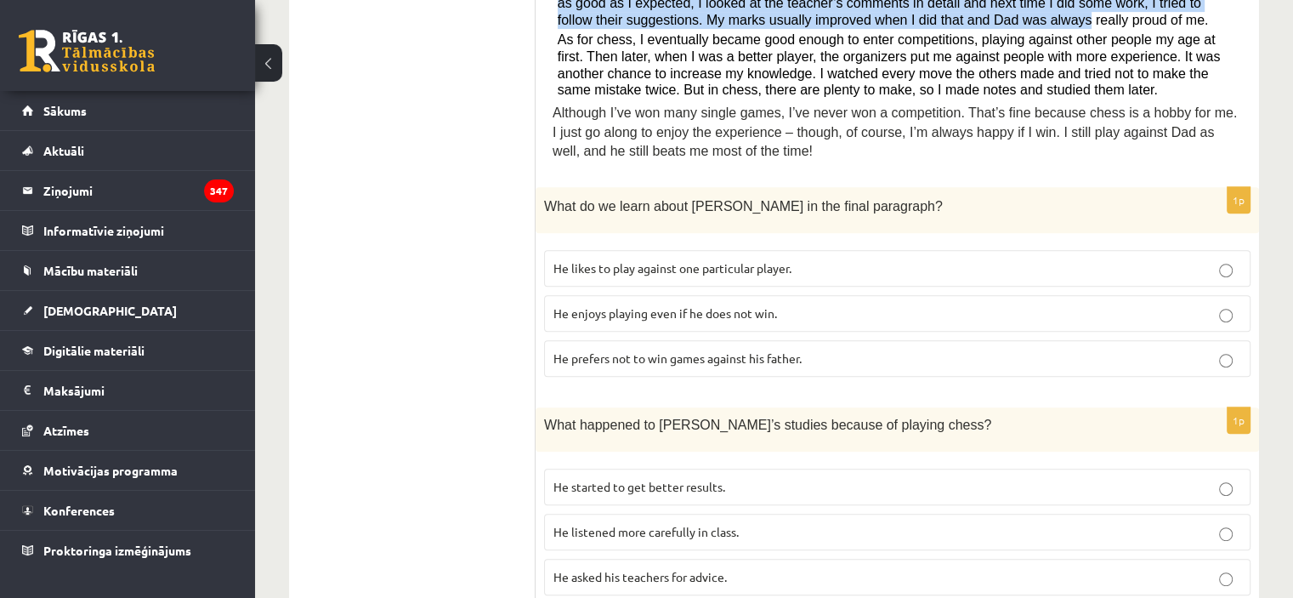
scroll to position [613, 0]
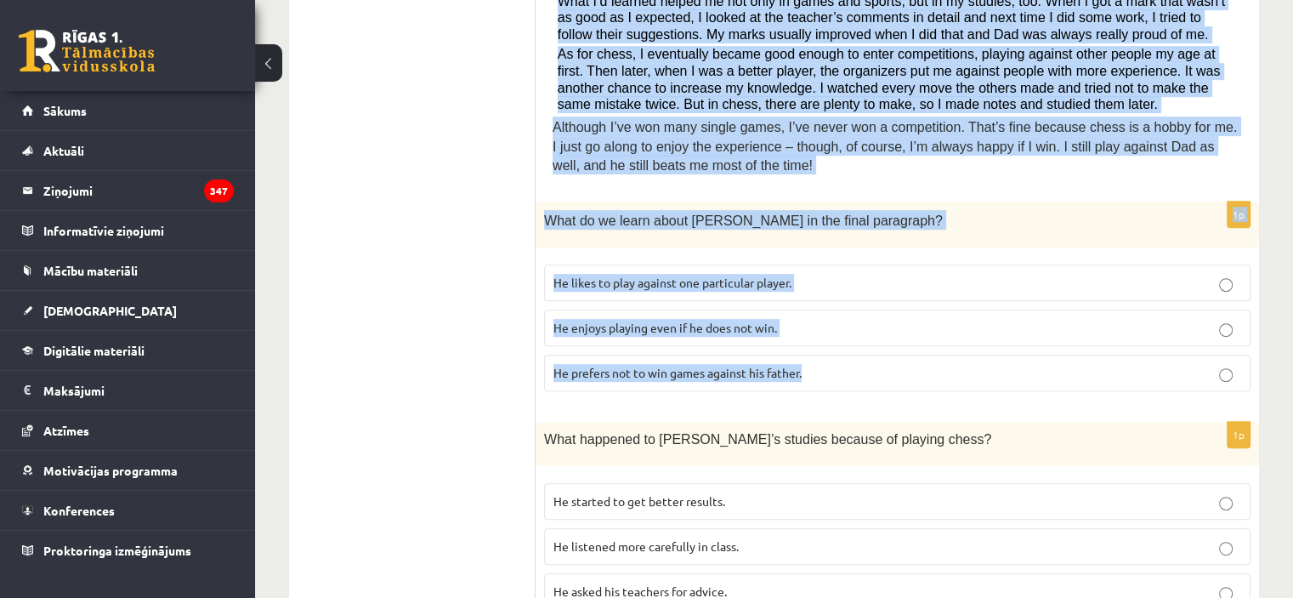
drag, startPoint x: 547, startPoint y: 295, endPoint x: 963, endPoint y: 347, distance: 418.8
click at [963, 347] on div "Read the article about chess and choose the correct answer for each question. P…" at bounding box center [896, 598] width 723 height 1847
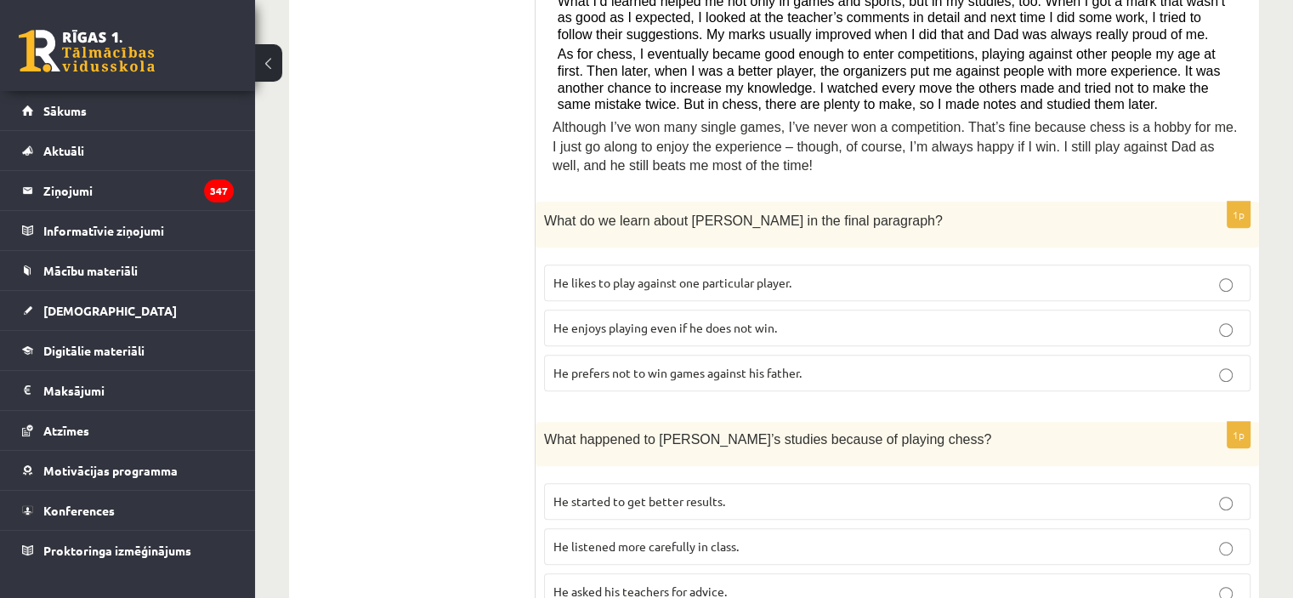
click at [373, 285] on ul "A Grammar B Reading C Reading D Listening Answer the question" at bounding box center [420, 598] width 229 height 1813
click at [733, 309] on label "He enjoys playing even if he does not win." at bounding box center [897, 327] width 706 height 37
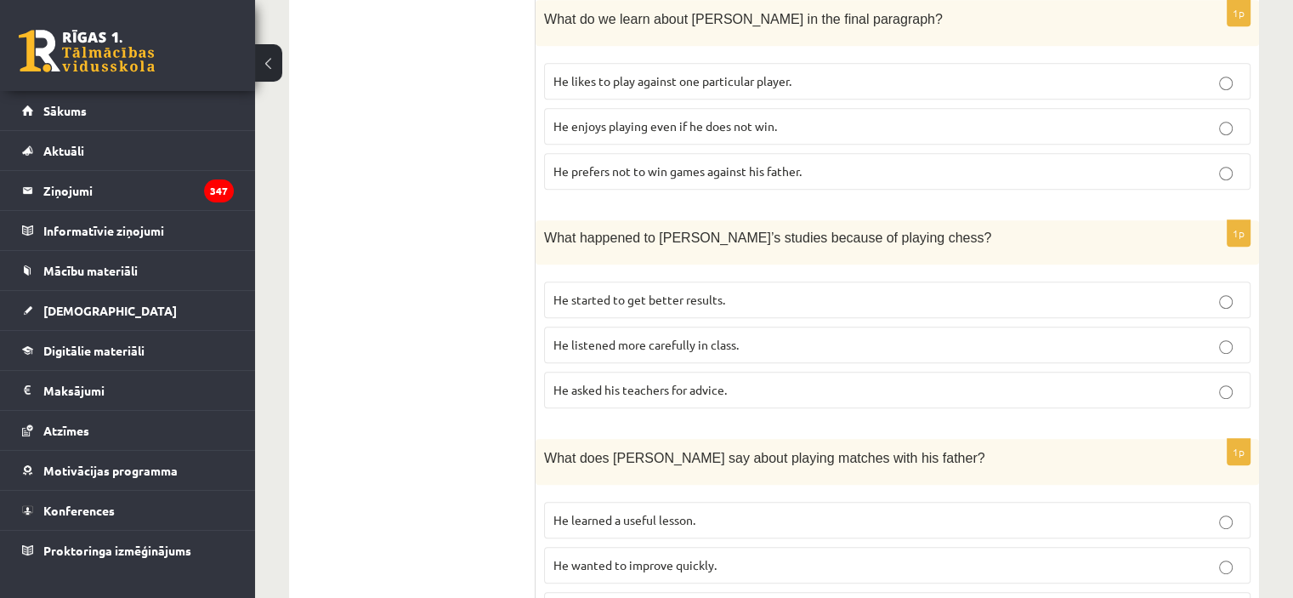
scroll to position [866, 0]
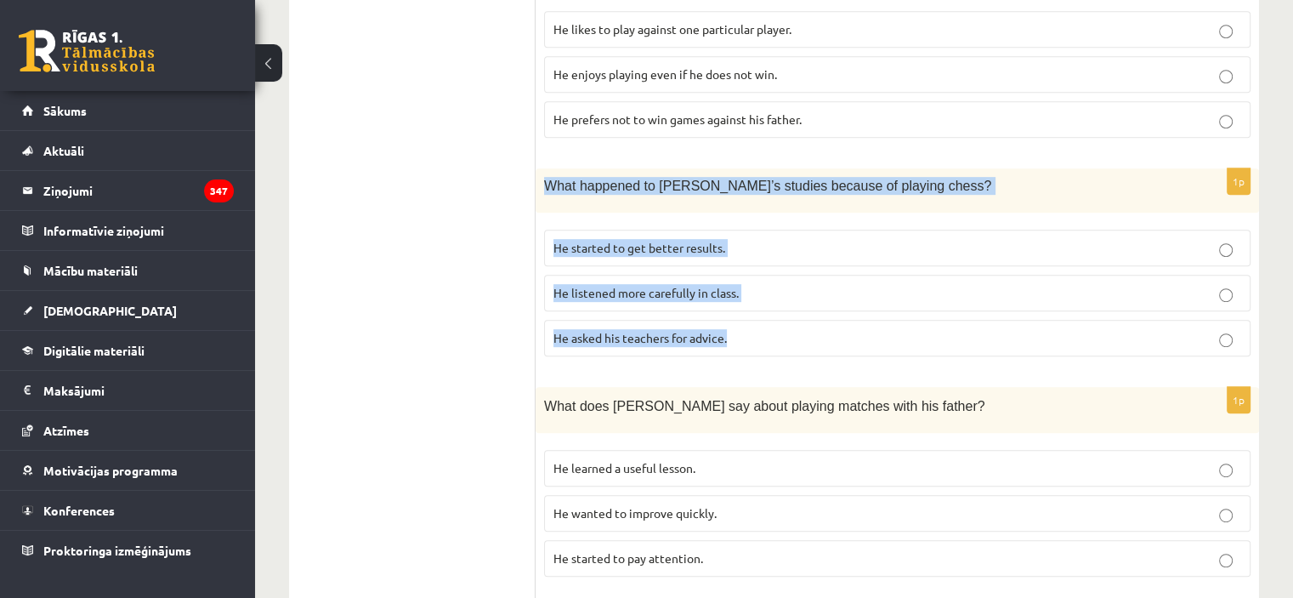
drag, startPoint x: 543, startPoint y: 165, endPoint x: 776, endPoint y: 321, distance: 280.5
click at [776, 321] on div "1p What happened to Sam’s studies because of playing chess? He started to get b…" at bounding box center [896, 268] width 723 height 201
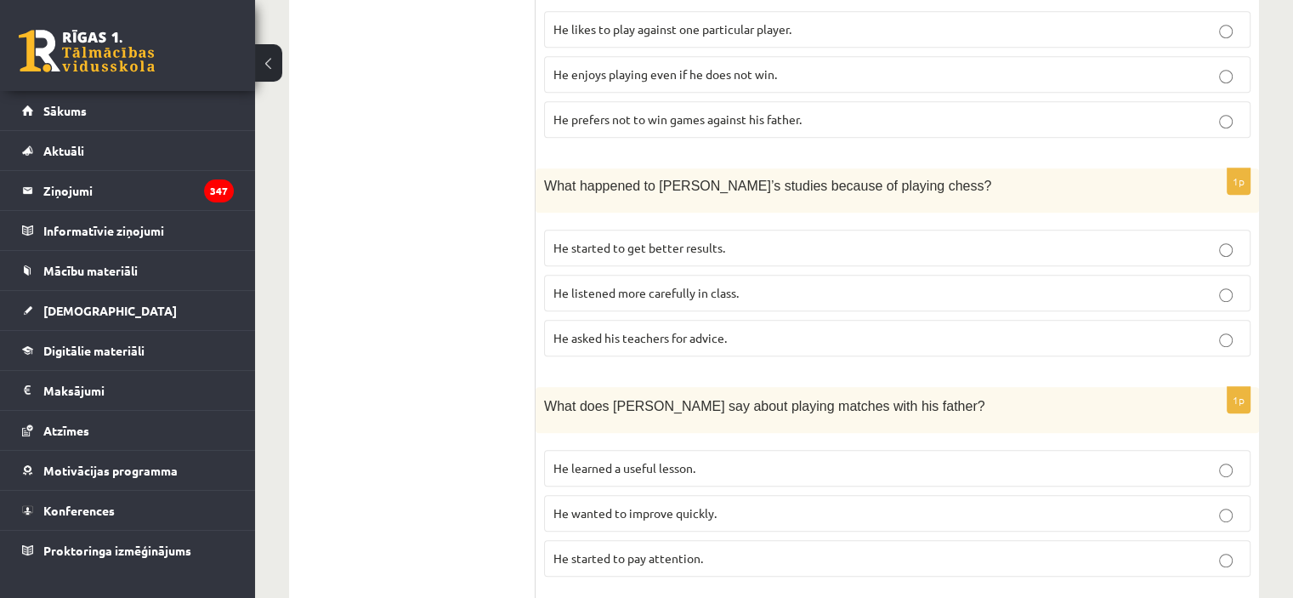
click at [371, 246] on ul "A Grammar B Reading C Reading D Listening Answer the question" at bounding box center [420, 345] width 229 height 1813
click at [655, 239] on p "He started to get better results." at bounding box center [897, 248] width 688 height 18
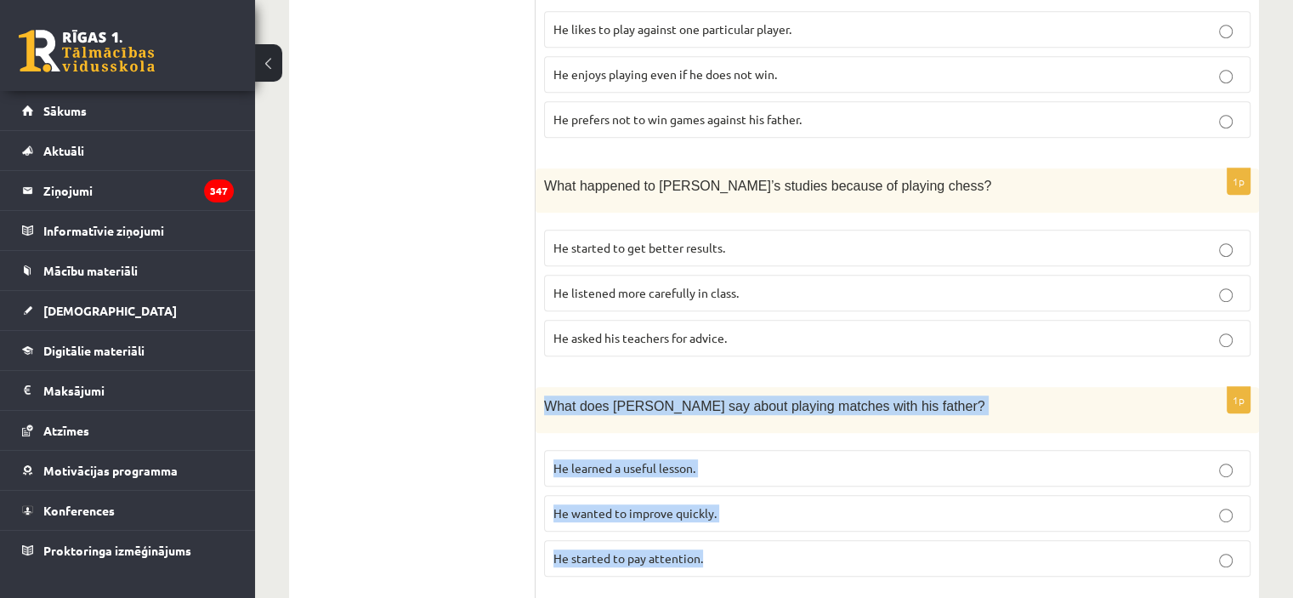
drag, startPoint x: 537, startPoint y: 387, endPoint x: 735, endPoint y: 541, distance: 250.8
click at [735, 541] on div "1p What does Sam say about playing matches with his father? He learned a useful…" at bounding box center [896, 489] width 723 height 204
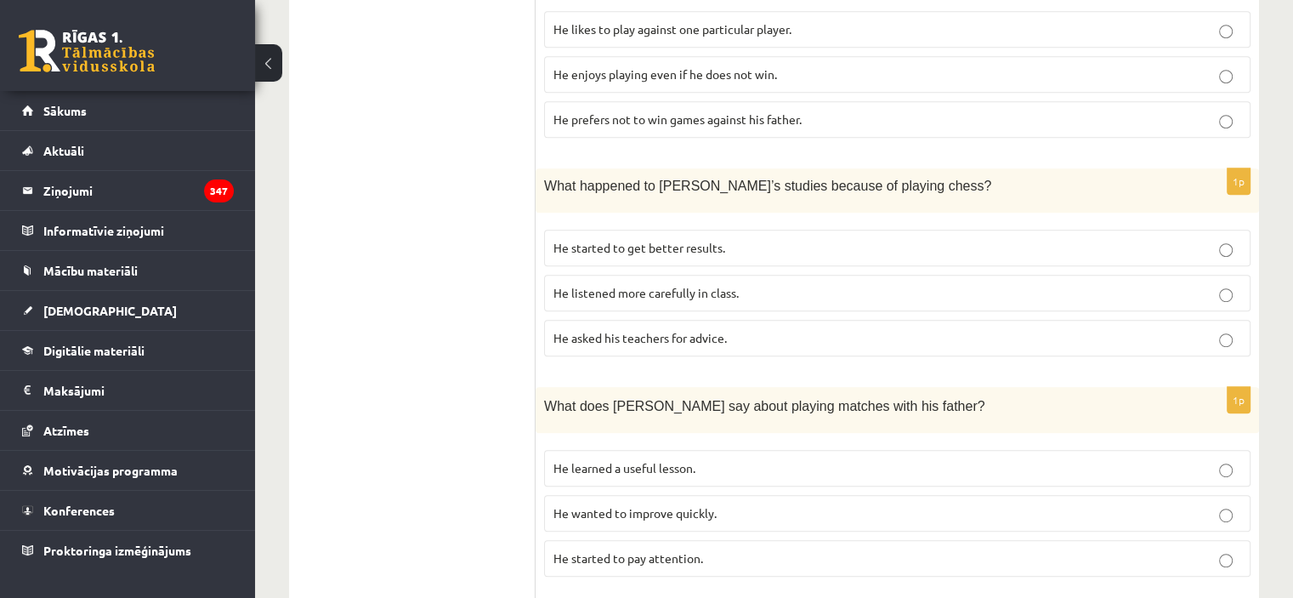
click at [388, 251] on ul "A Grammar B Reading C Reading D Listening Answer the question" at bounding box center [420, 345] width 229 height 1813
click at [738, 450] on label "He learned a useful lesson." at bounding box center [897, 468] width 706 height 37
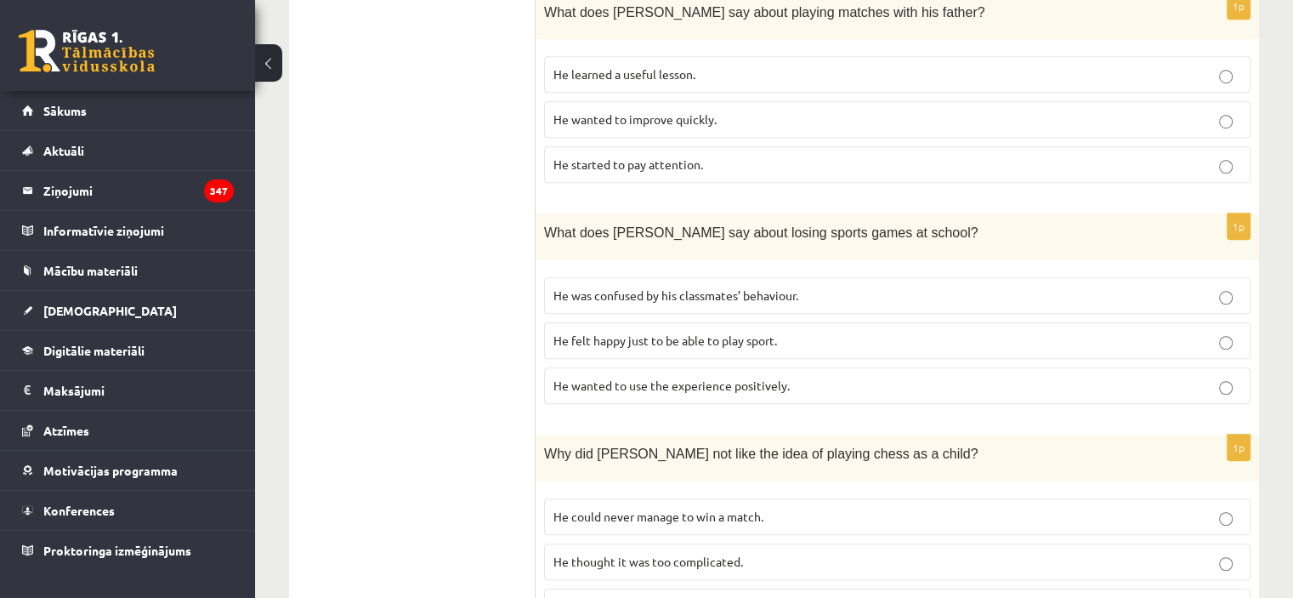
scroll to position [1283, 0]
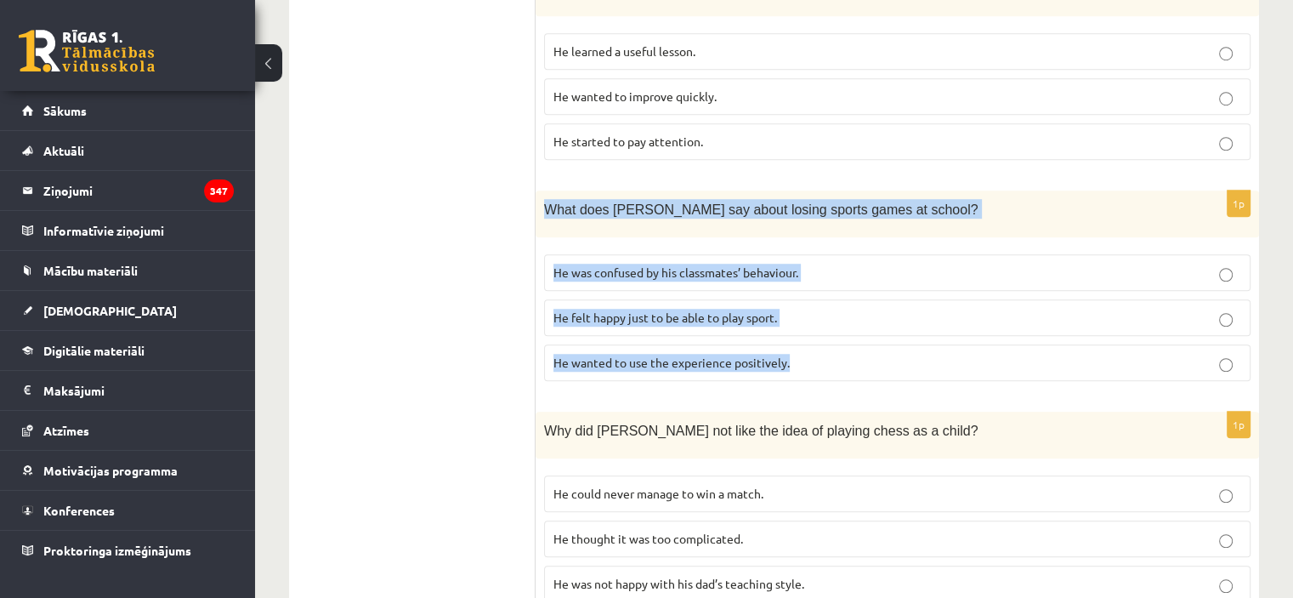
drag, startPoint x: 540, startPoint y: 183, endPoint x: 806, endPoint y: 339, distance: 308.6
click at [806, 339] on div "1p What does Sam say about losing sports games at school? He was confused by hi…" at bounding box center [896, 292] width 723 height 204
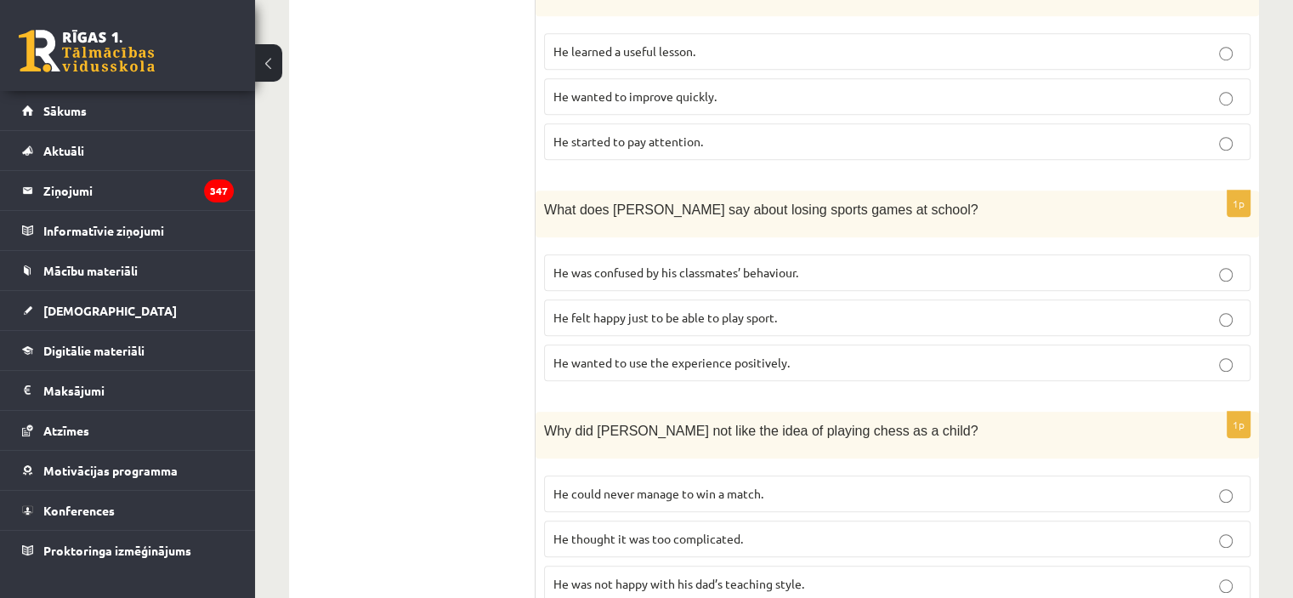
click at [706, 344] on label "He wanted to use the experience positively." at bounding box center [897, 362] width 706 height 37
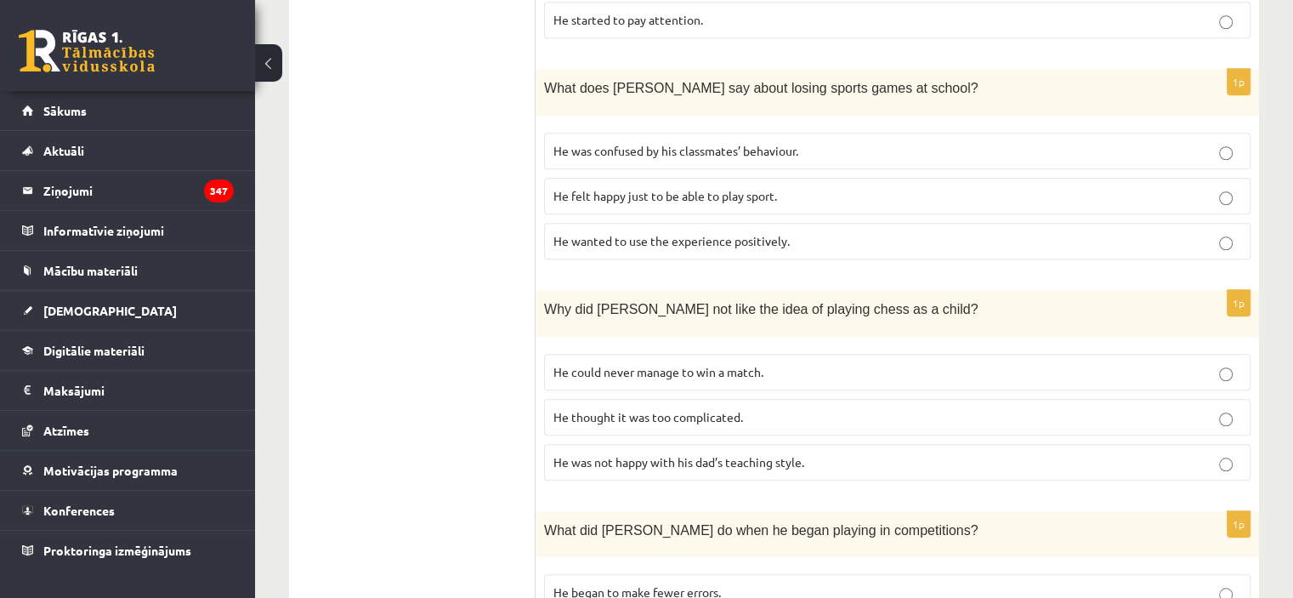
scroll to position [1453, 0]
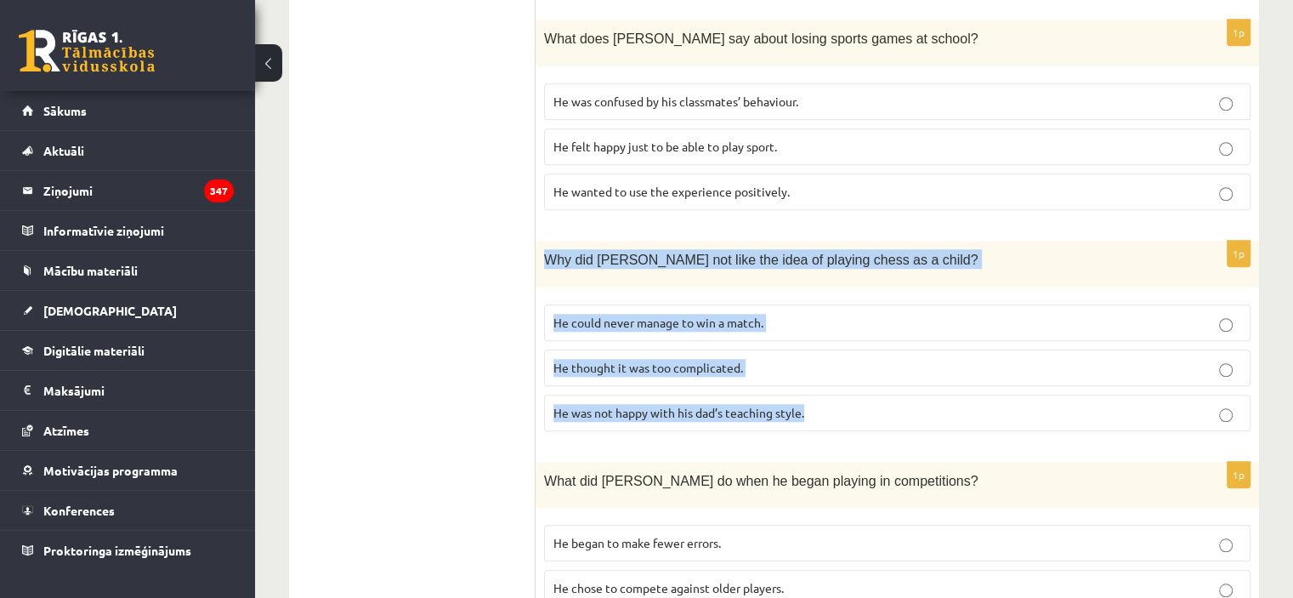
drag, startPoint x: 540, startPoint y: 233, endPoint x: 841, endPoint y: 383, distance: 336.4
click at [841, 383] on div "1p Why did Sam not like the idea of playing chess as a child? He could never ma…" at bounding box center [896, 343] width 723 height 204
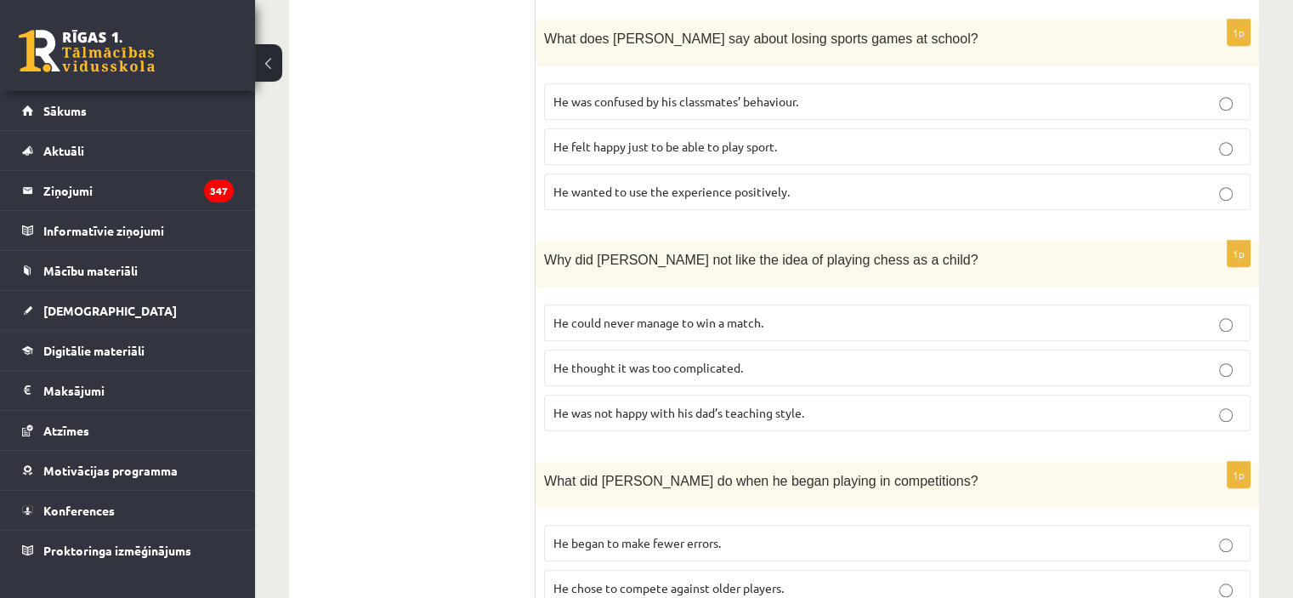
click at [704, 360] on span "He thought it was too complicated." at bounding box center [648, 367] width 190 height 15
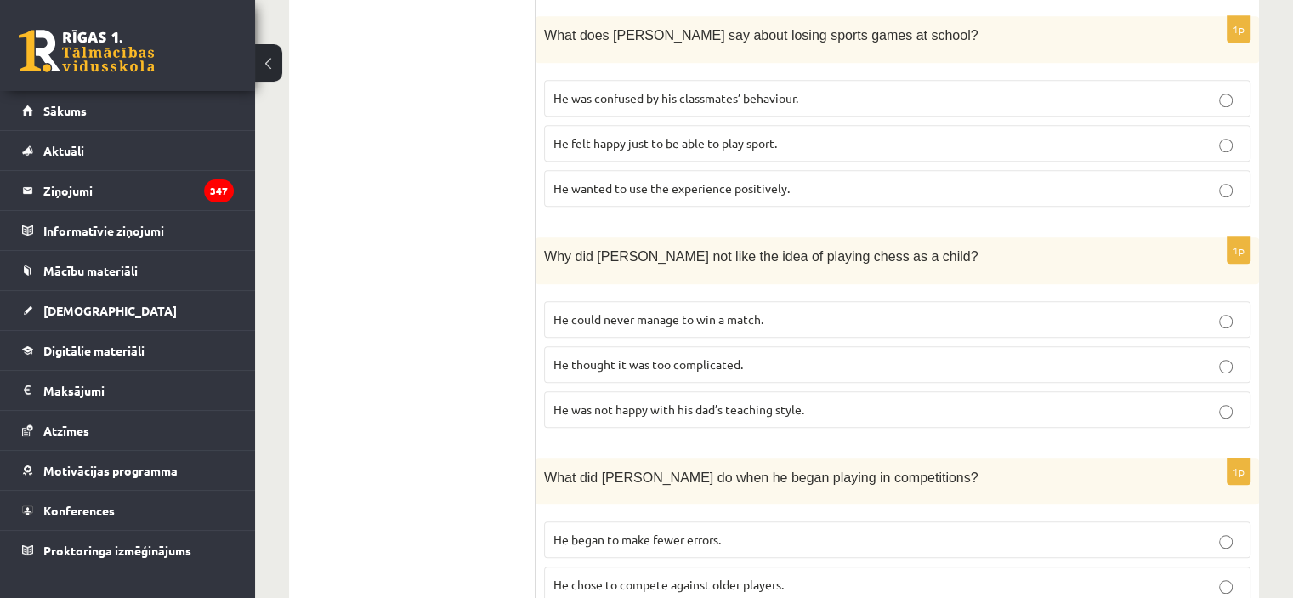
scroll to position [1545, 0]
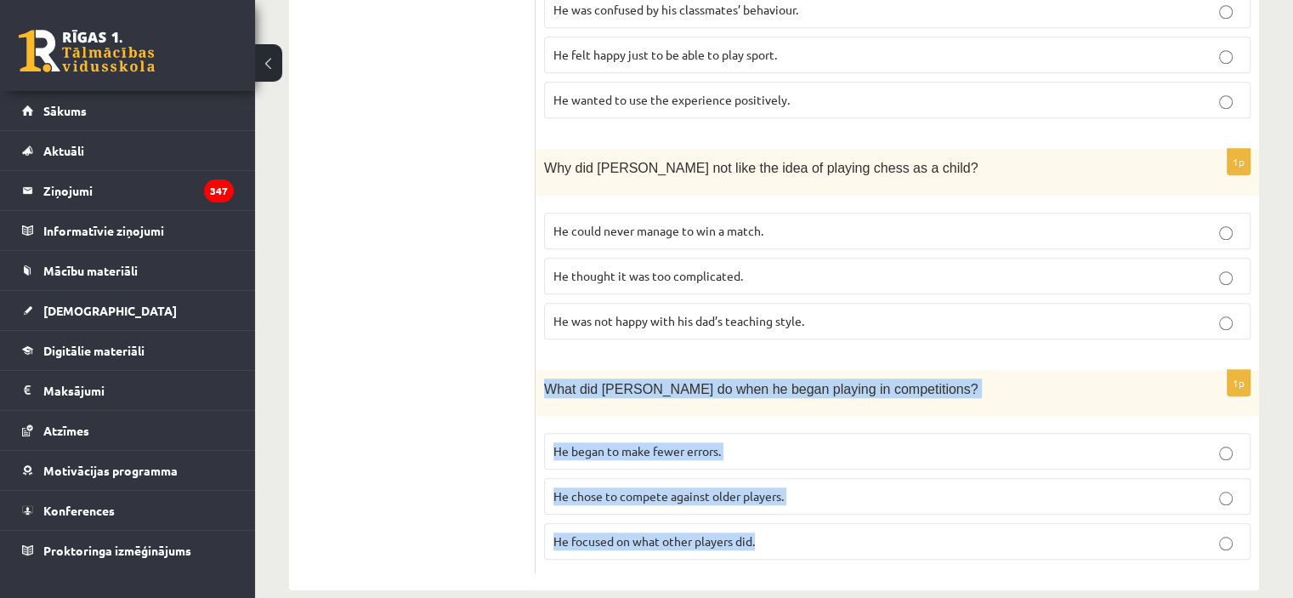
drag, startPoint x: 542, startPoint y: 360, endPoint x: 842, endPoint y: 507, distance: 334.1
click at [842, 507] on div "1p What did Sam do when he began playing in competitions? He began to make fewe…" at bounding box center [896, 472] width 723 height 204
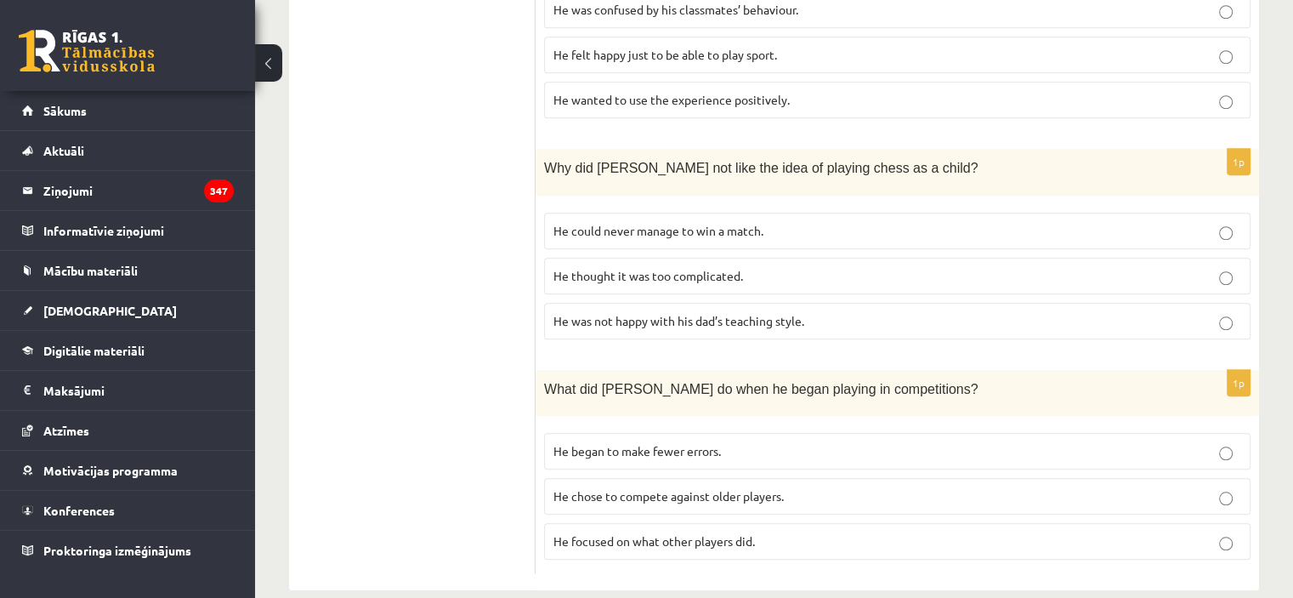
click at [937, 532] on p "He focused on what other players did." at bounding box center [897, 541] width 688 height 18
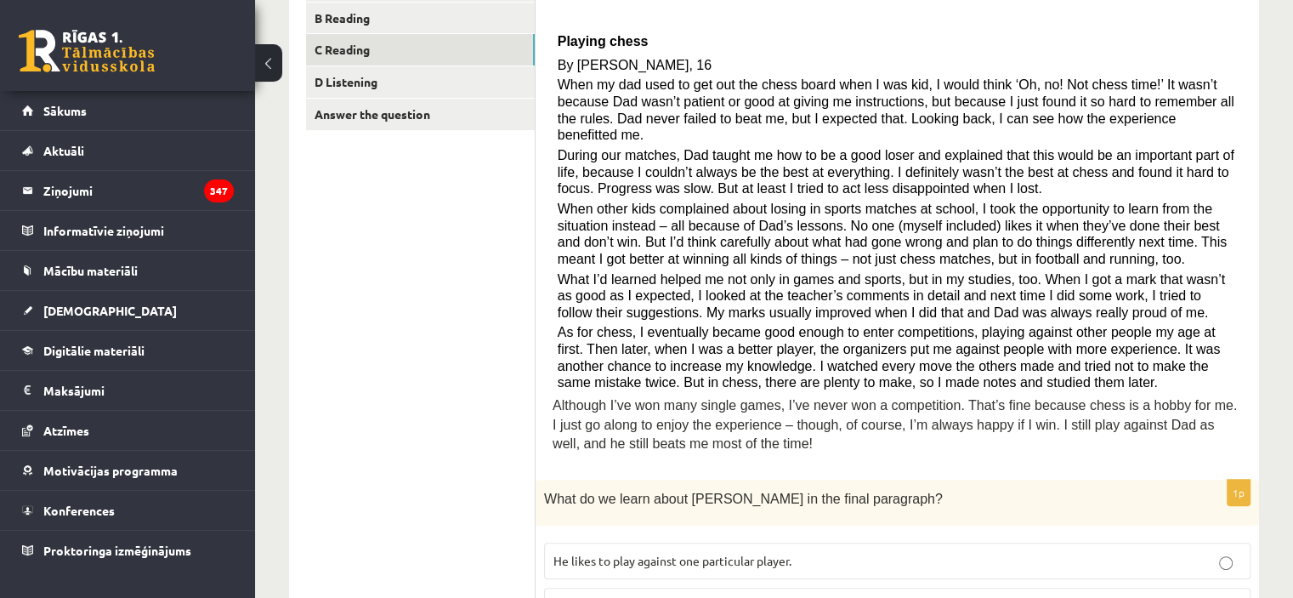
scroll to position [258, 0]
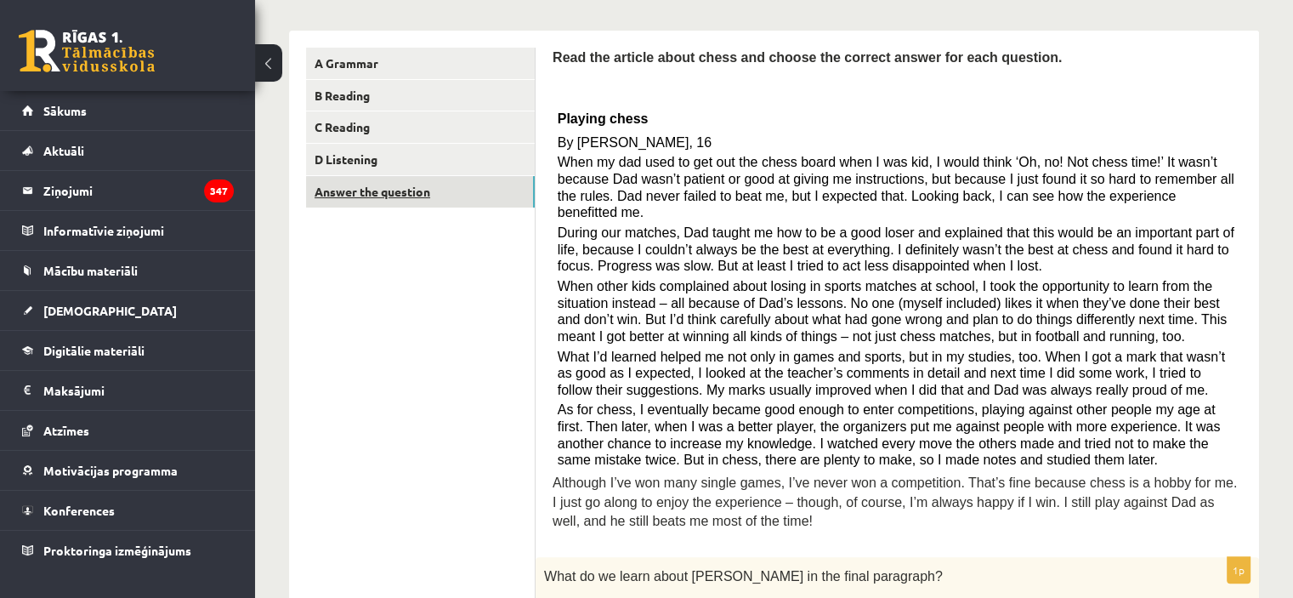
click at [501, 185] on link "Answer the question" at bounding box center [420, 191] width 229 height 31
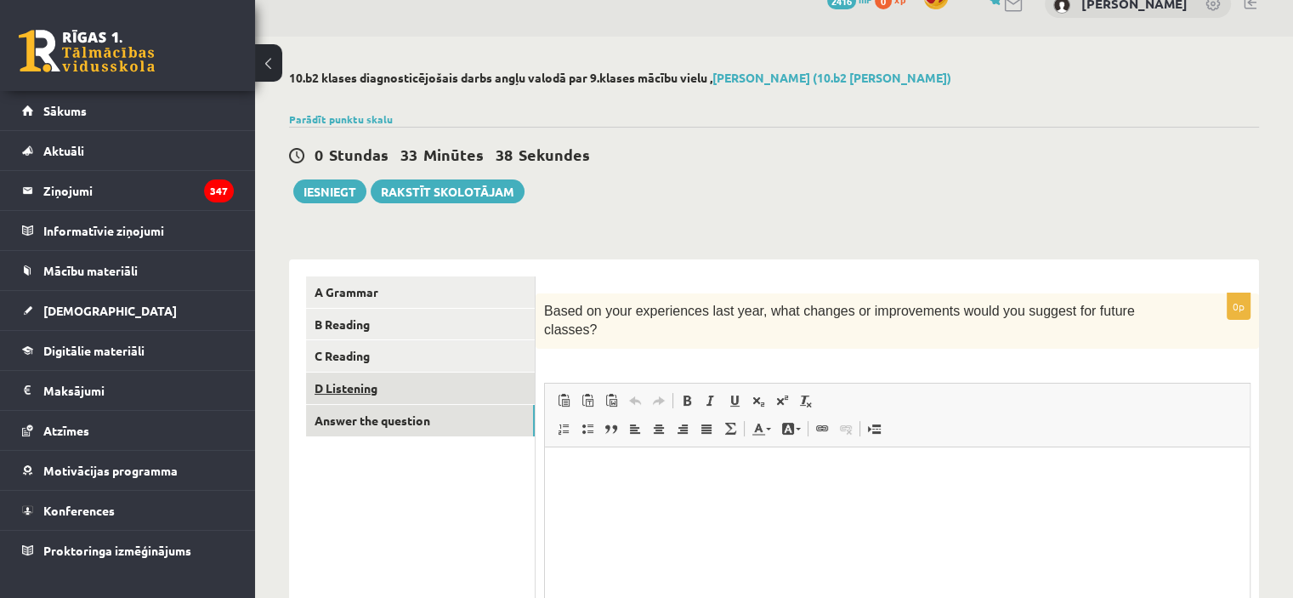
scroll to position [0, 0]
click at [486, 387] on link "D Listening" at bounding box center [420, 387] width 229 height 31
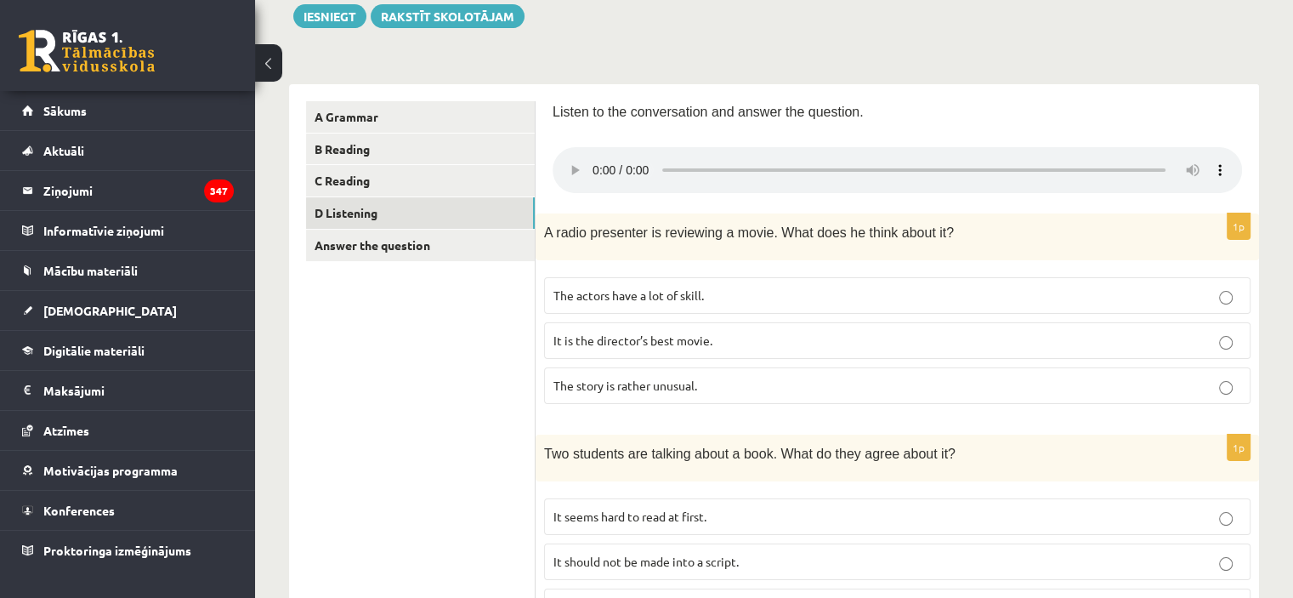
scroll to position [227, 0]
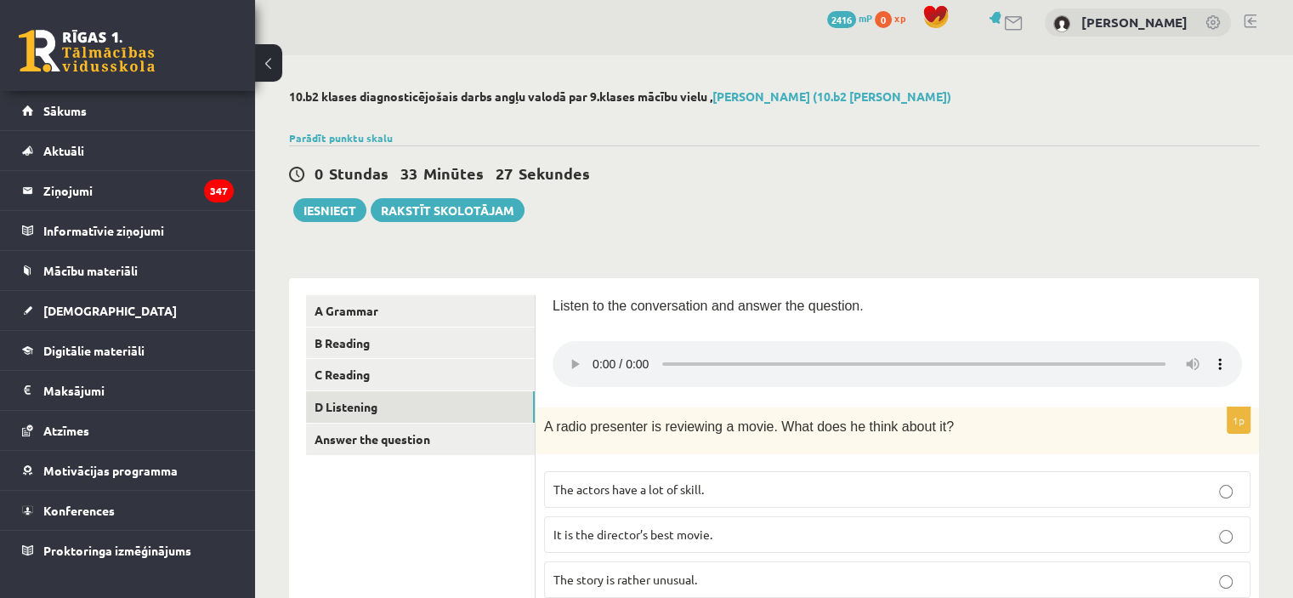
scroll to position [7, 0]
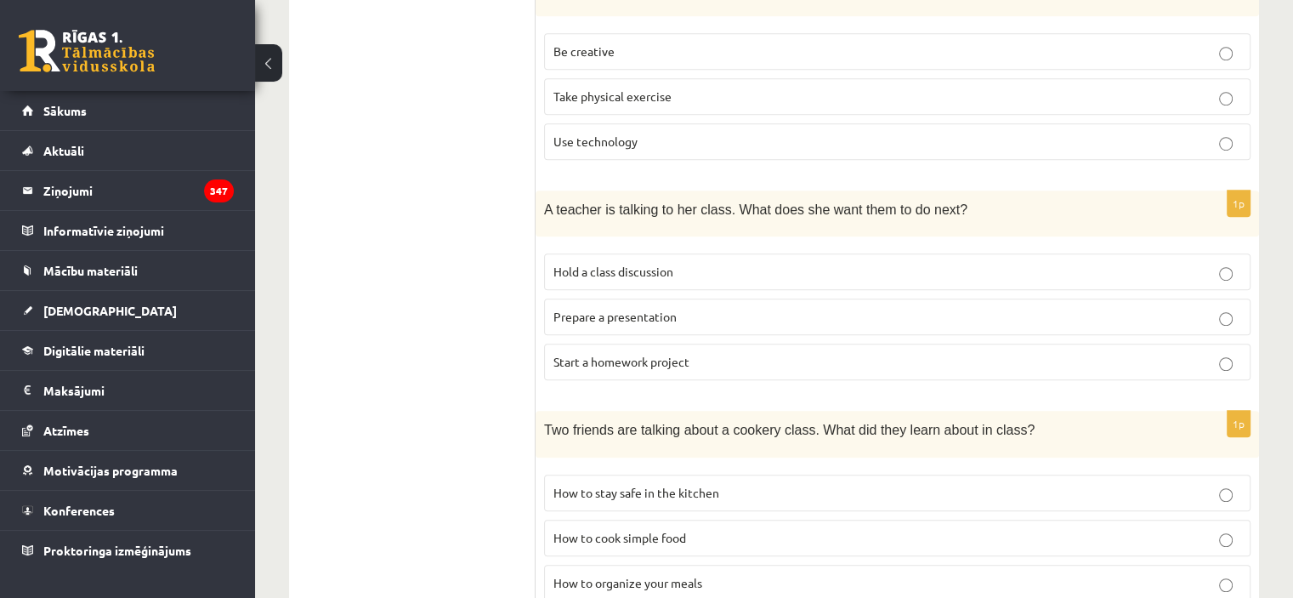
scroll to position [1112, 0]
click at [932, 268] on p "Hold a class discussion" at bounding box center [897, 270] width 688 height 18
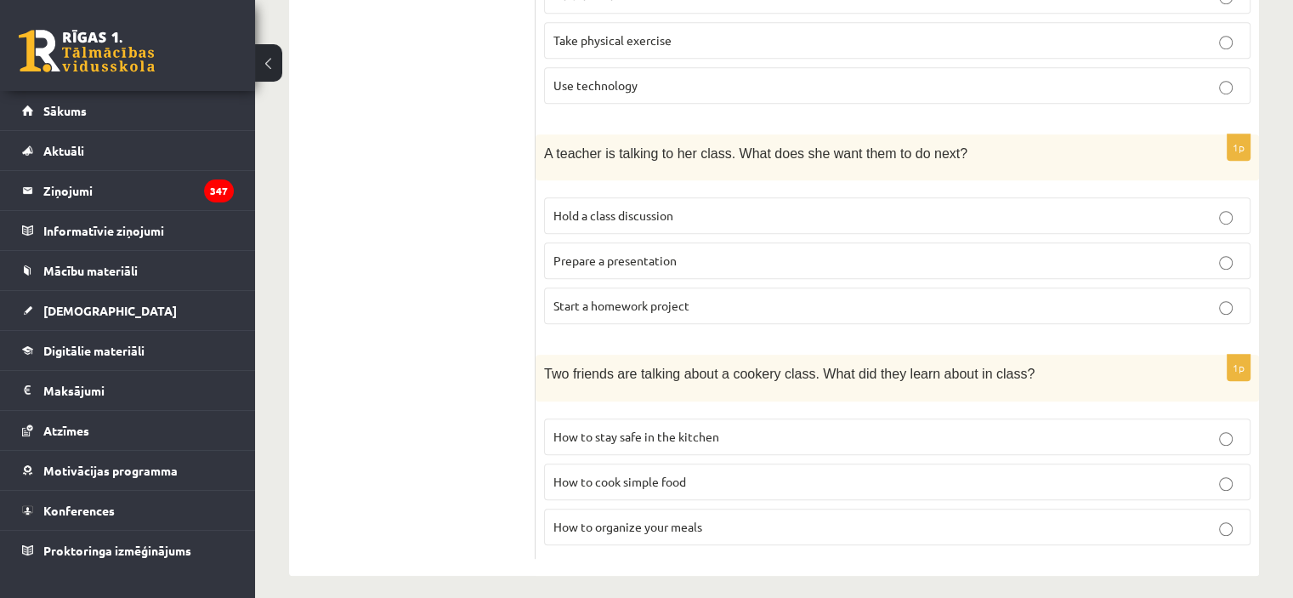
scroll to position [1173, 0]
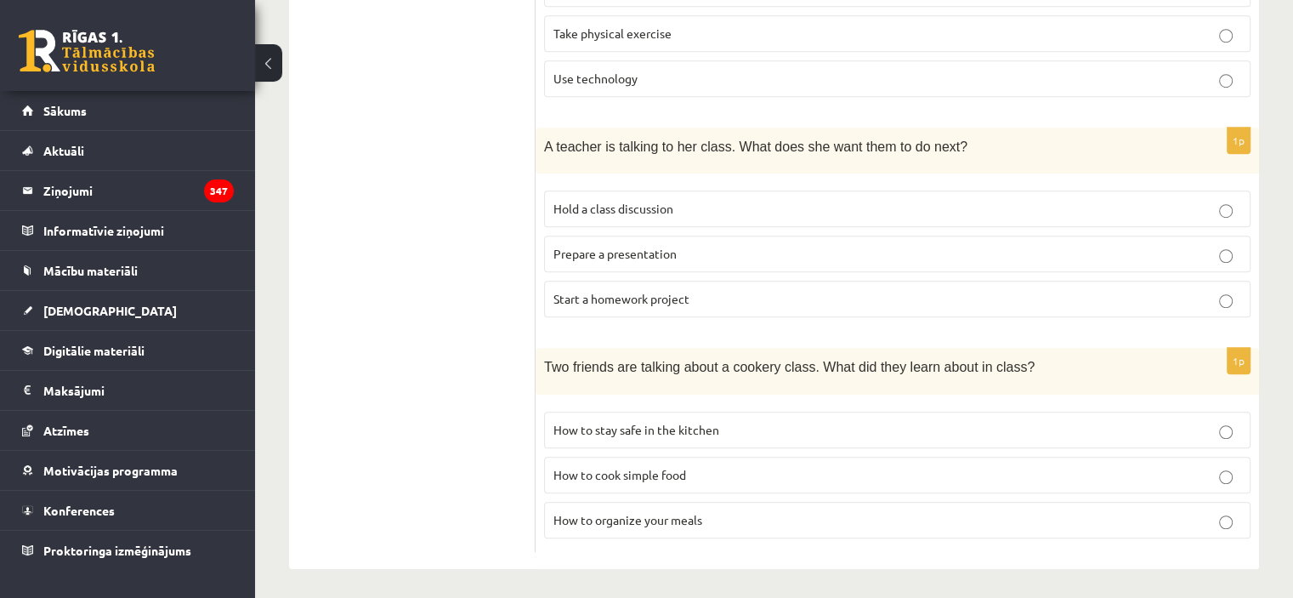
click at [874, 468] on p "How to cook simple food" at bounding box center [897, 475] width 688 height 18
drag, startPoint x: 1110, startPoint y: 507, endPoint x: 1305, endPoint y: 469, distance: 198.2
click at [1199, 501] on label "How to organize your meals" at bounding box center [897, 519] width 706 height 37
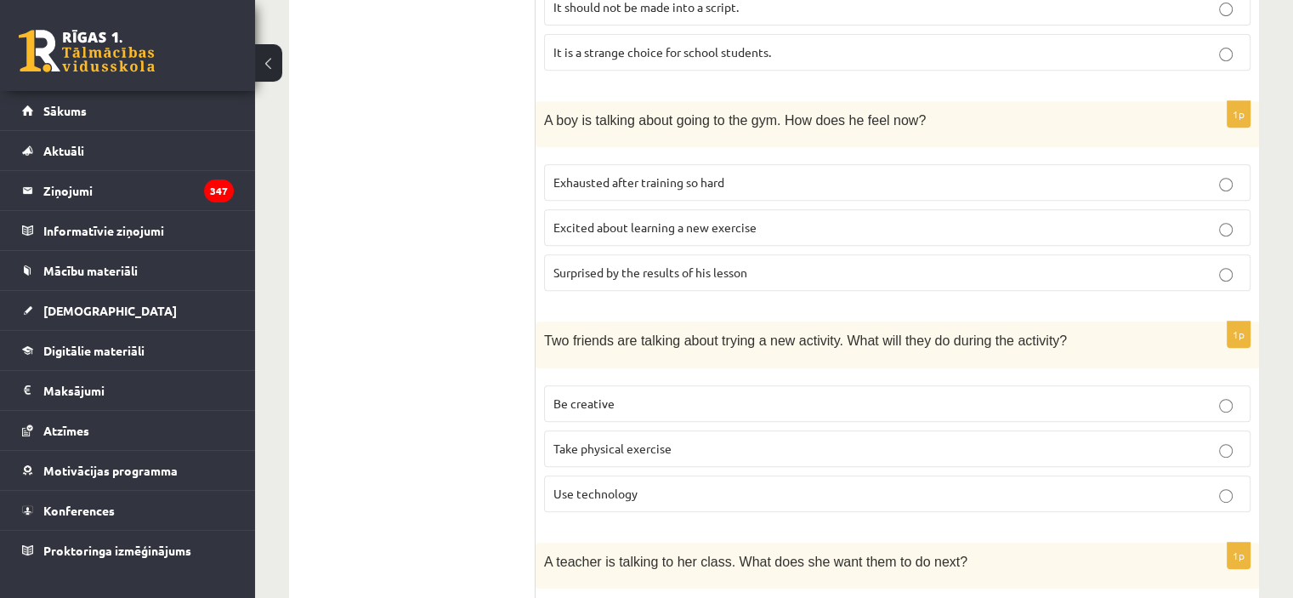
scroll to position [762, 0]
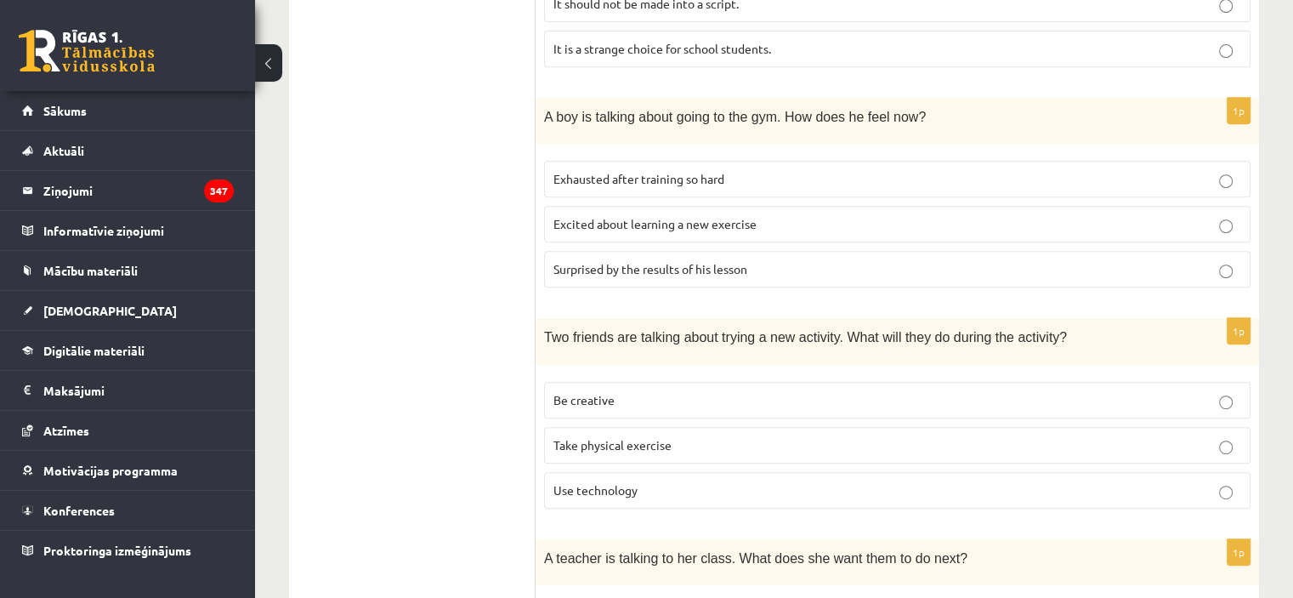
click at [1021, 385] on label "Be creative" at bounding box center [897, 400] width 706 height 37
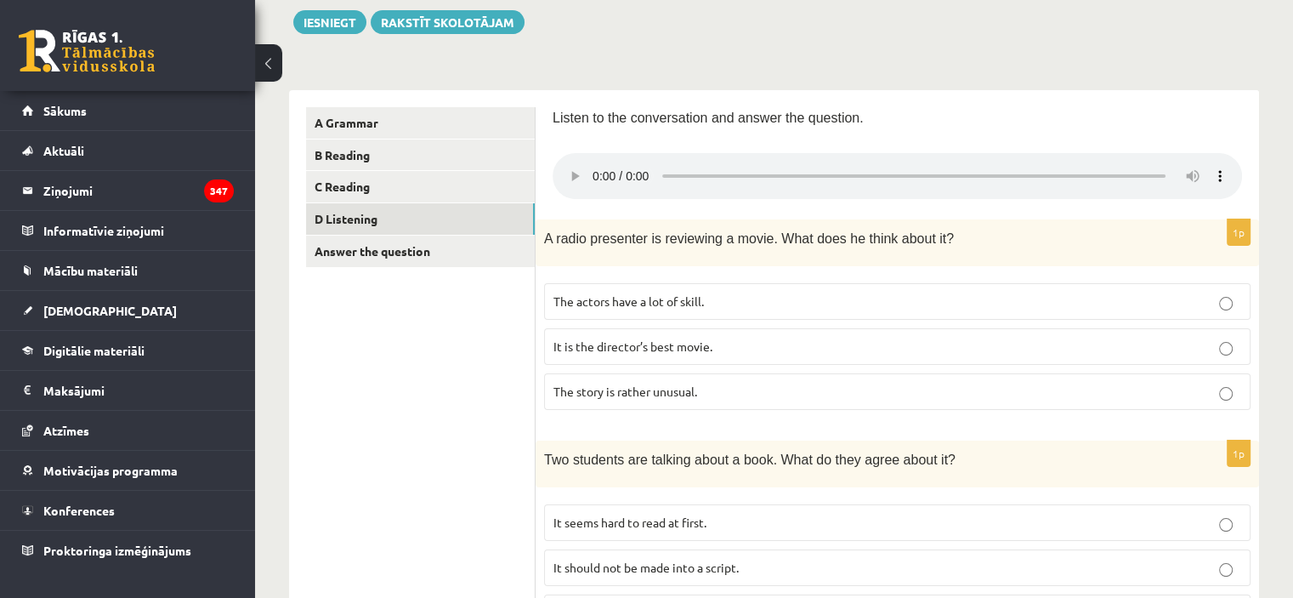
scroll to position [207, 0]
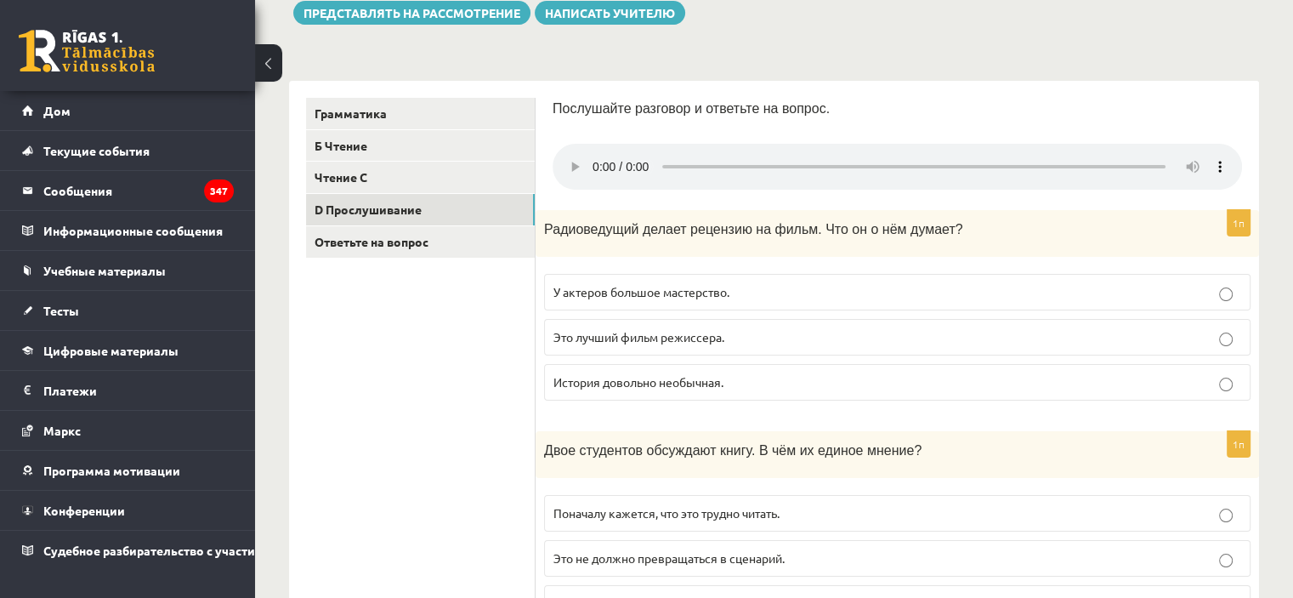
click at [772, 275] on label "У актеров большое мастерство." at bounding box center [897, 292] width 706 height 37
click at [885, 377] on p "История довольно необычная." at bounding box center [897, 382] width 688 height 18
click at [928, 331] on p "Это лучший фильм режиссера." at bounding box center [897, 337] width 688 height 18
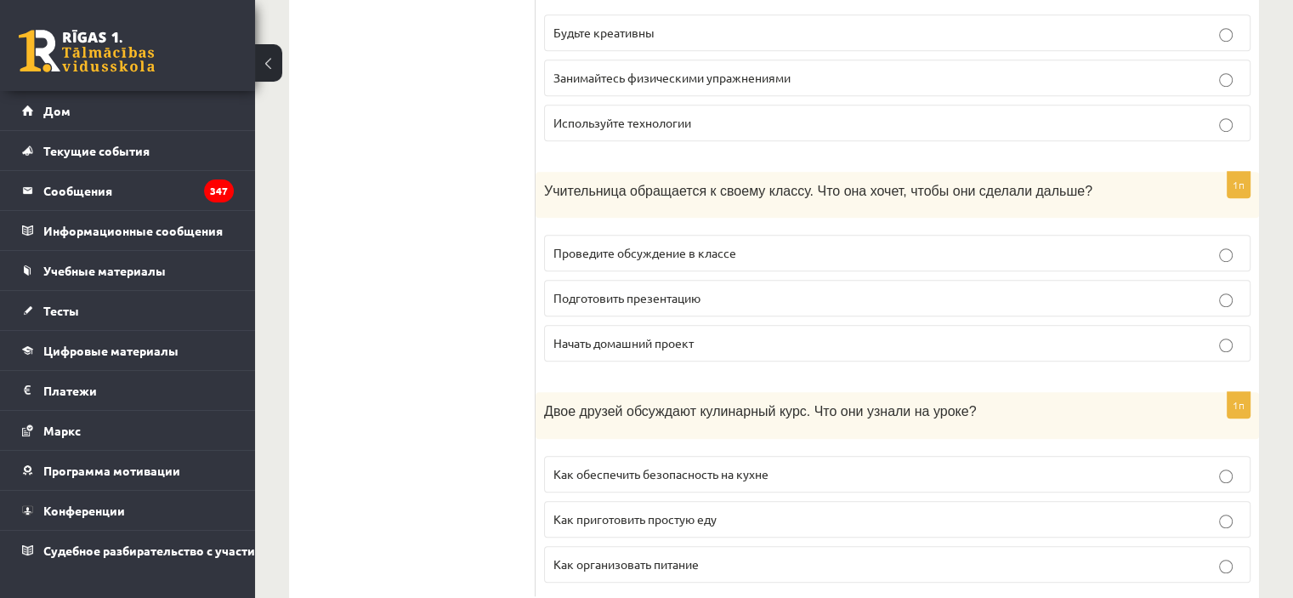
scroll to position [1137, 0]
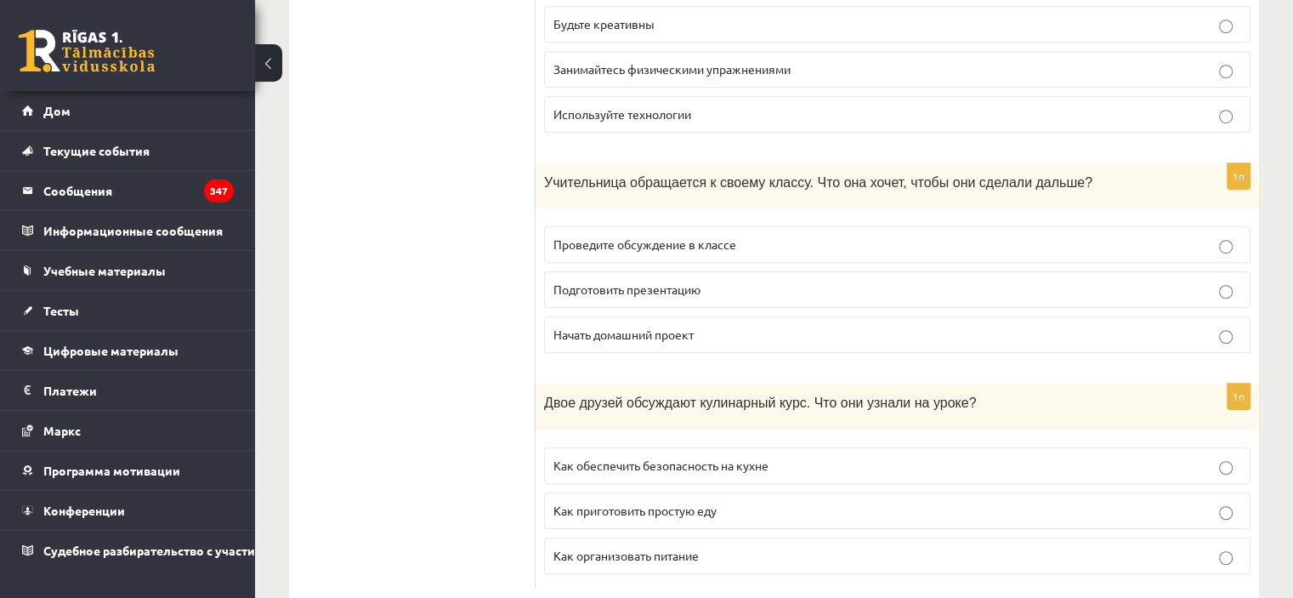
click at [988, 494] on label "Как приготовить простую еду" at bounding box center [897, 510] width 706 height 37
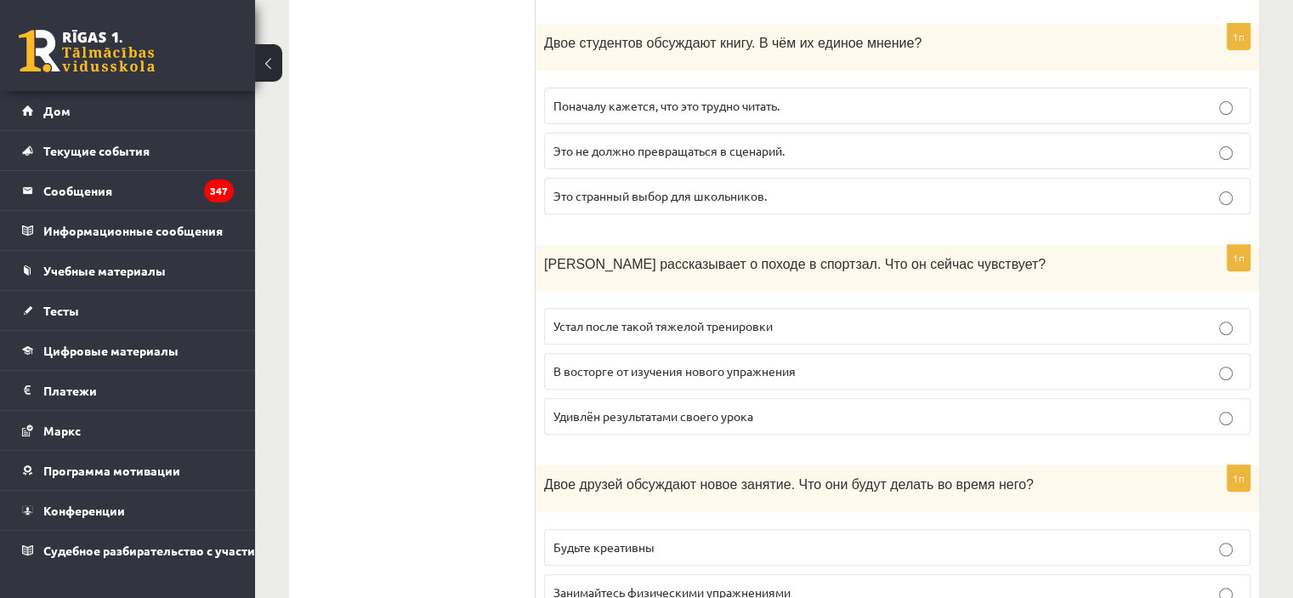
scroll to position [610, 0]
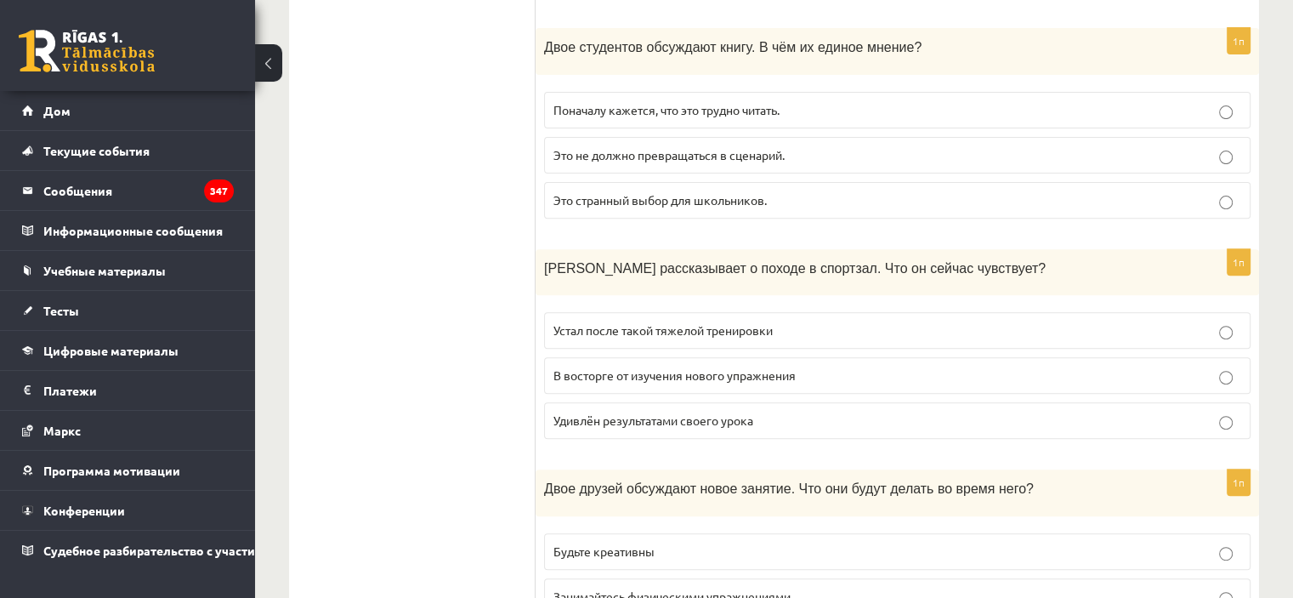
click at [873, 366] on p "В восторге от изучения нового упражнения" at bounding box center [897, 375] width 688 height 18
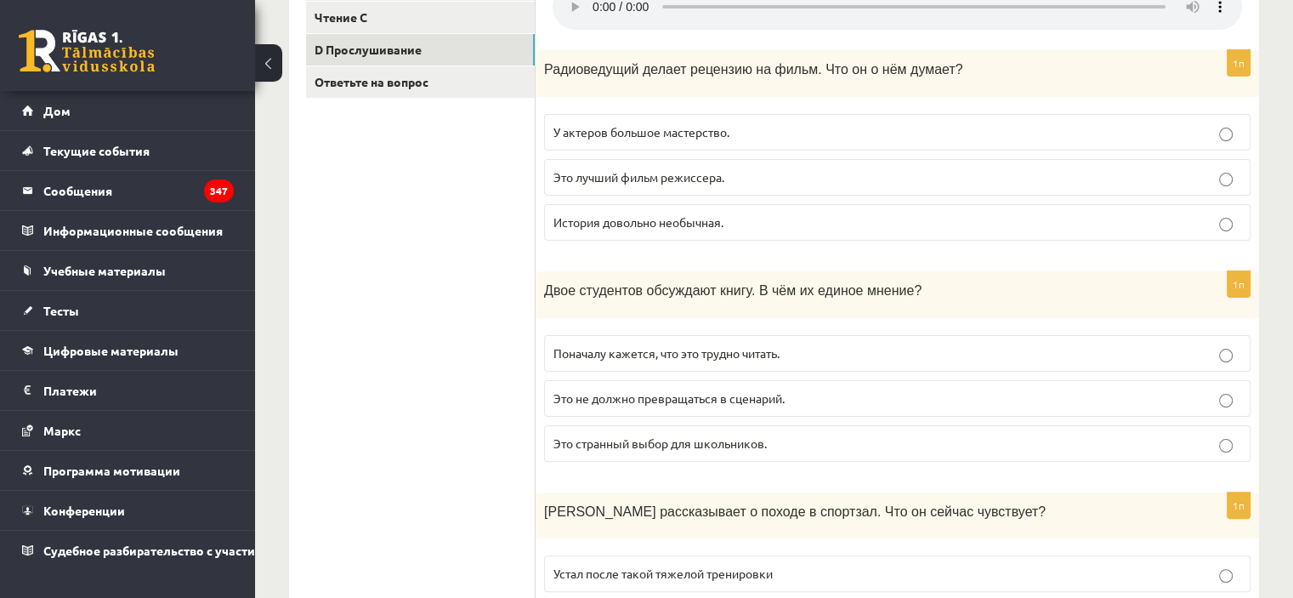
scroll to position [369, 0]
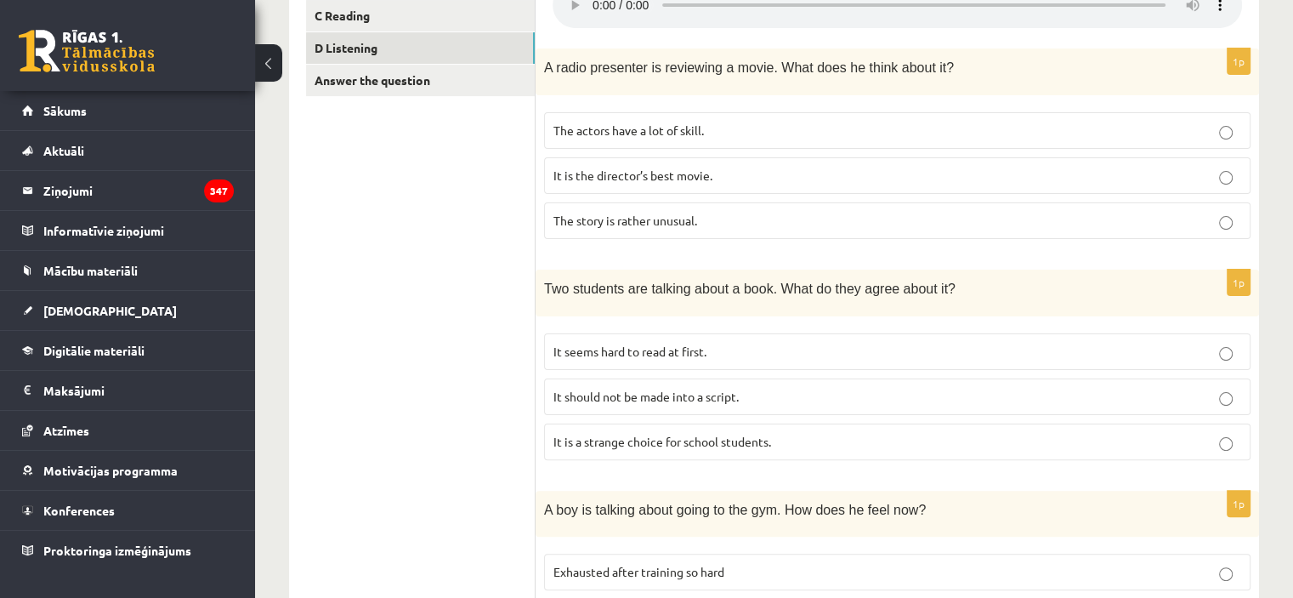
click at [952, 269] on div "Two students are talking about a book. What do they agree about it?" at bounding box center [896, 292] width 723 height 47
click at [885, 388] on p "It should not be made into a script." at bounding box center [897, 397] width 688 height 18
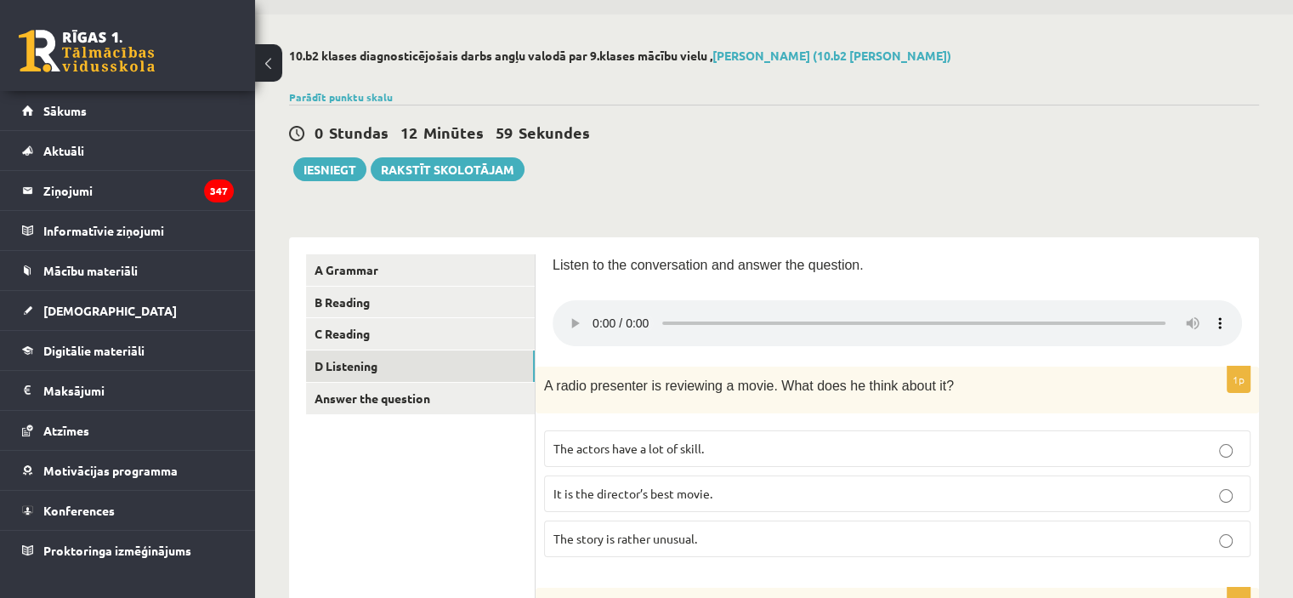
scroll to position [29, 0]
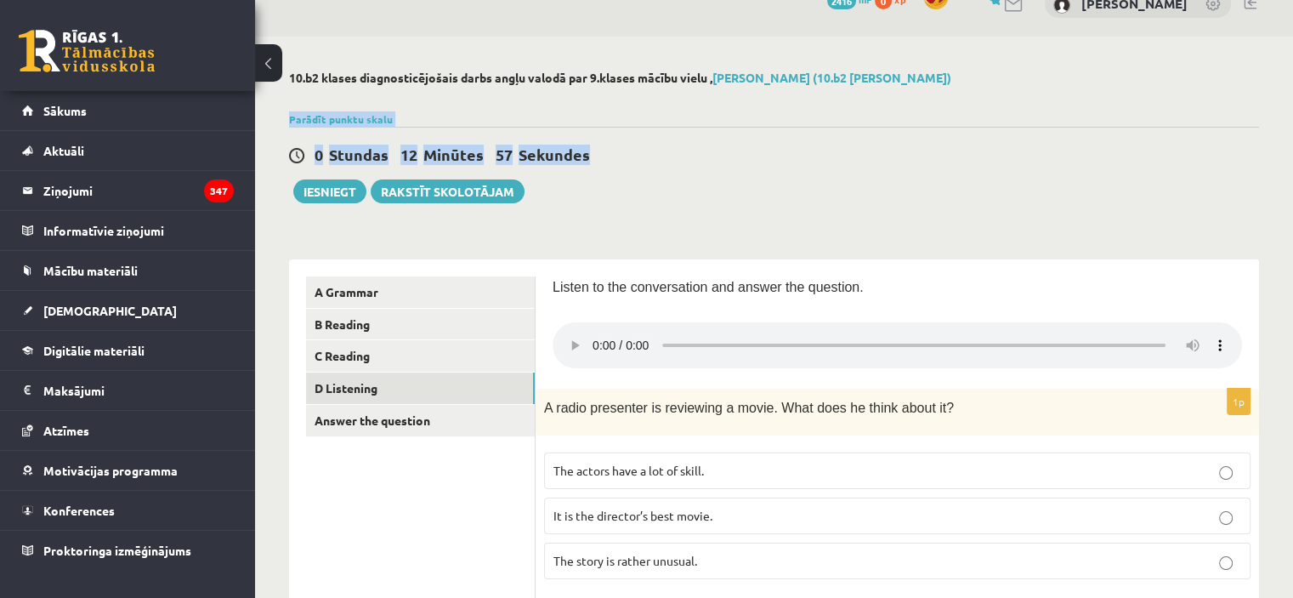
drag, startPoint x: 1278, startPoint y: 51, endPoint x: 1305, endPoint y: 132, distance: 84.9
click at [1292, 132] on html "0 Dāvanas 2416 mP 0 xp Jeļena Trojanovska Sākums Aktuāli Kā mācīties eSKOLĀ Kon…" at bounding box center [646, 270] width 1293 height 598
click at [1109, 88] on div "10.b2 klases diagnosticējošais darbs angļu valodā par 9.klases mācību vielu , J…" at bounding box center [774, 81] width 970 height 20
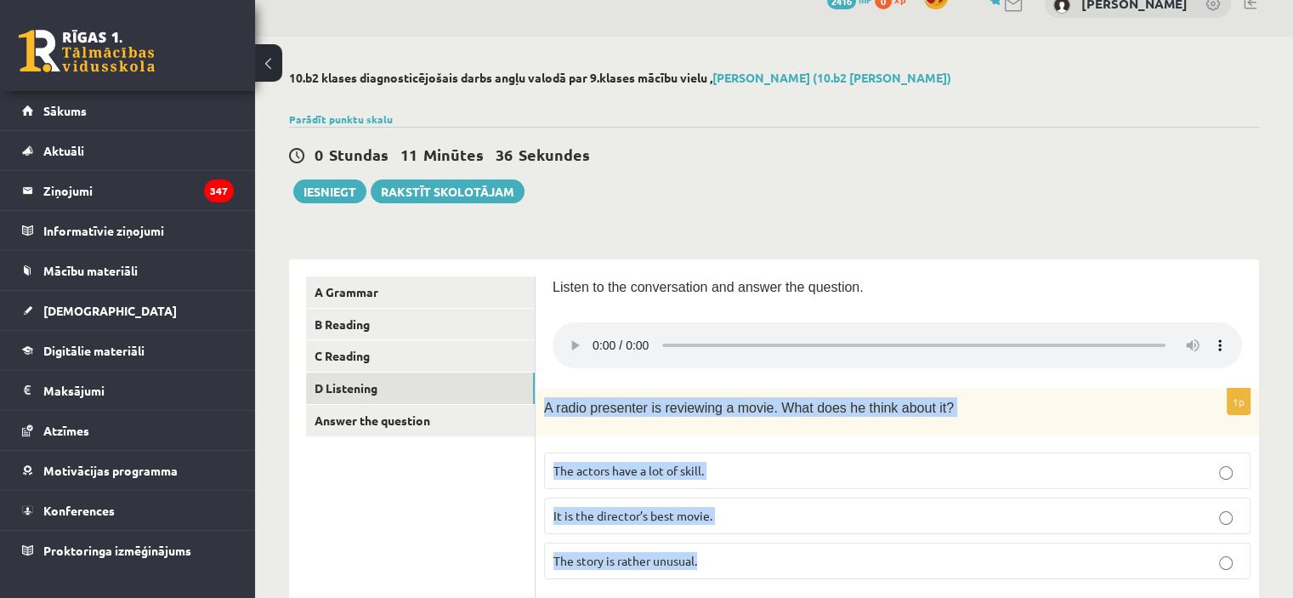
drag, startPoint x: 543, startPoint y: 404, endPoint x: 717, endPoint y: 542, distance: 221.9
click at [717, 542] on div "1p A radio presenter is reviewing a movie. What does he think about it? The act…" at bounding box center [896, 490] width 723 height 204
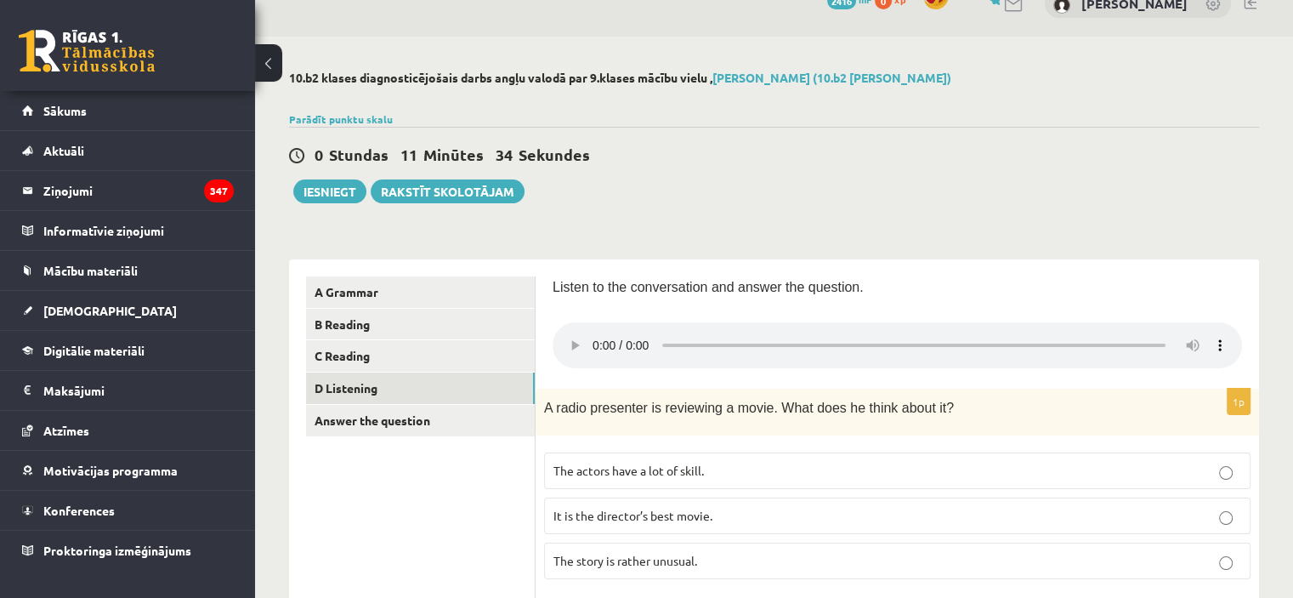
click at [797, 557] on p "The story is rather unusual." at bounding box center [897, 561] width 688 height 18
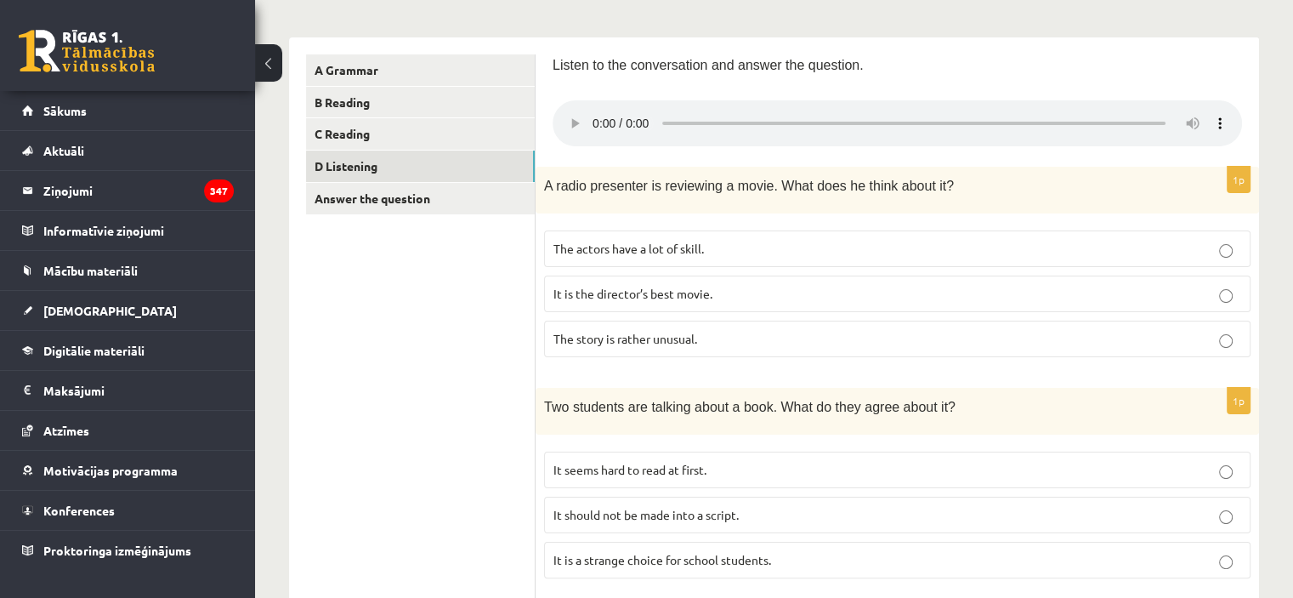
scroll to position [314, 0]
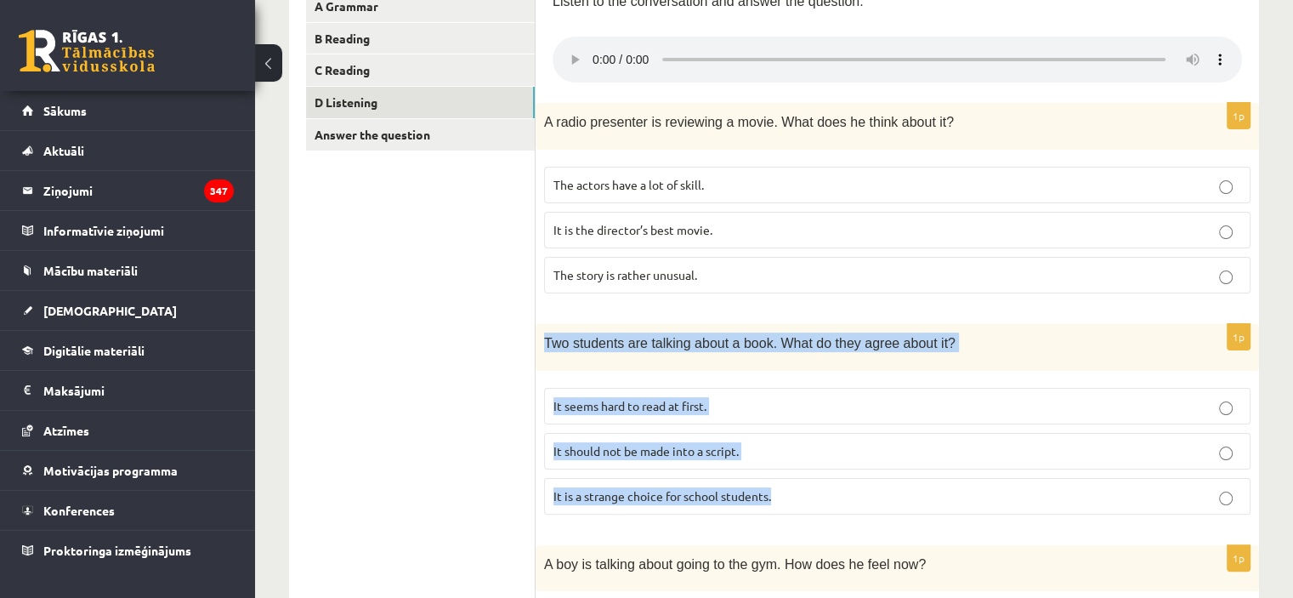
drag, startPoint x: 541, startPoint y: 337, endPoint x: 797, endPoint y: 493, distance: 299.4
click at [797, 493] on div "1p Two students are talking about a book. What do they agree about it? It seems…" at bounding box center [896, 426] width 723 height 204
click at [797, 493] on p "It is a strange choice for school students." at bounding box center [897, 496] width 688 height 18
click at [749, 400] on p "It seems hard to read at first." at bounding box center [897, 406] width 688 height 18
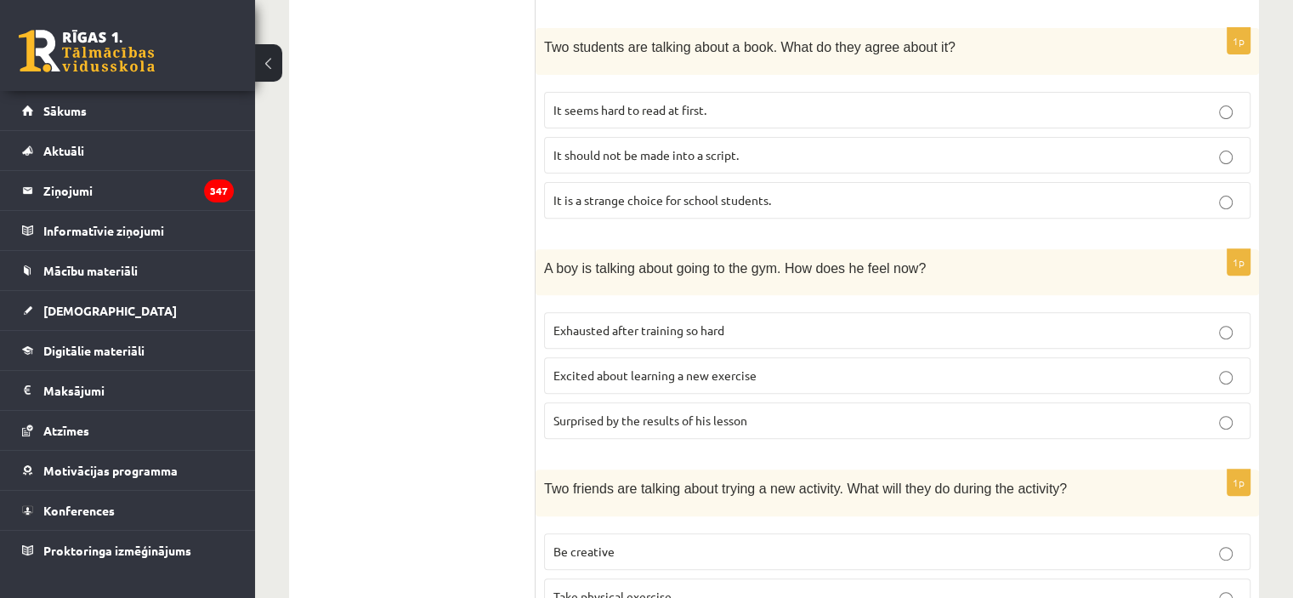
scroll to position [623, 0]
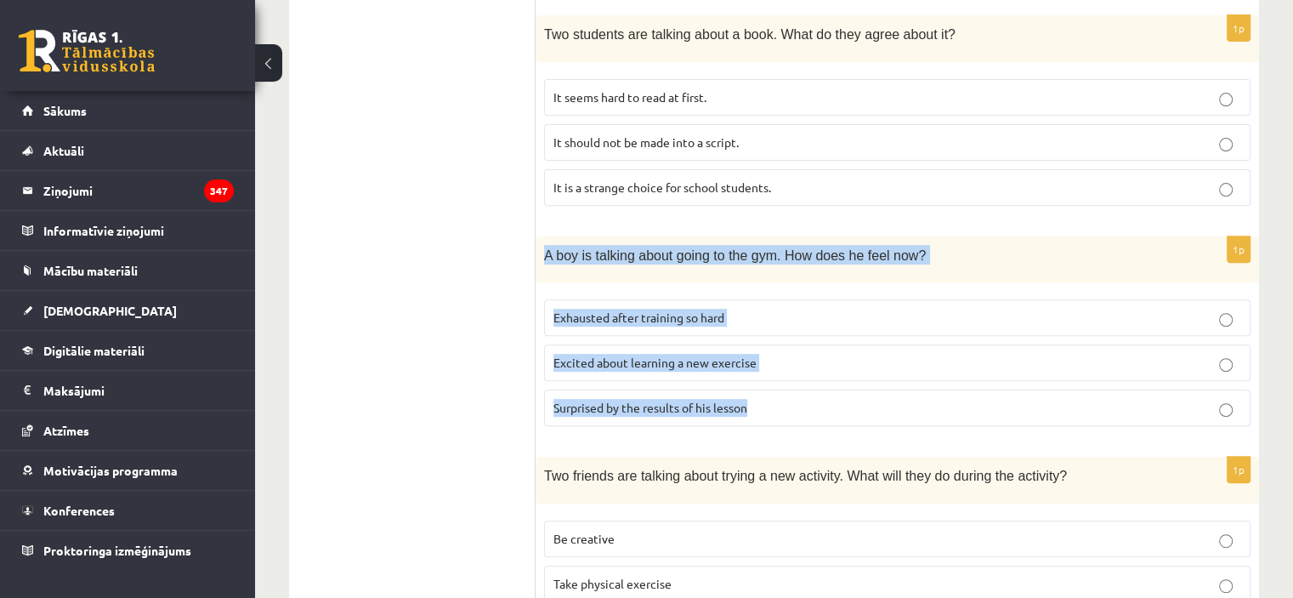
drag, startPoint x: 536, startPoint y: 243, endPoint x: 838, endPoint y: 413, distance: 346.3
click at [838, 413] on div "1p A boy is talking about going to the gym. How does he feel now? Exhausted aft…" at bounding box center [896, 338] width 723 height 204
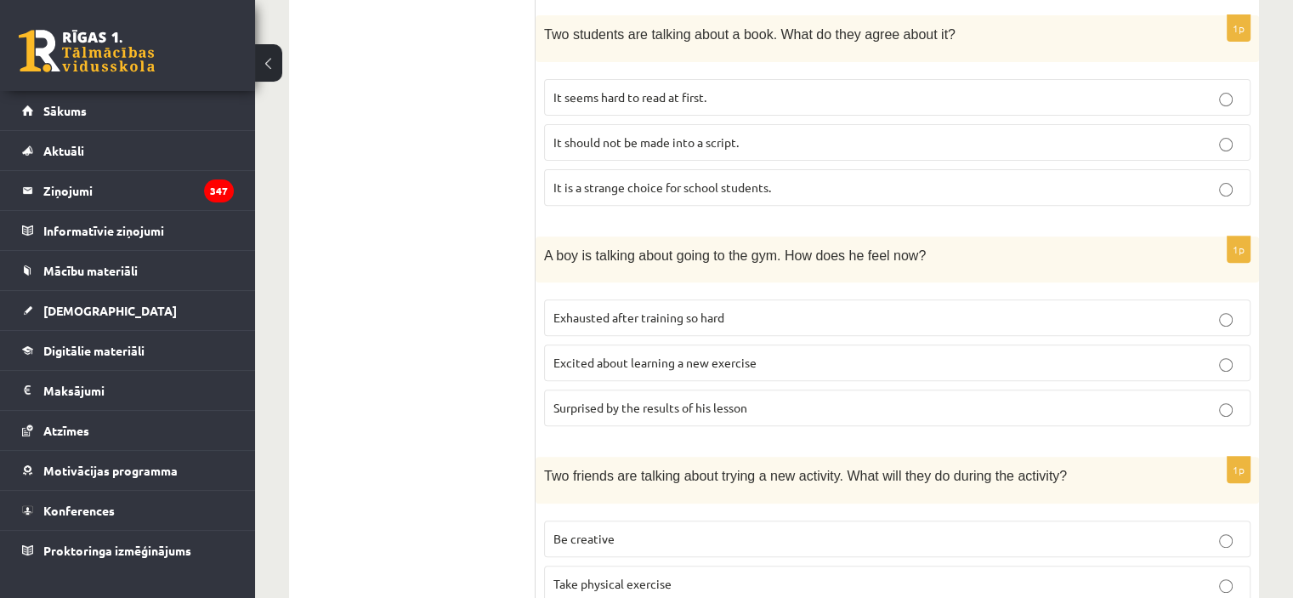
click at [399, 207] on ul "A Grammar B Reading C Reading D Listening Answer the question" at bounding box center [420, 391] width 229 height 1419
click at [711, 384] on fieldset "Exhausted after training so hard Excited about learning a new exercise Surprise…" at bounding box center [897, 361] width 706 height 140
click at [716, 394] on label "Surprised by the results of his lesson" at bounding box center [897, 407] width 706 height 37
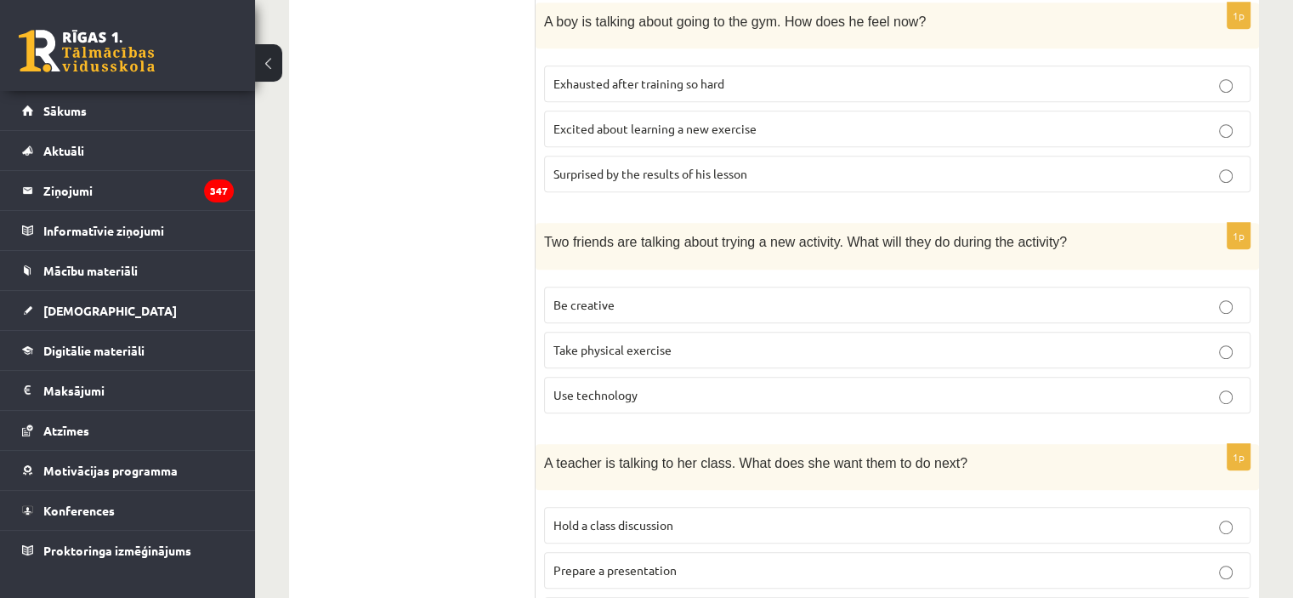
scroll to position [860, 0]
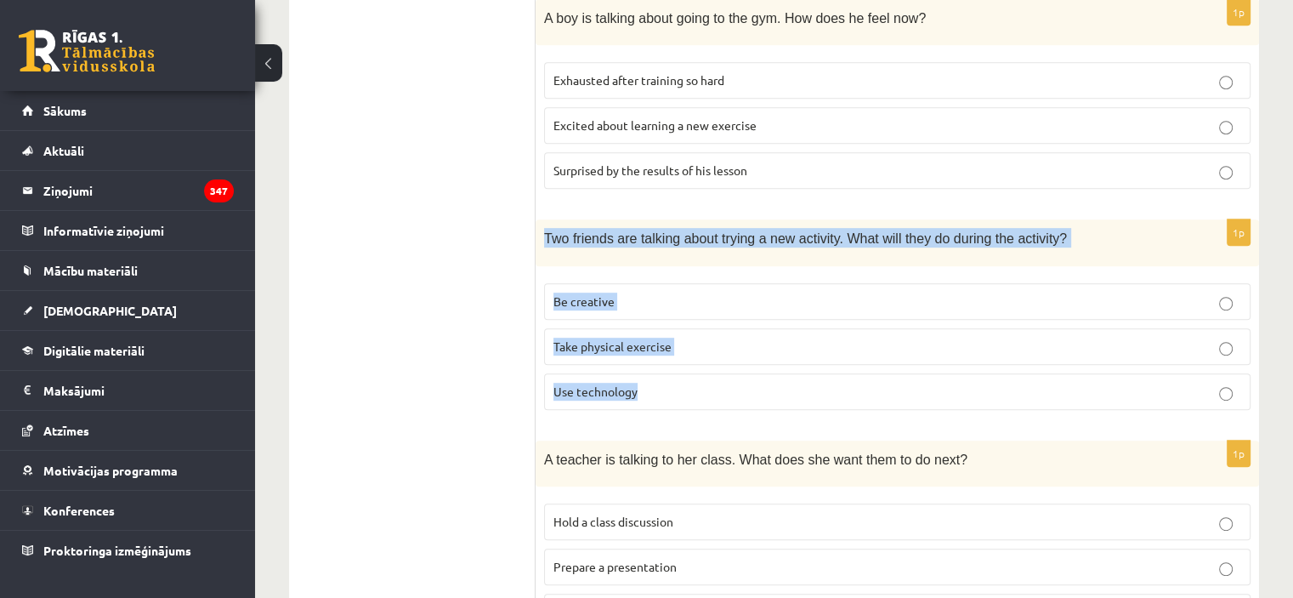
drag, startPoint x: 541, startPoint y: 227, endPoint x: 786, endPoint y: 394, distance: 296.1
click at [786, 394] on div "1p Two friends are talking about trying a new activity. What will they do durin…" at bounding box center [896, 321] width 723 height 204
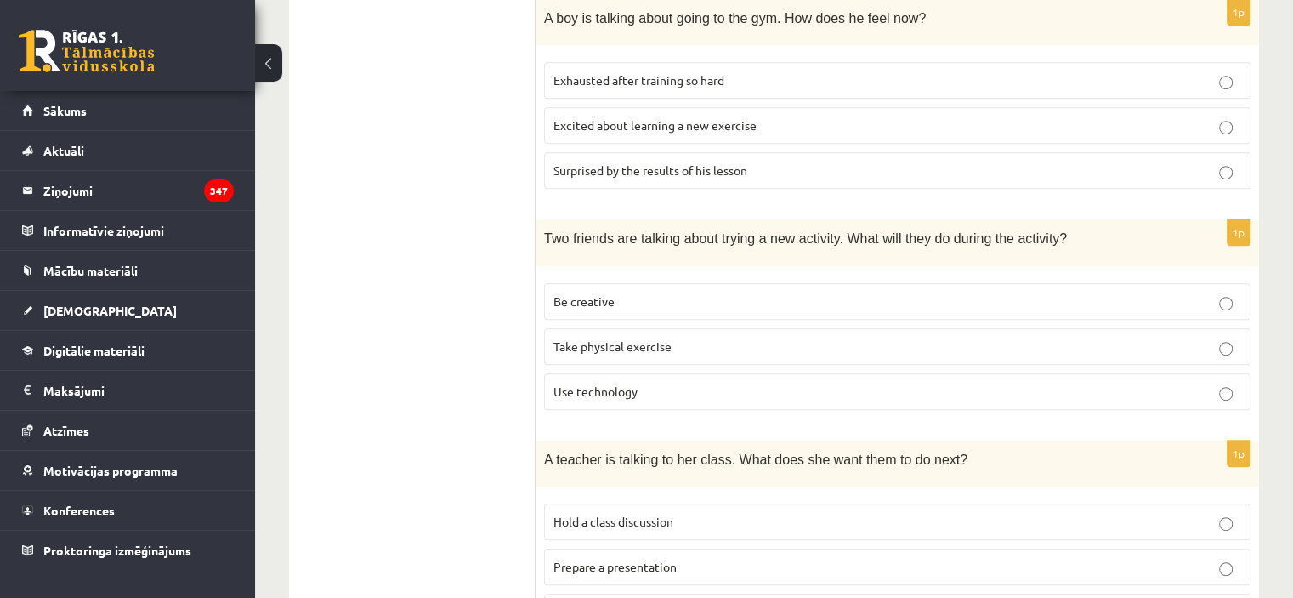
click at [500, 373] on ul "A Grammar B Reading C Reading D Listening Answer the question" at bounding box center [420, 154] width 229 height 1419
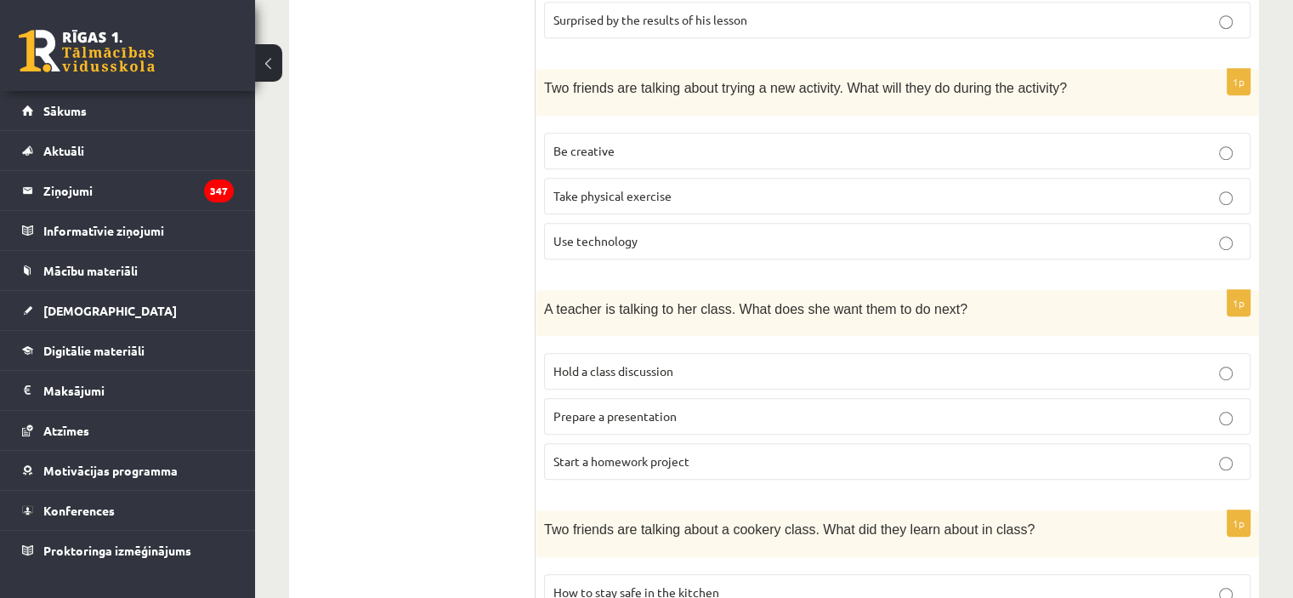
scroll to position [1026, 0]
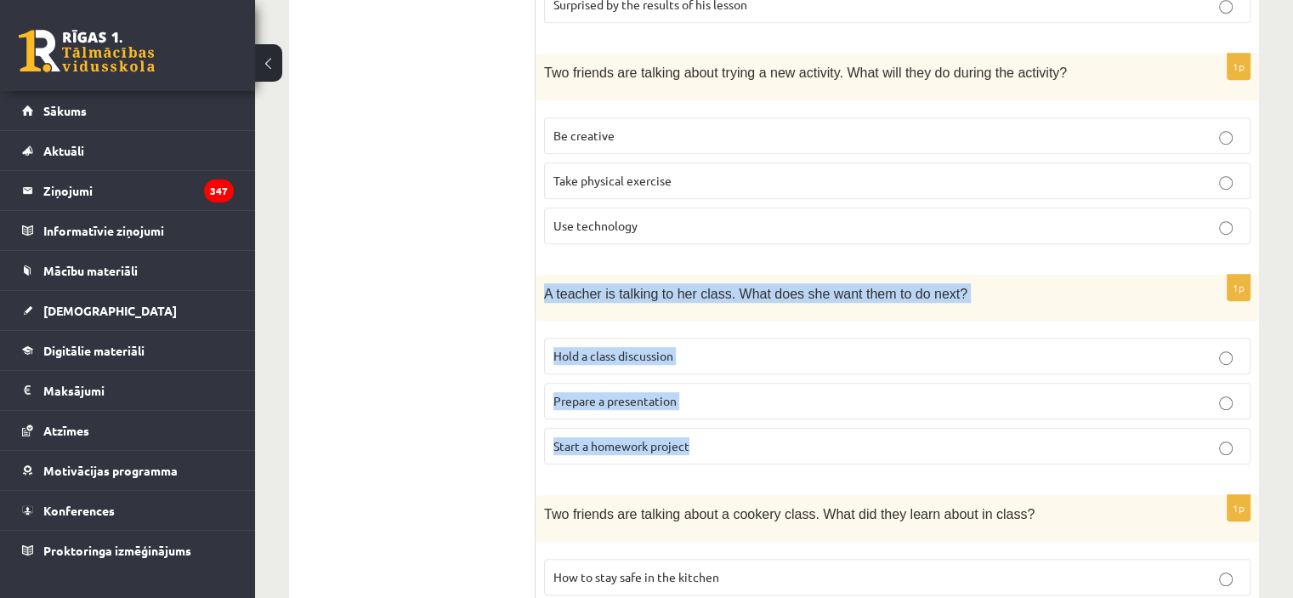
drag, startPoint x: 538, startPoint y: 281, endPoint x: 785, endPoint y: 439, distance: 293.1
click at [785, 439] on div "1p A teacher is talking to her class. What does she want them to do next? Hold …" at bounding box center [896, 377] width 723 height 204
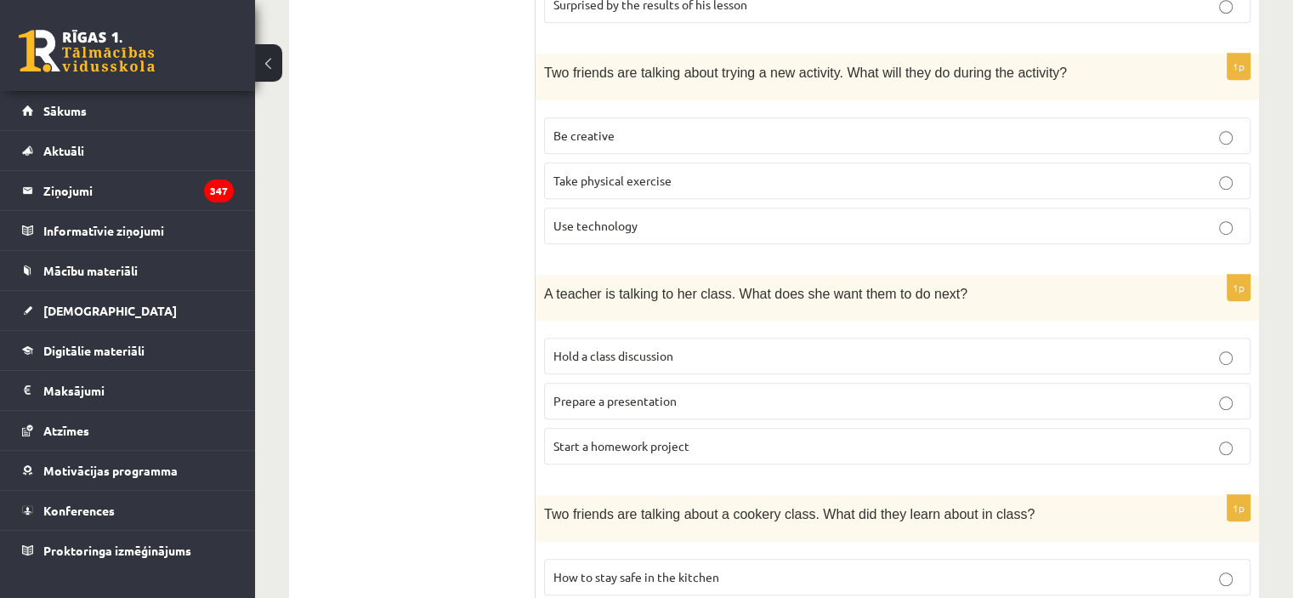
click at [660, 349] on span "Hold a class discussion" at bounding box center [613, 355] width 120 height 15
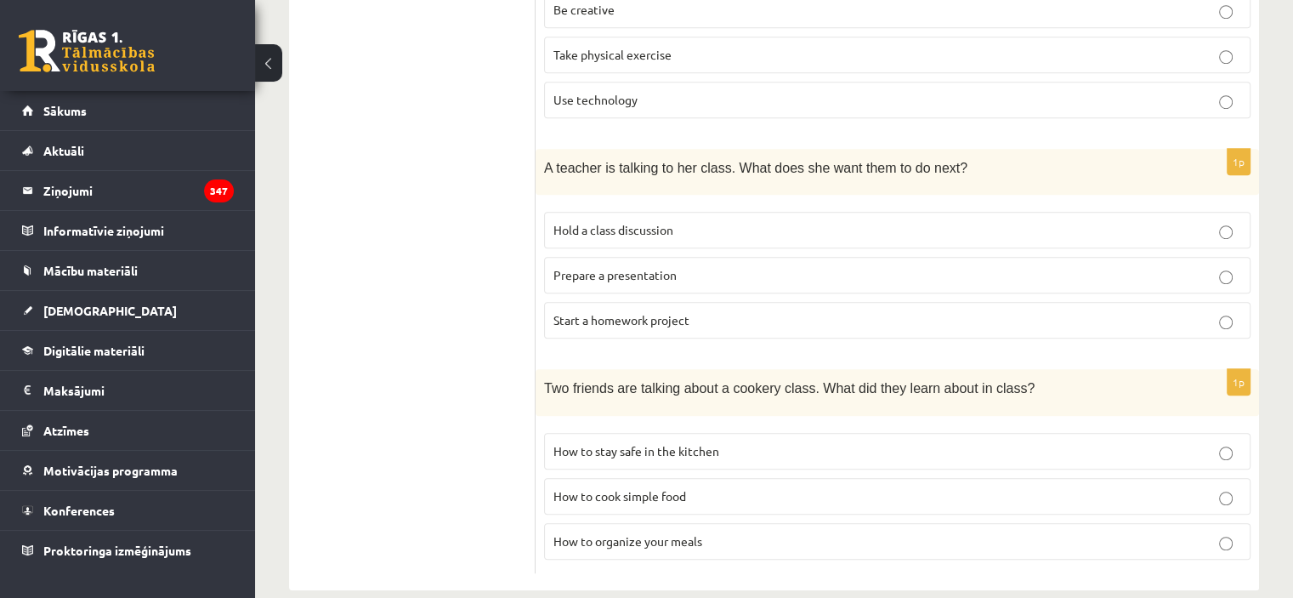
scroll to position [1173, 0]
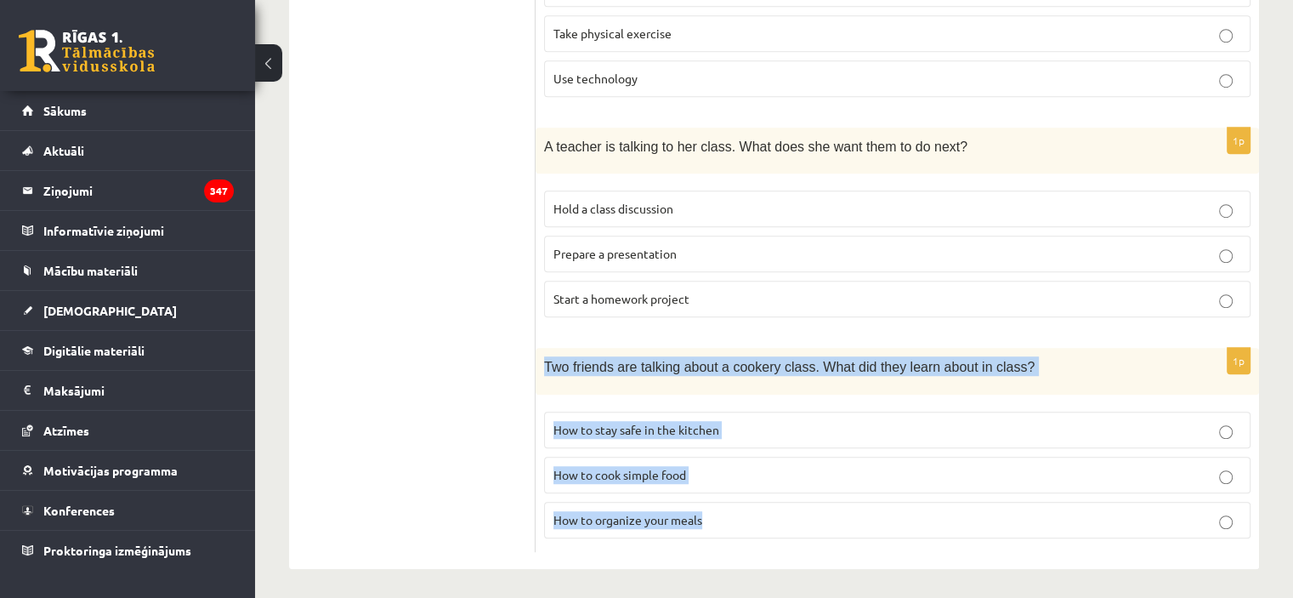
drag, startPoint x: 538, startPoint y: 352, endPoint x: 889, endPoint y: 508, distance: 384.3
click at [889, 508] on div "1p Two friends are talking about a cookery class. What did they learn about in …" at bounding box center [896, 450] width 723 height 204
click at [836, 404] on fieldset "How to stay safe in the kitchen How to cook simple food How to organize your me…" at bounding box center [897, 473] width 706 height 140
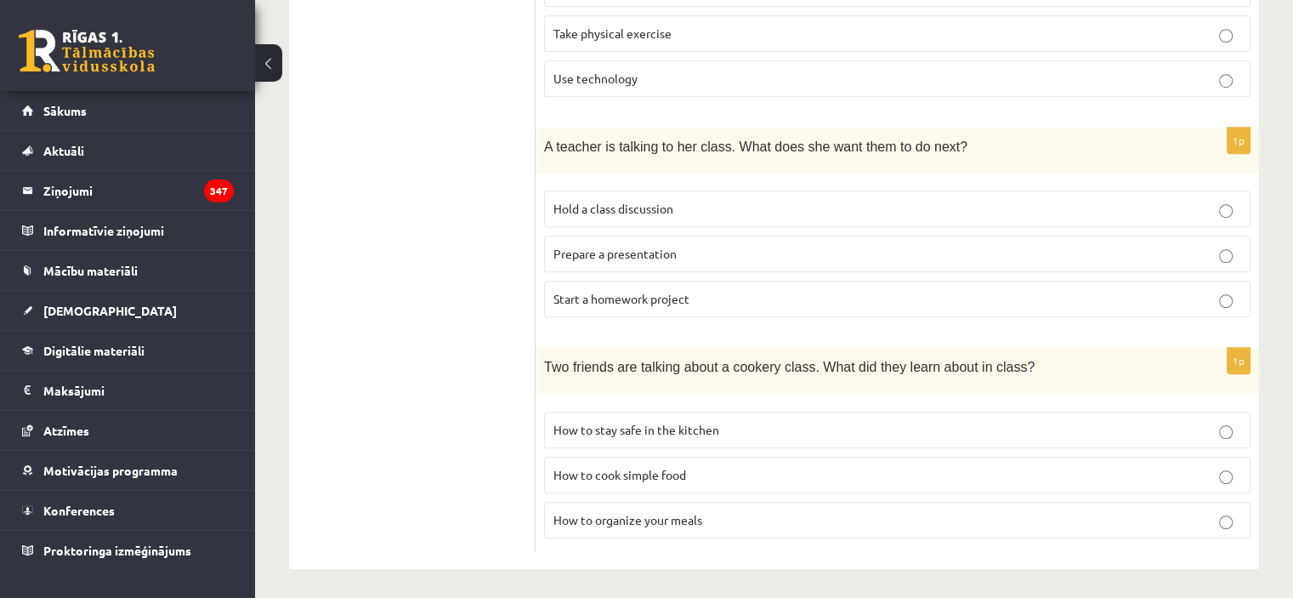
click at [850, 413] on label "How to stay safe in the kitchen" at bounding box center [897, 429] width 706 height 37
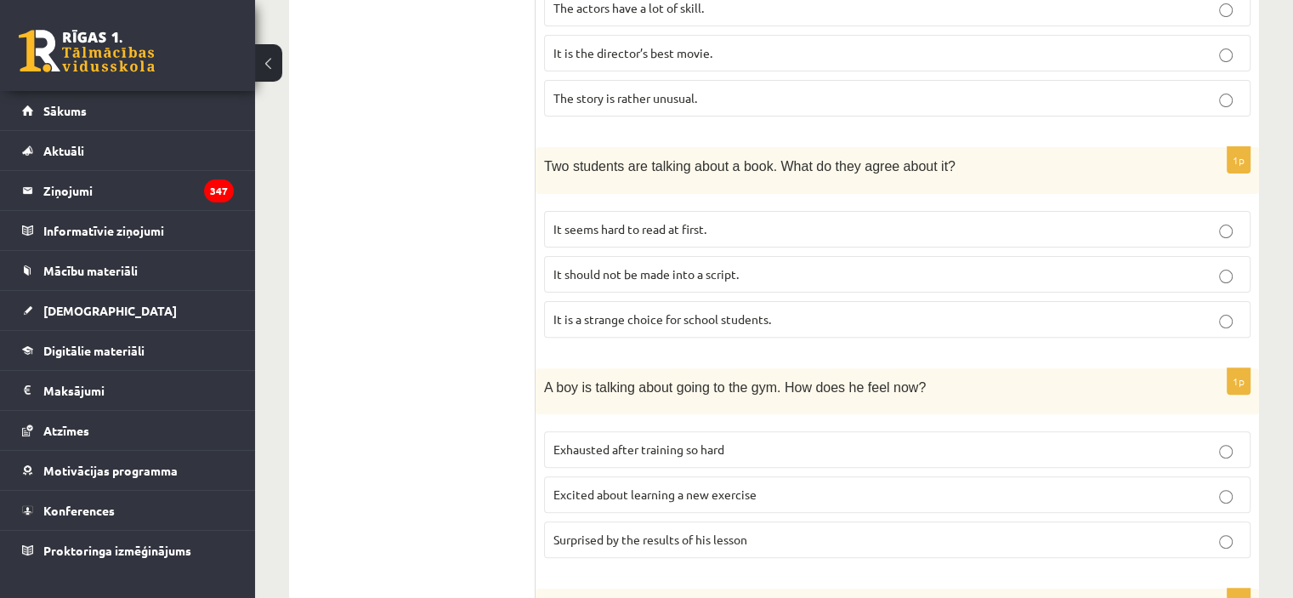
scroll to position [0, 0]
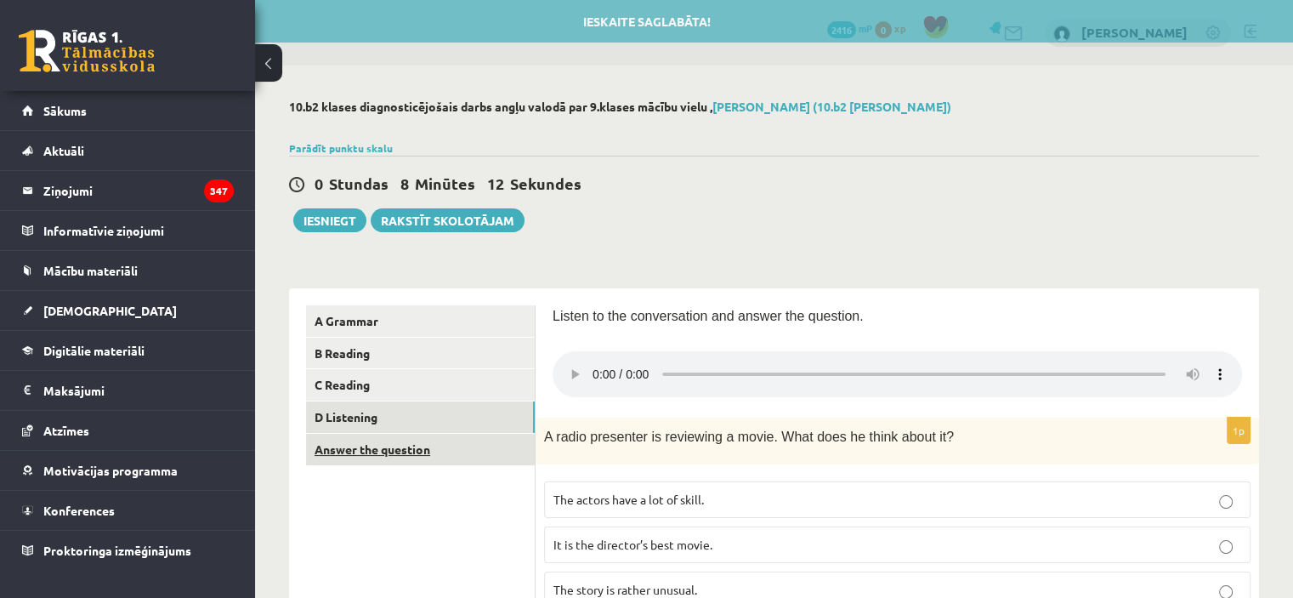
click at [462, 461] on link "Answer the question" at bounding box center [420, 448] width 229 height 31
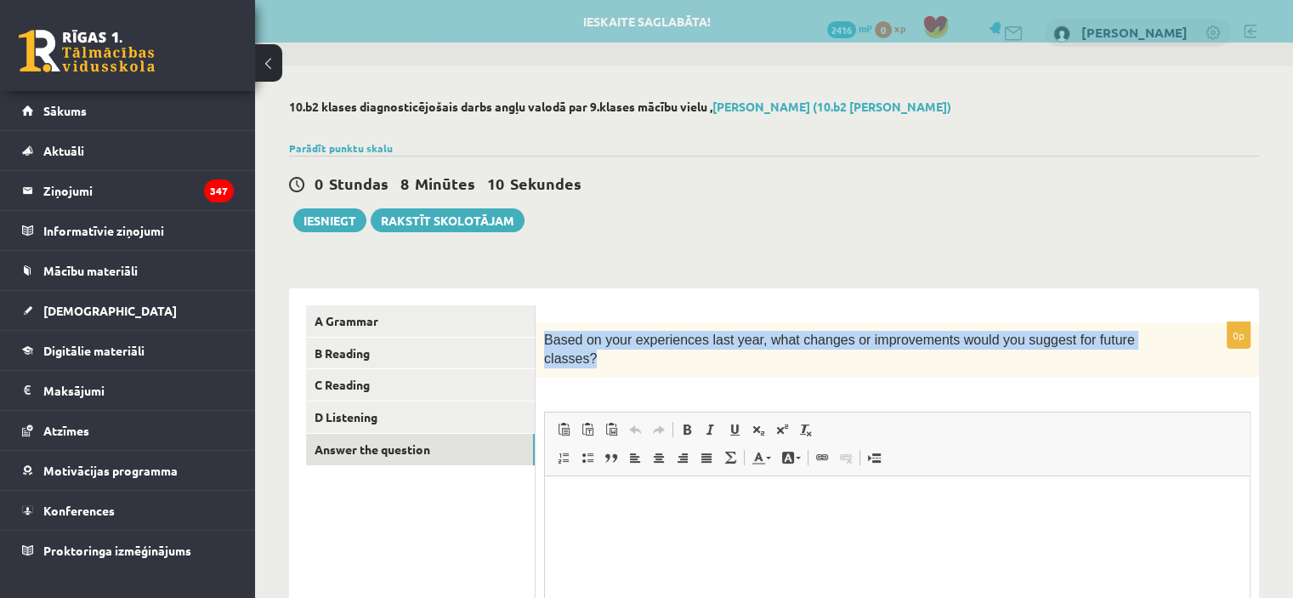
drag, startPoint x: 541, startPoint y: 346, endPoint x: 1136, endPoint y: 296, distance: 597.1
click at [1136, 296] on div "0p Based on your experiences last year, what changes or improvements would you …" at bounding box center [896, 535] width 723 height 494
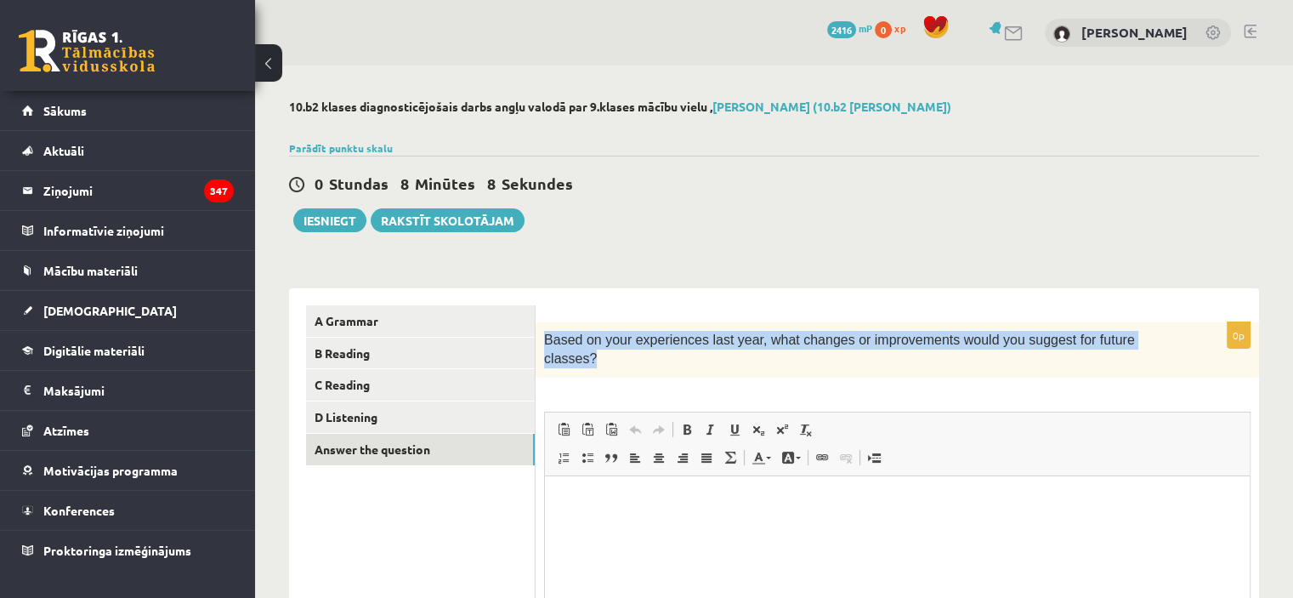
click at [1153, 337] on p "Based on your experiences last year, what changes or improvements would you sug…" at bounding box center [854, 350] width 621 height 38
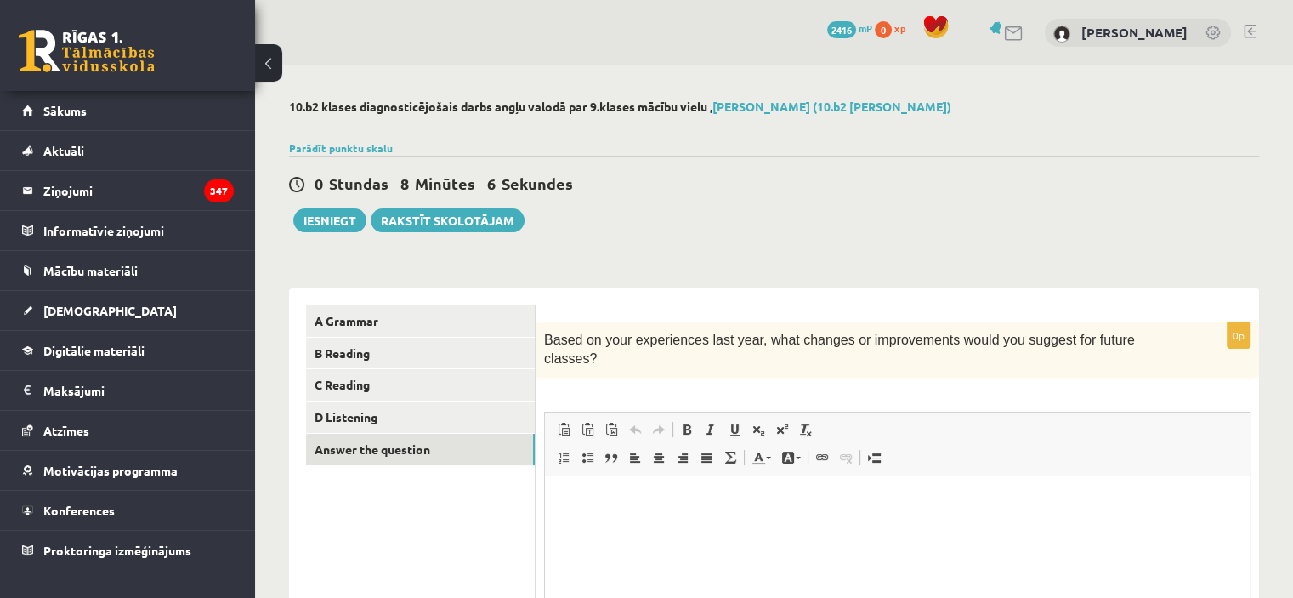
drag, startPoint x: 1153, startPoint y: 337, endPoint x: 927, endPoint y: 364, distance: 226.9
click at [927, 364] on div "0p Based on your experiences last year, what changes or improvements would you …" at bounding box center [896, 543] width 723 height 443
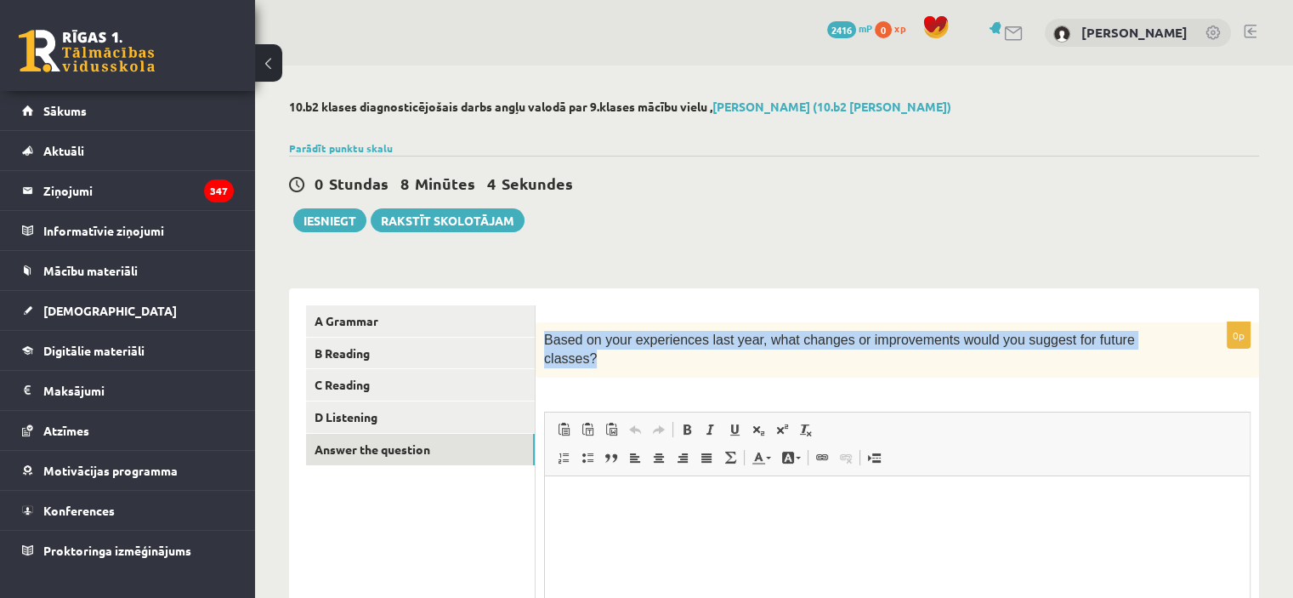
drag, startPoint x: 543, startPoint y: 339, endPoint x: 1135, endPoint y: 329, distance: 591.7
click at [1135, 329] on div "Based on your experiences last year, what changes or improvements would you sug…" at bounding box center [896, 349] width 723 height 55
click at [883, 255] on div "10.b2 klases diagnosticējošais darbs angļu valodā par 9.klases mācību vielu , J…" at bounding box center [774, 440] width 1038 height 751
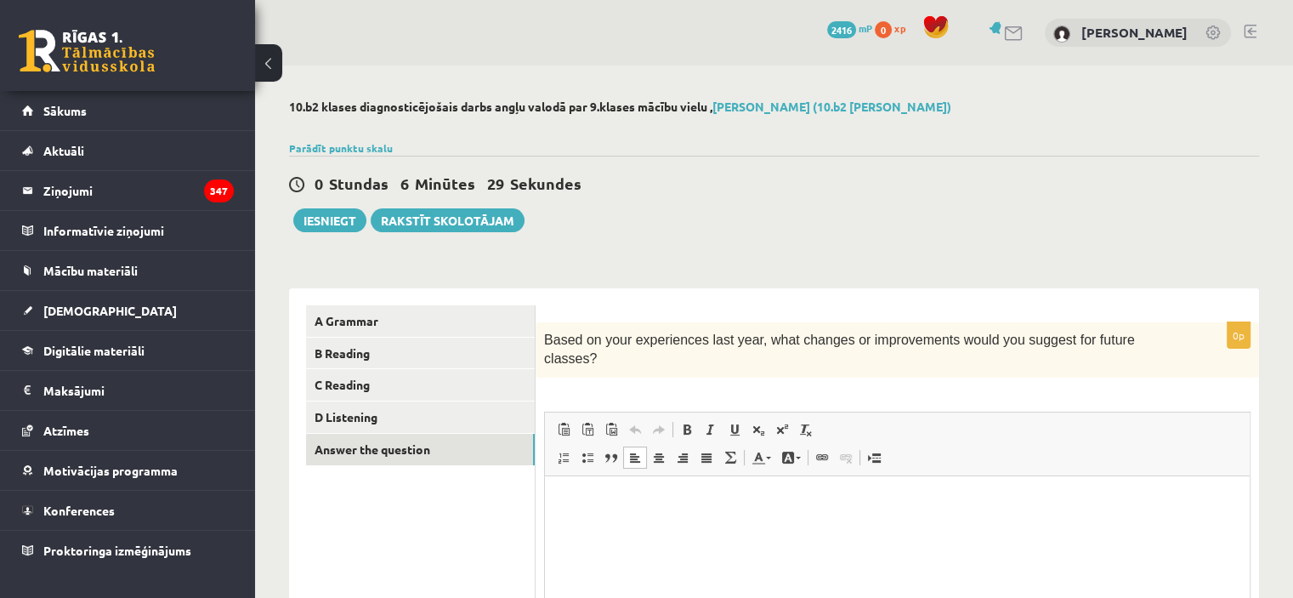
click at [677, 497] on p "Визуальный текстовый редактор, wiswyg-editor-user-answer-47363809458800" at bounding box center [897, 501] width 671 height 18
click at [343, 210] on button "Iesniegt" at bounding box center [329, 220] width 73 height 24
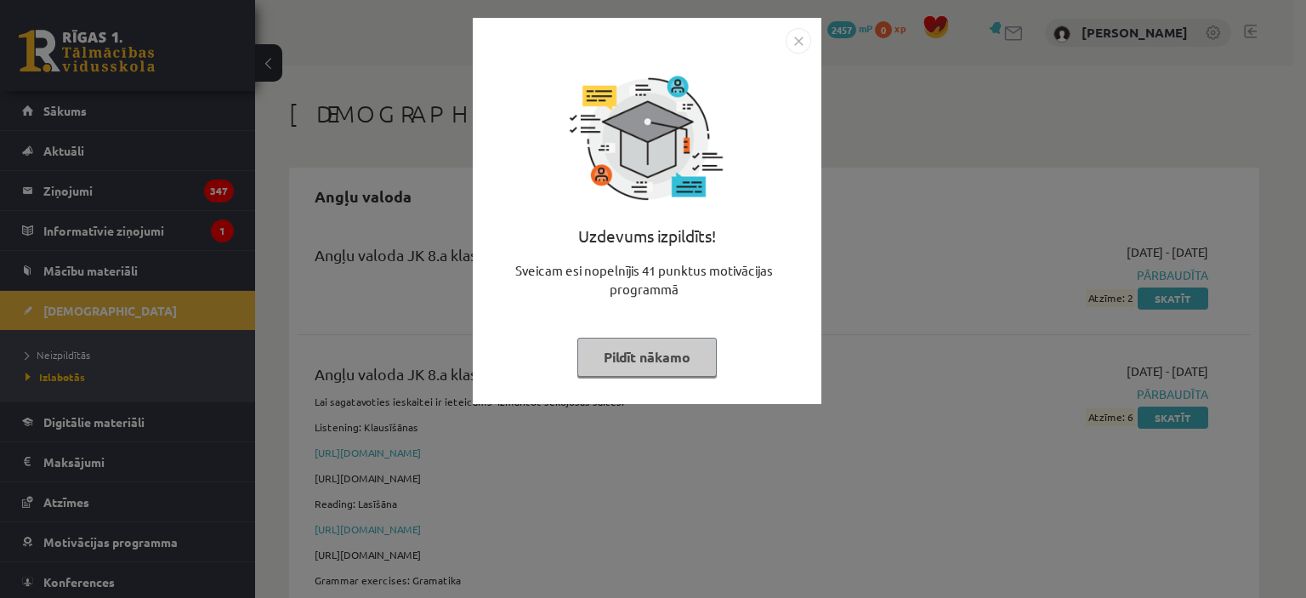
click at [633, 343] on button "Pildīt nākamo" at bounding box center [646, 356] width 139 height 39
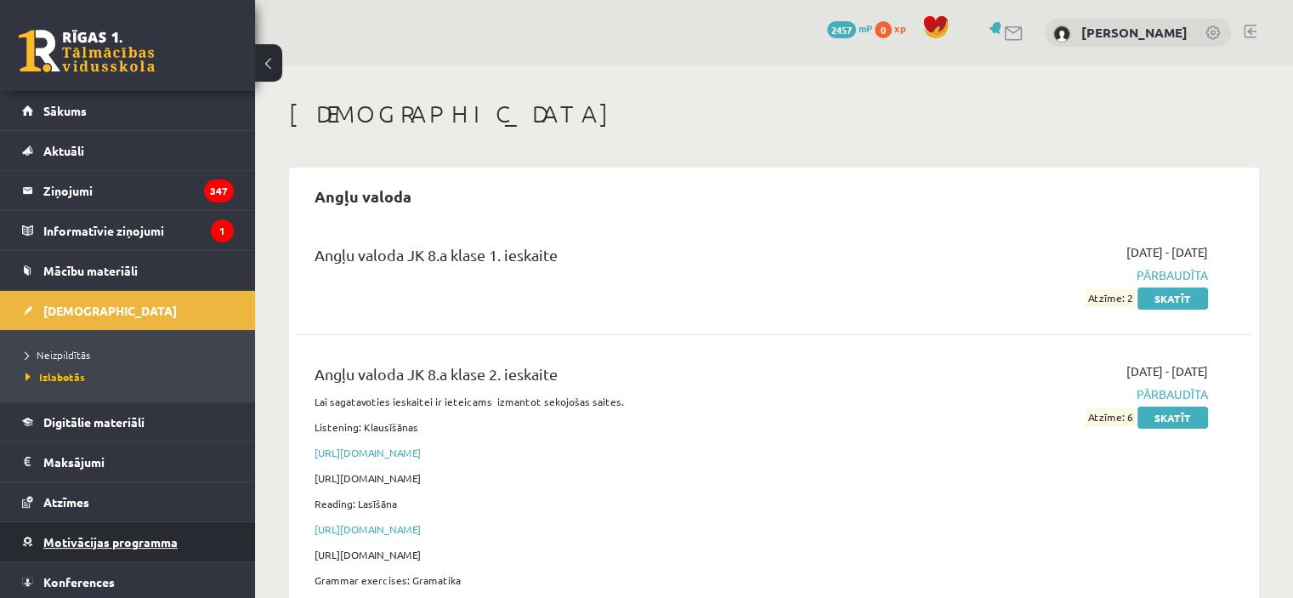
click at [186, 540] on link "Motivācijas programma" at bounding box center [128, 541] width 212 height 39
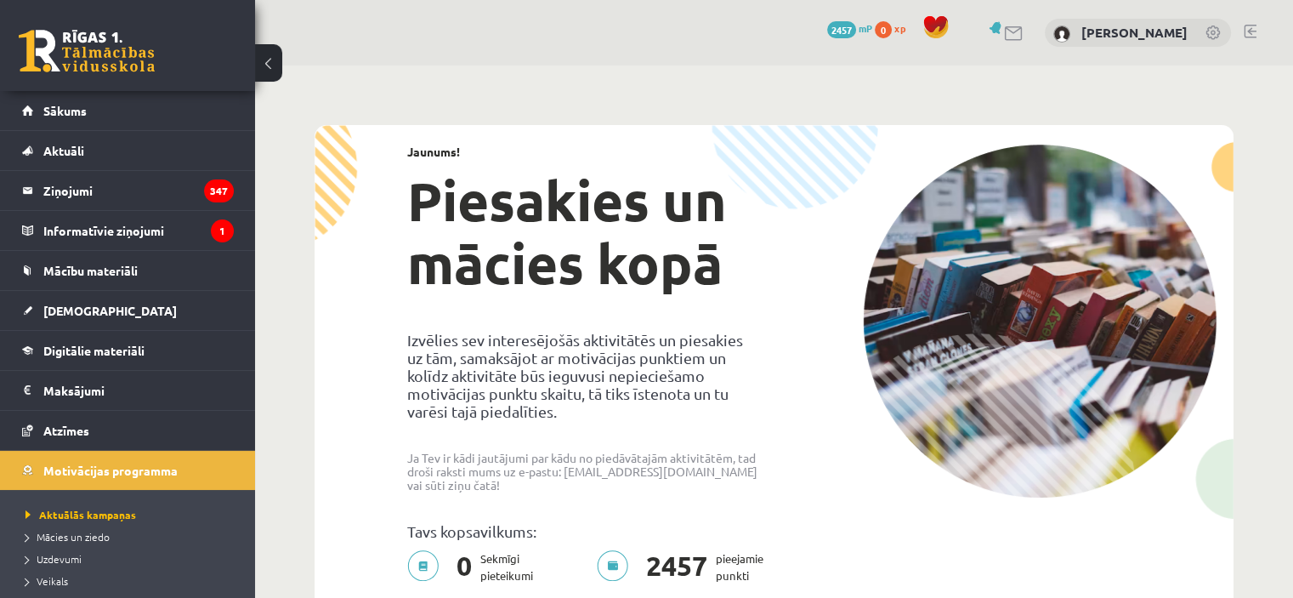
click at [878, 31] on span "0" at bounding box center [883, 29] width 17 height 17
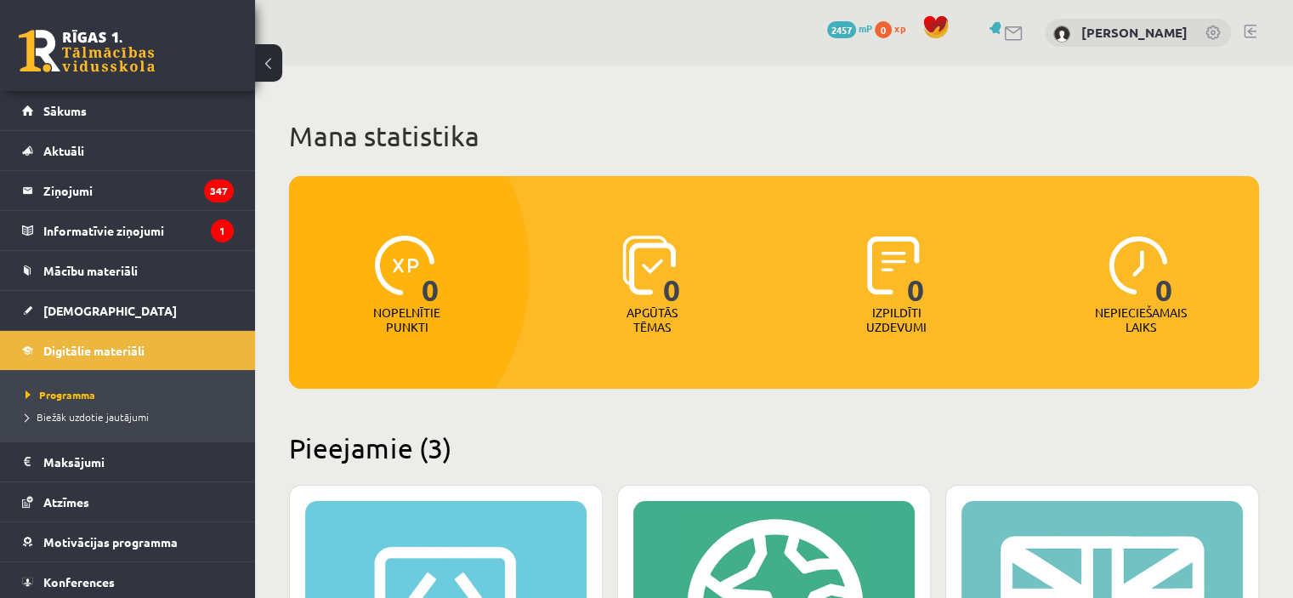
click at [1004, 30] on link at bounding box center [1014, 33] width 20 height 14
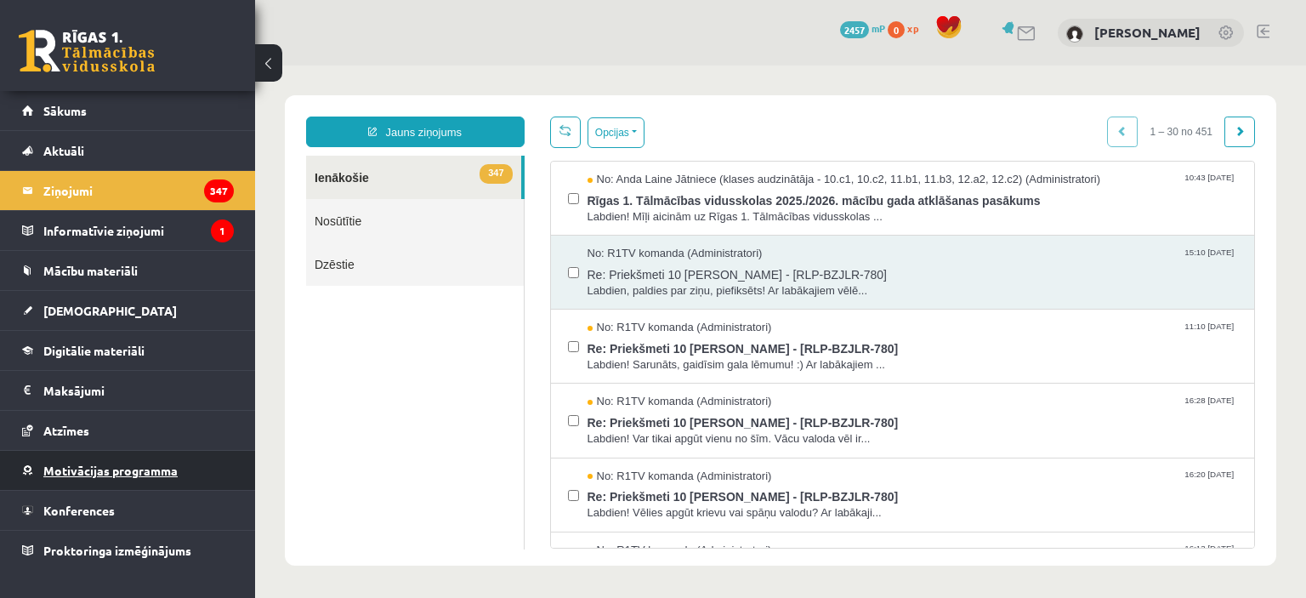
click at [156, 465] on span "Motivācijas programma" at bounding box center [110, 469] width 134 height 15
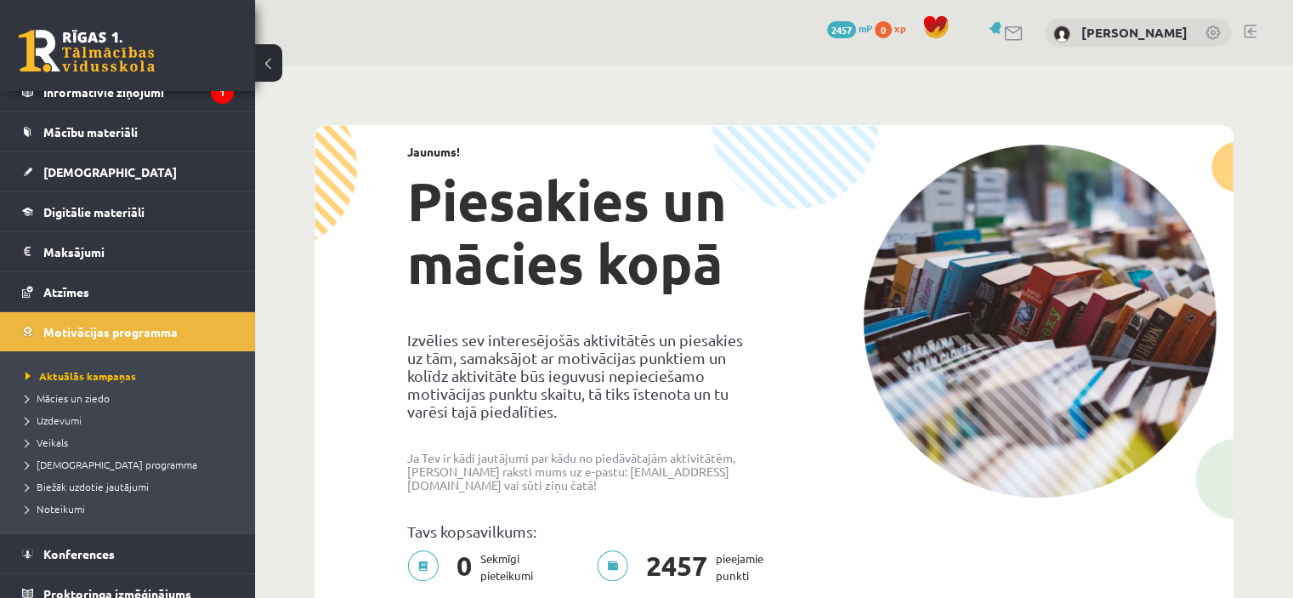
scroll to position [139, 0]
click at [102, 456] on span "[DEMOGRAPHIC_DATA] programma" at bounding box center [111, 463] width 172 height 14
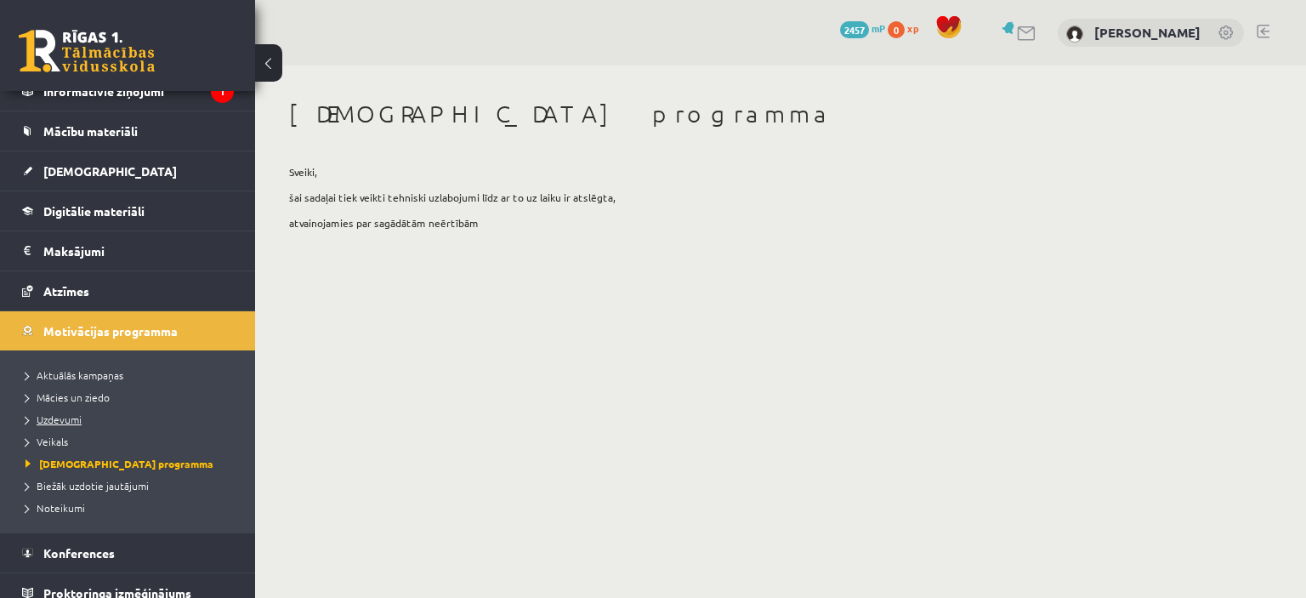
click at [68, 413] on span "Uzdevumi" at bounding box center [53, 419] width 56 height 14
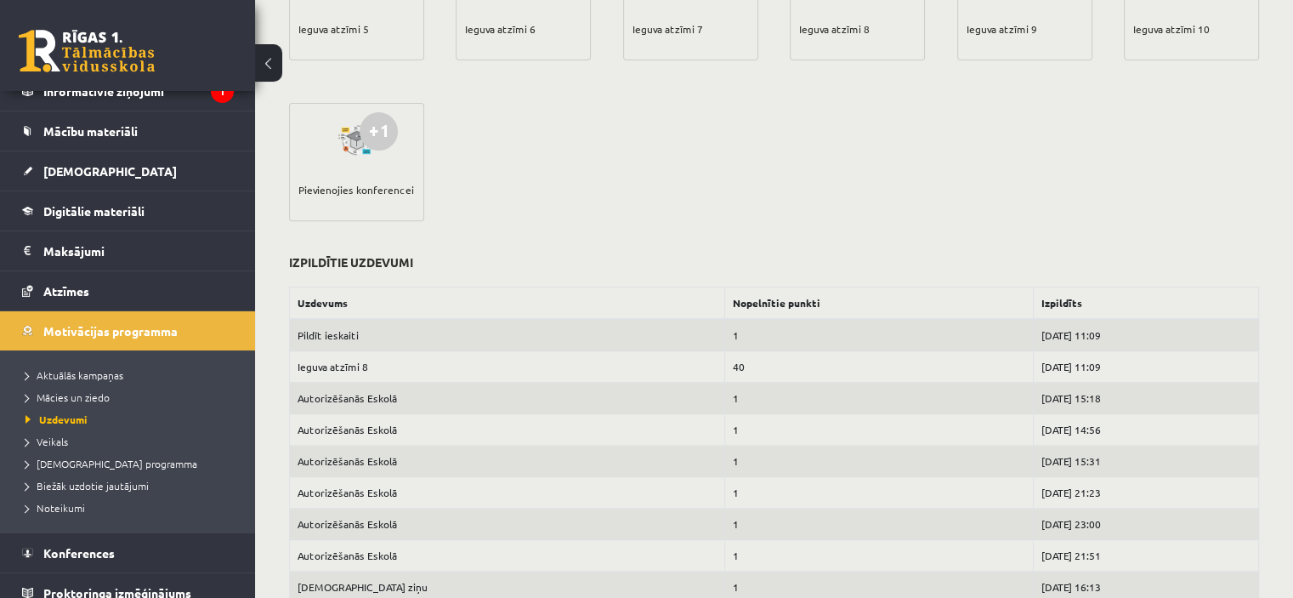
scroll to position [581, 0]
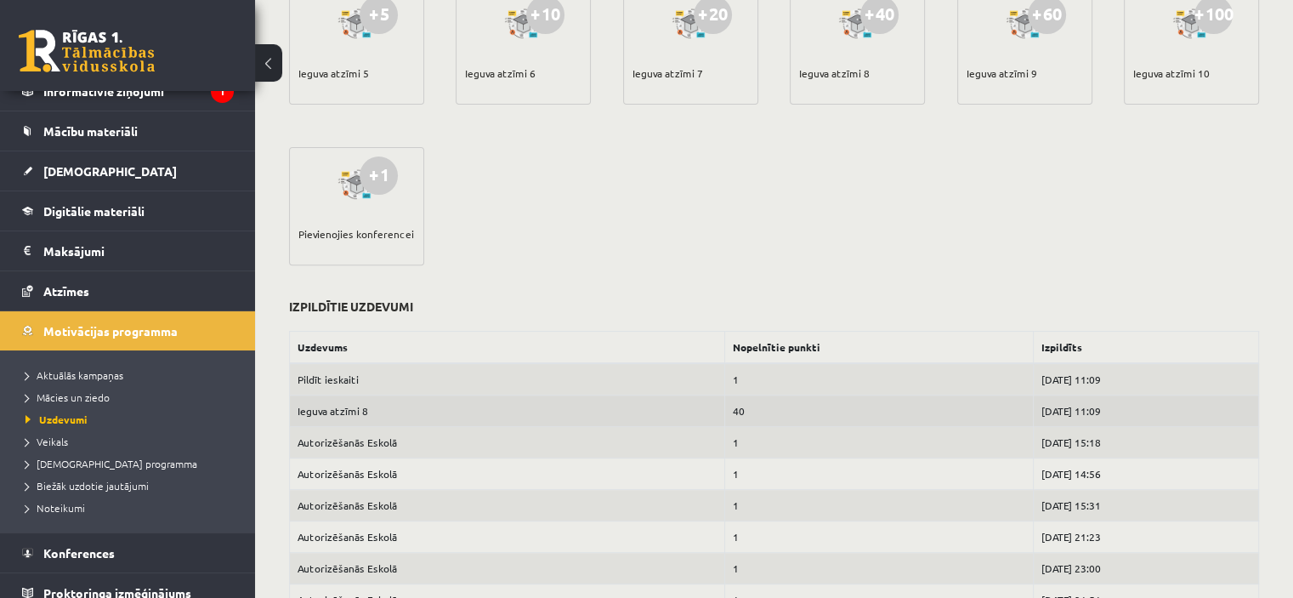
click at [894, 407] on td "40" at bounding box center [878, 410] width 309 height 31
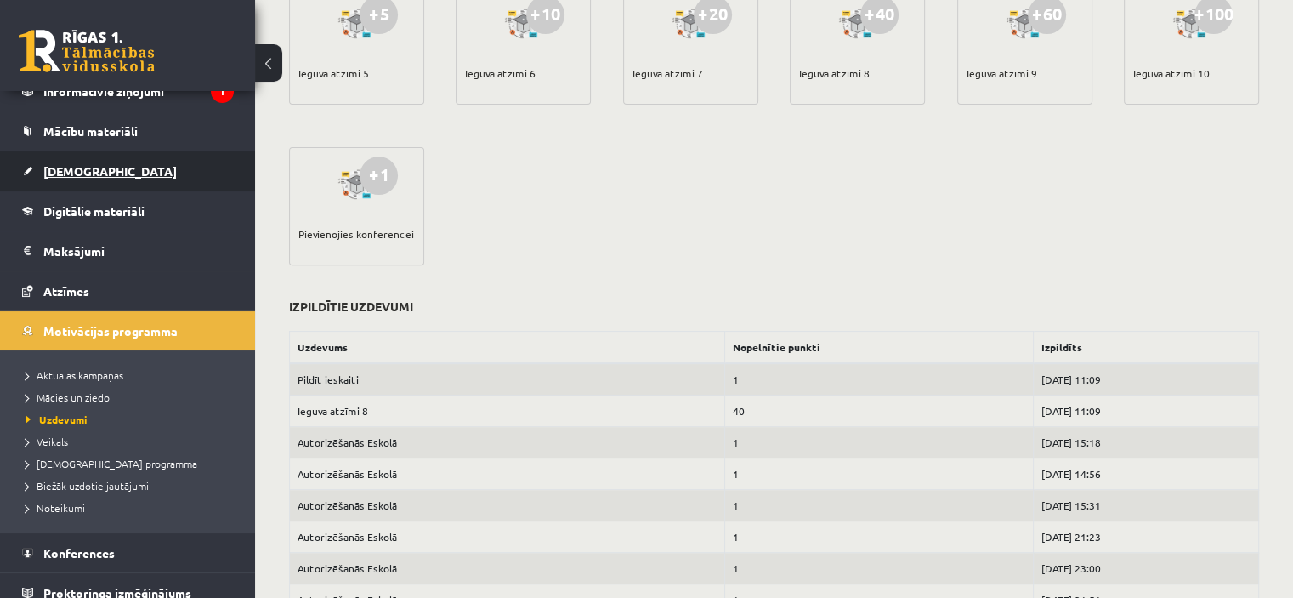
click at [133, 152] on link "[DEMOGRAPHIC_DATA]" at bounding box center [128, 170] width 212 height 39
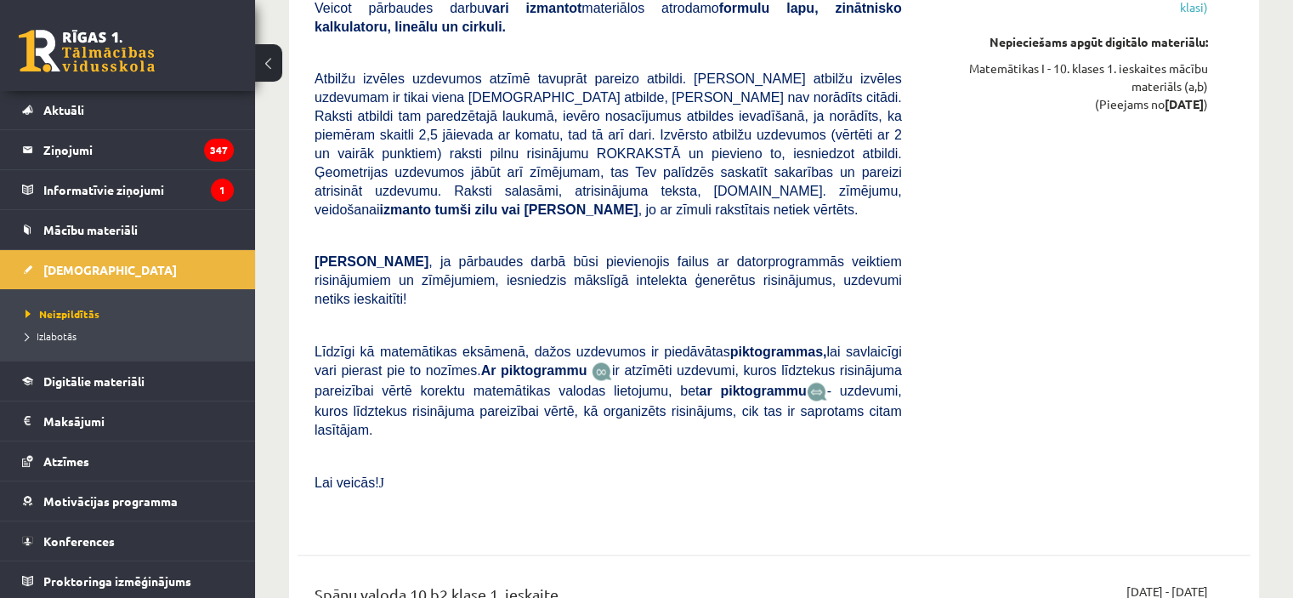
scroll to position [2441, 0]
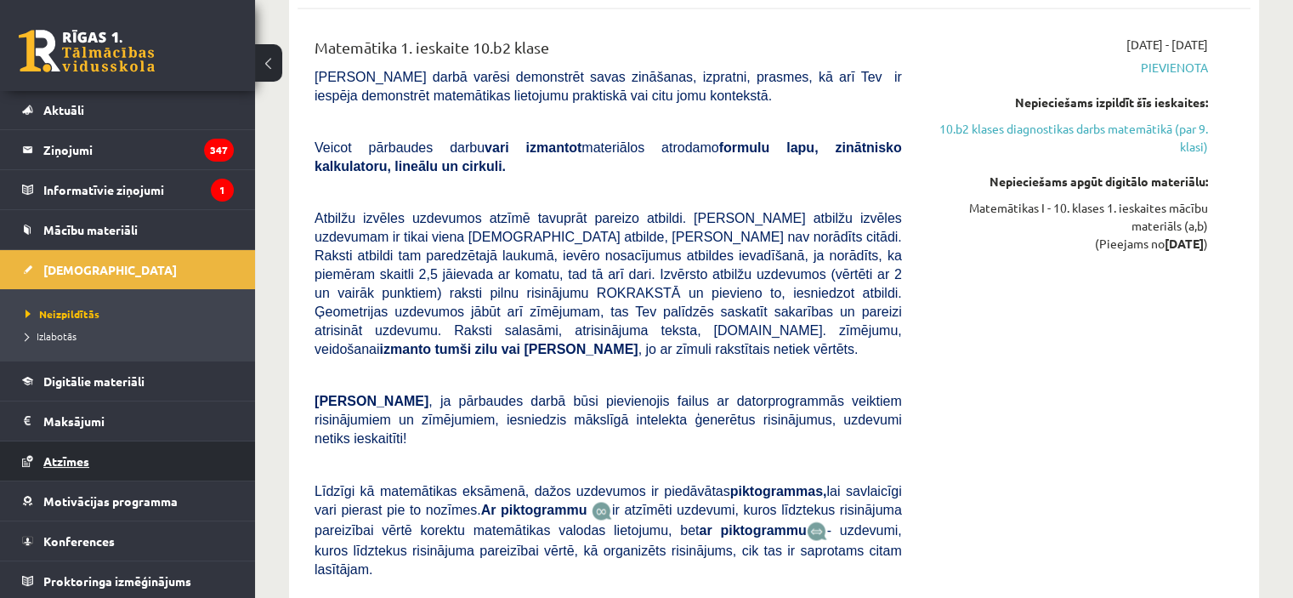
click at [133, 467] on link "Atzīmes" at bounding box center [128, 460] width 212 height 39
